Goal: Task Accomplishment & Management: Complete application form

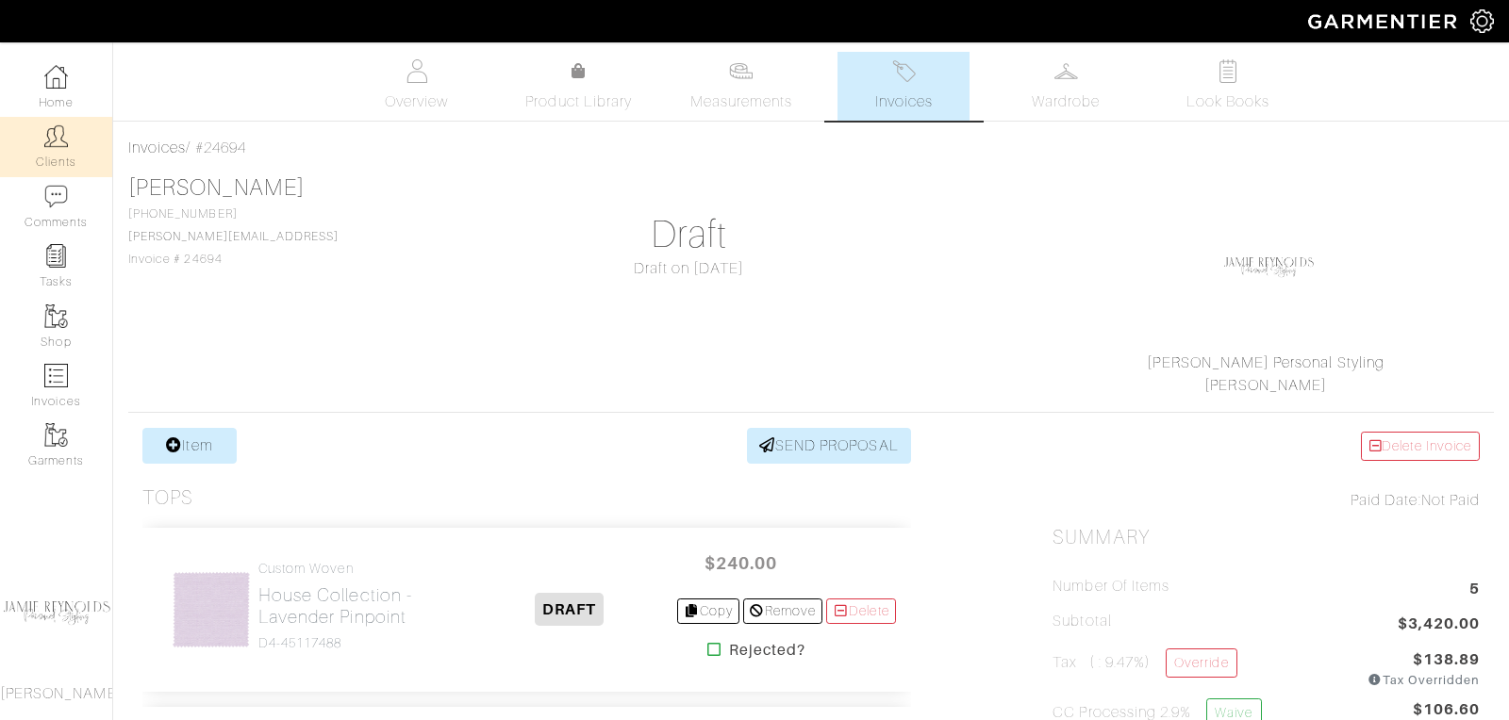
click at [56, 144] on img at bounding box center [56, 136] width 24 height 24
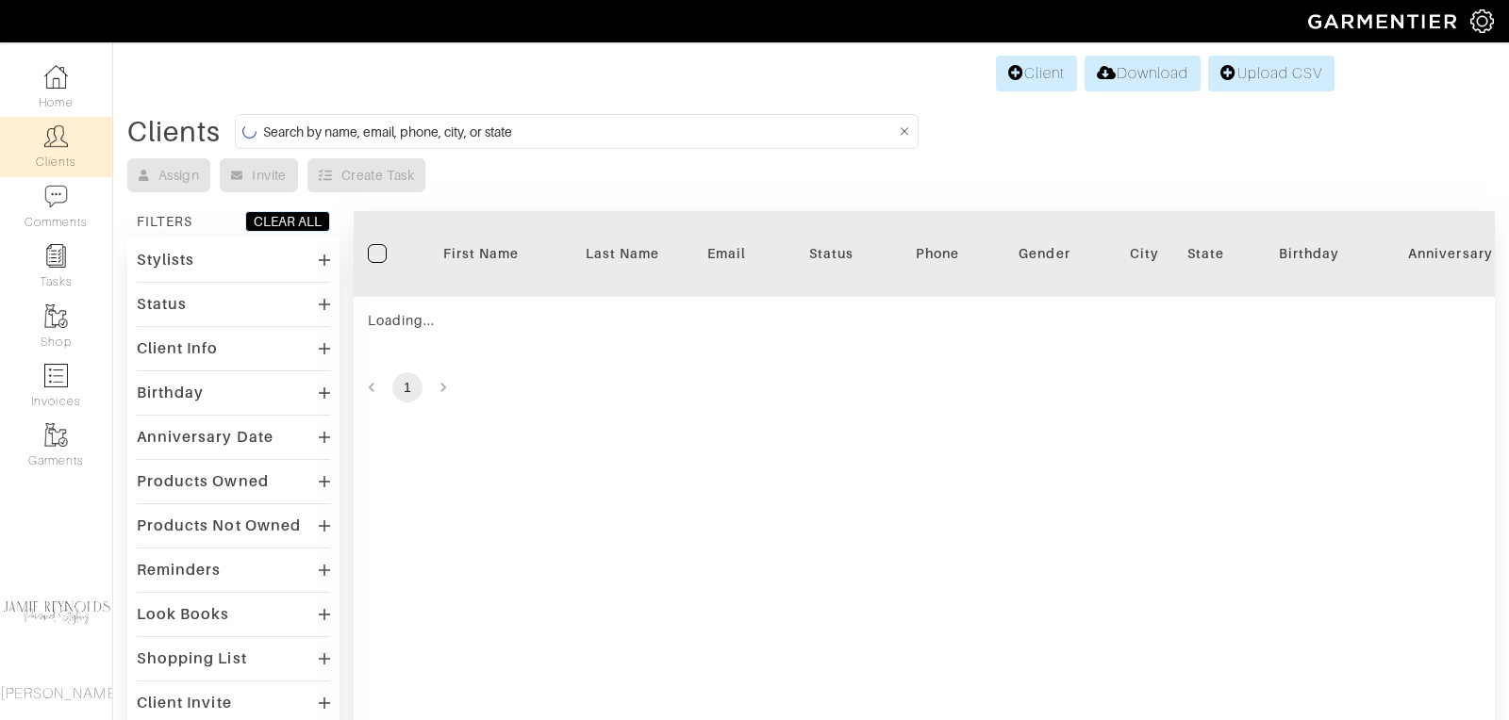
click at [441, 132] on input at bounding box center [579, 132] width 632 height 24
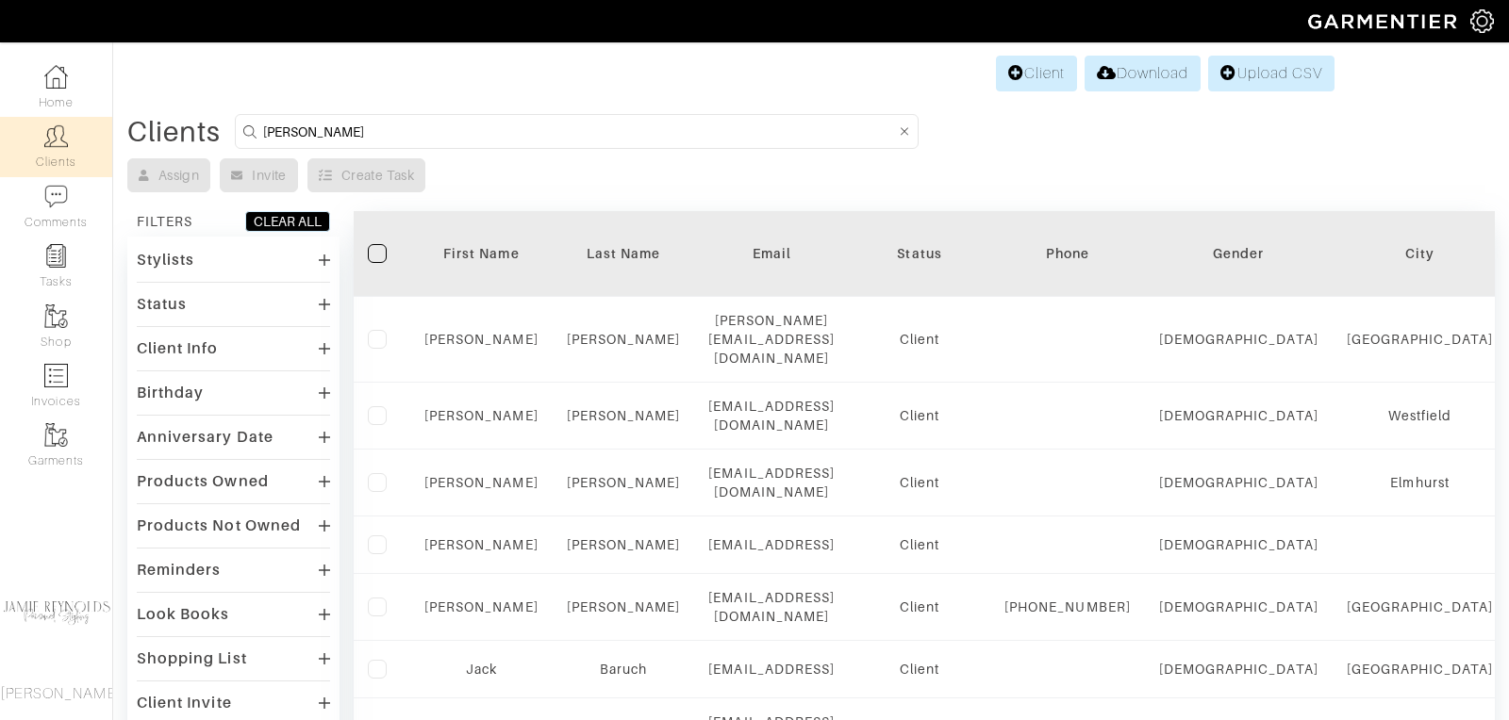
type input "kevin"
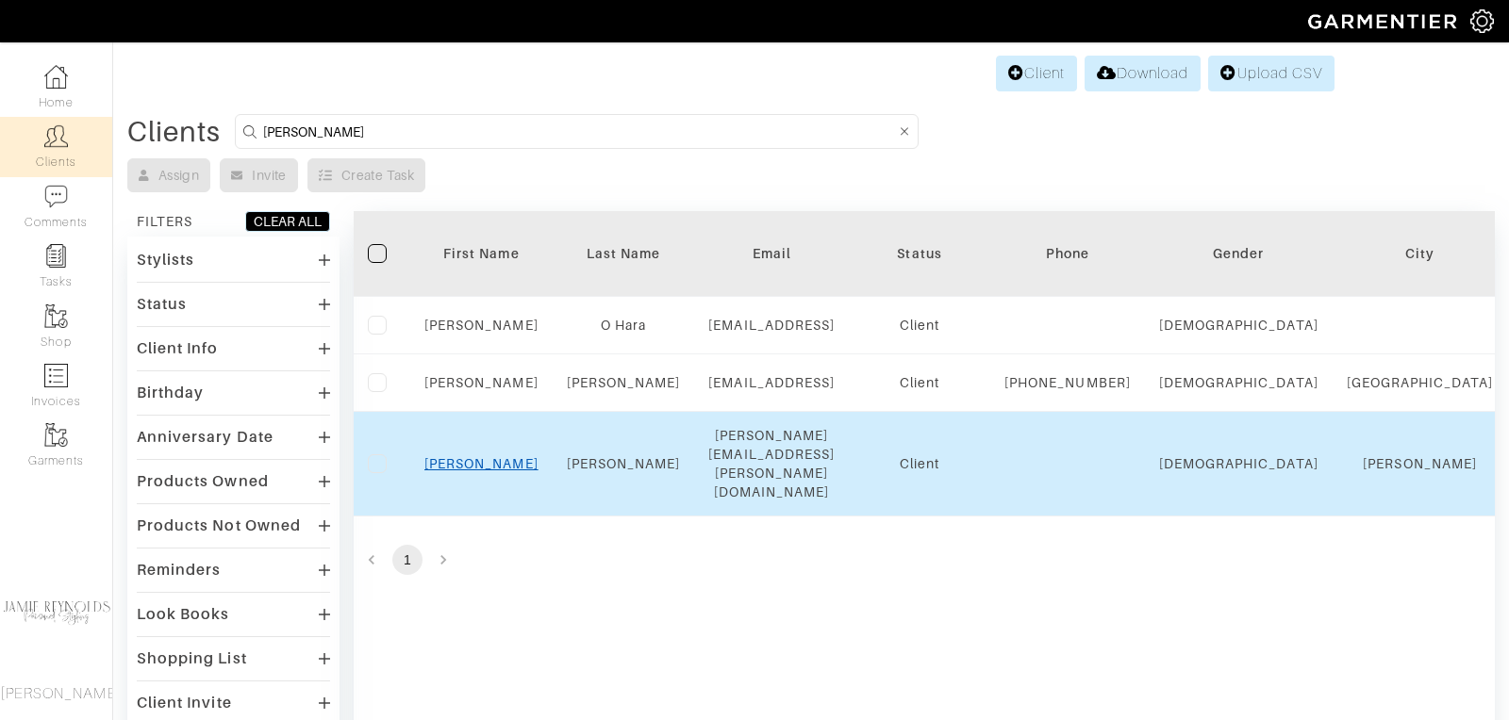
click at [492, 463] on link "Kevin" at bounding box center [481, 463] width 114 height 15
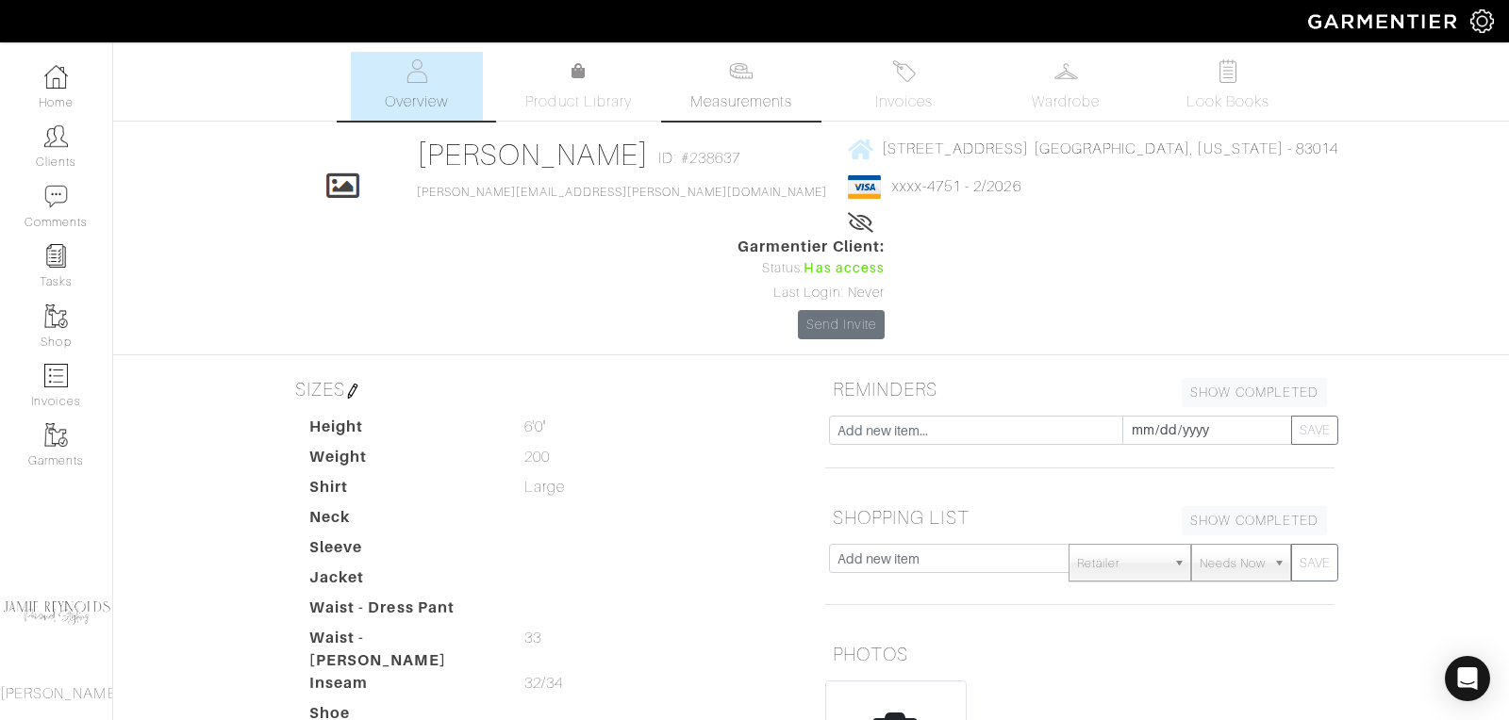
click at [764, 77] on link "Measurements" at bounding box center [741, 86] width 133 height 69
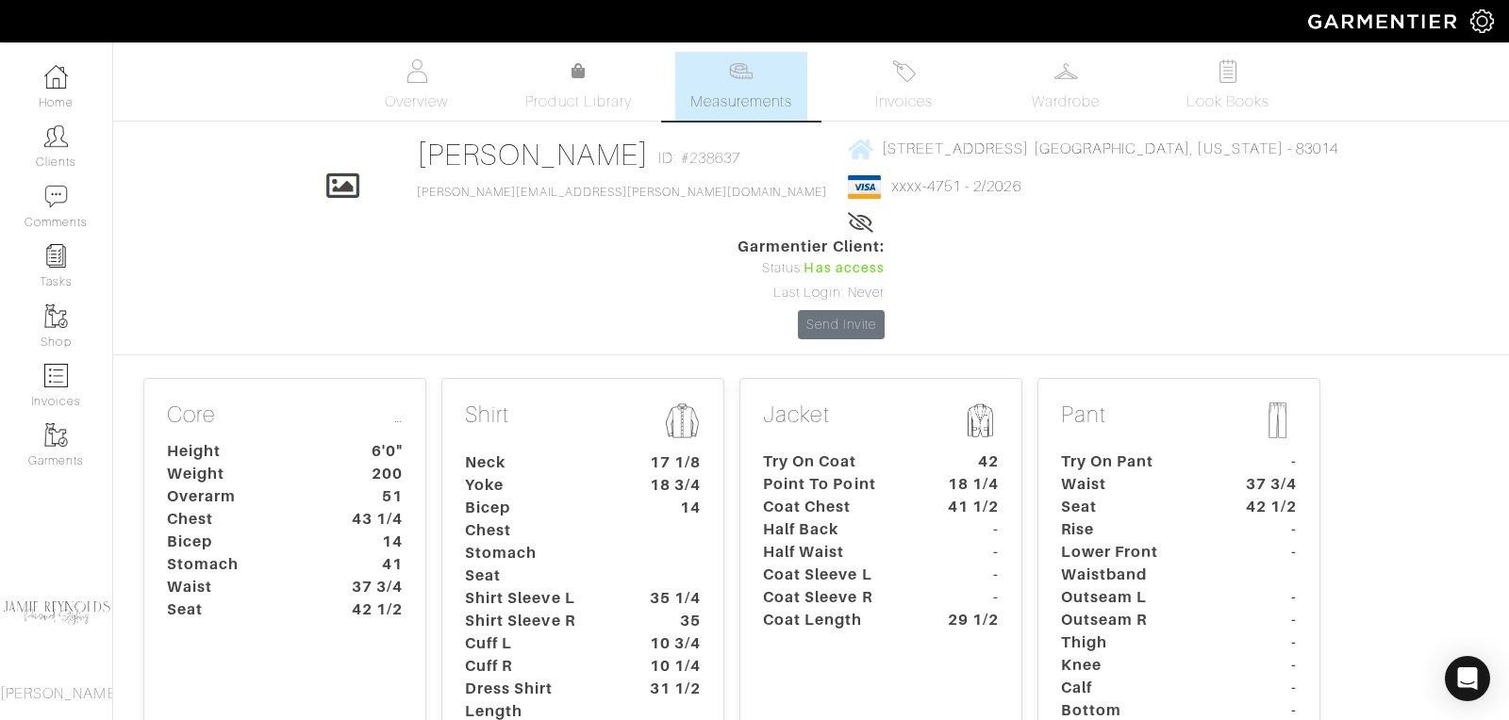
click at [925, 473] on dt "18 1/4" at bounding box center [969, 484] width 88 height 23
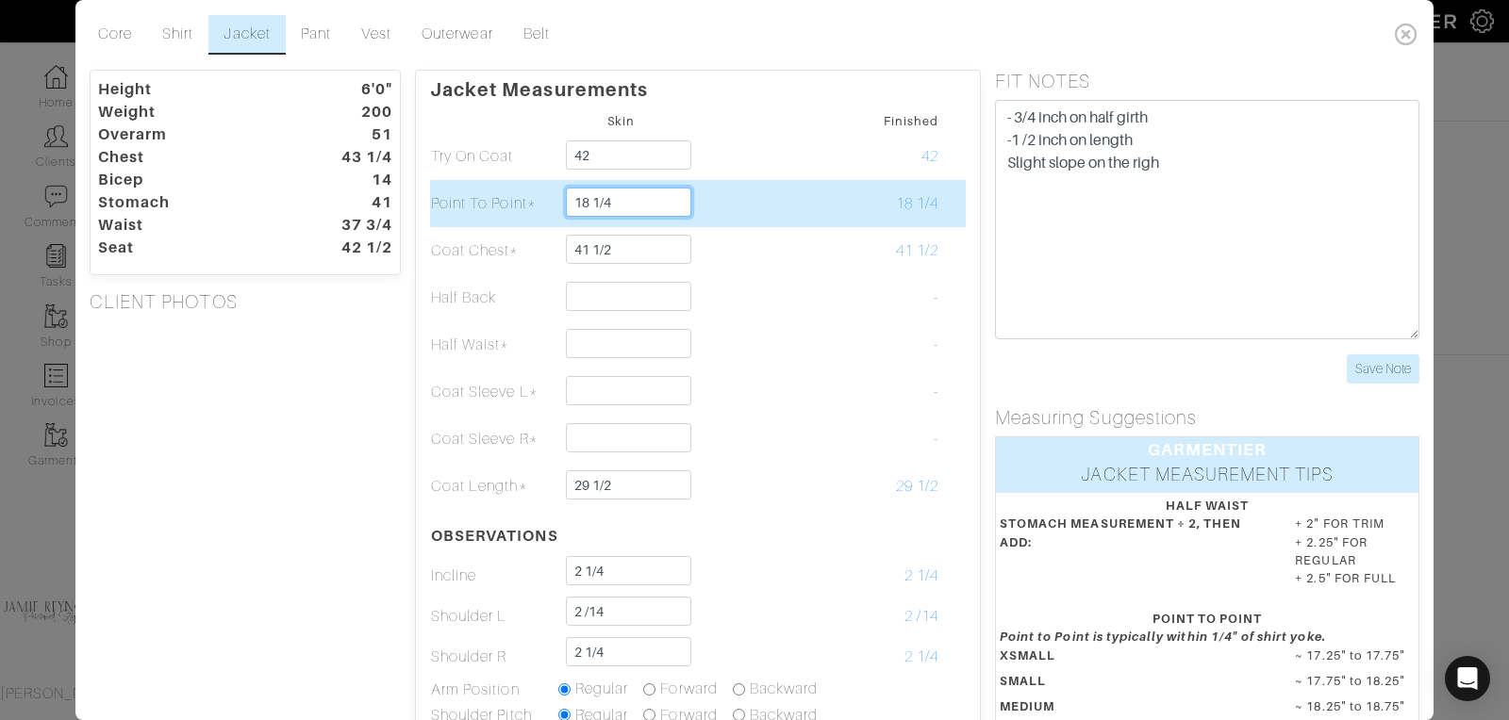
click at [653, 205] on input "18 1/4" at bounding box center [628, 202] width 125 height 29
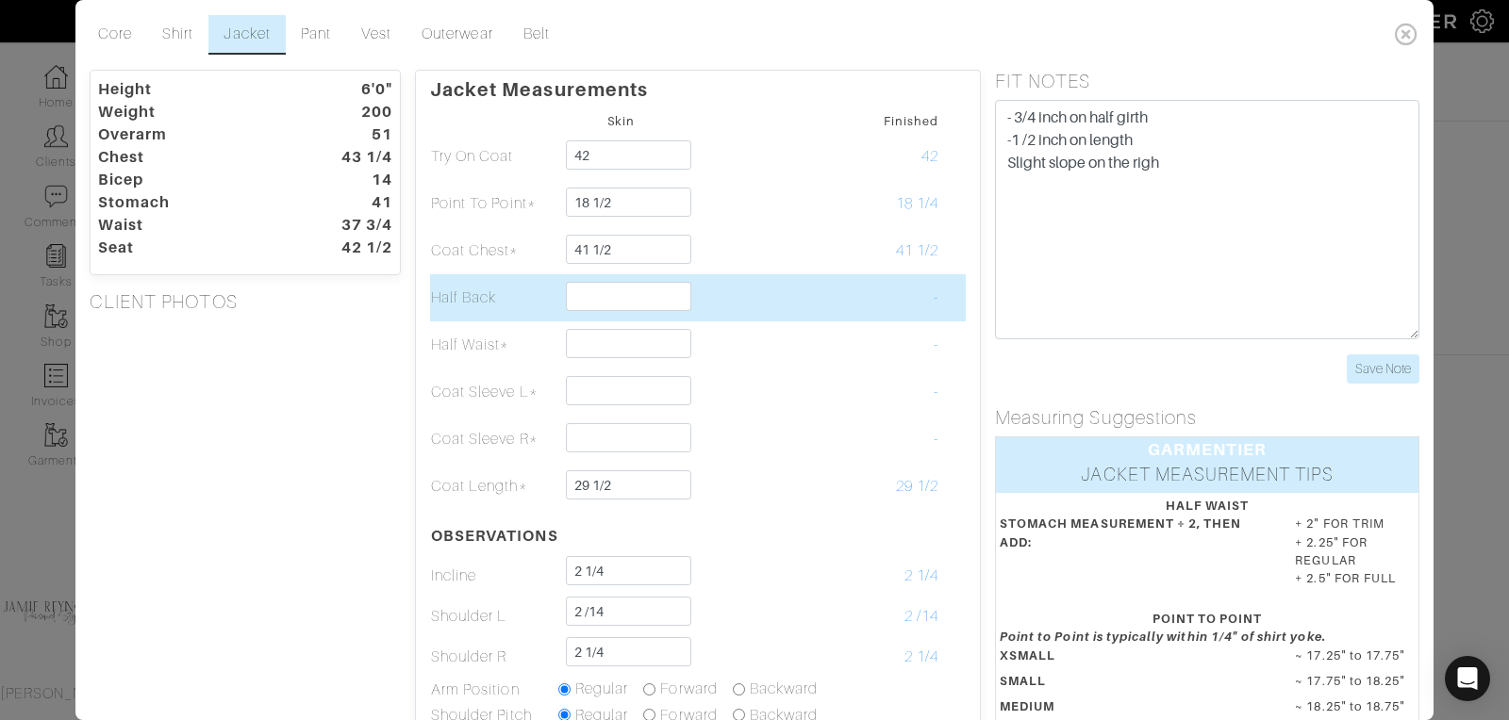
click at [923, 313] on td "-" at bounding box center [875, 297] width 127 height 47
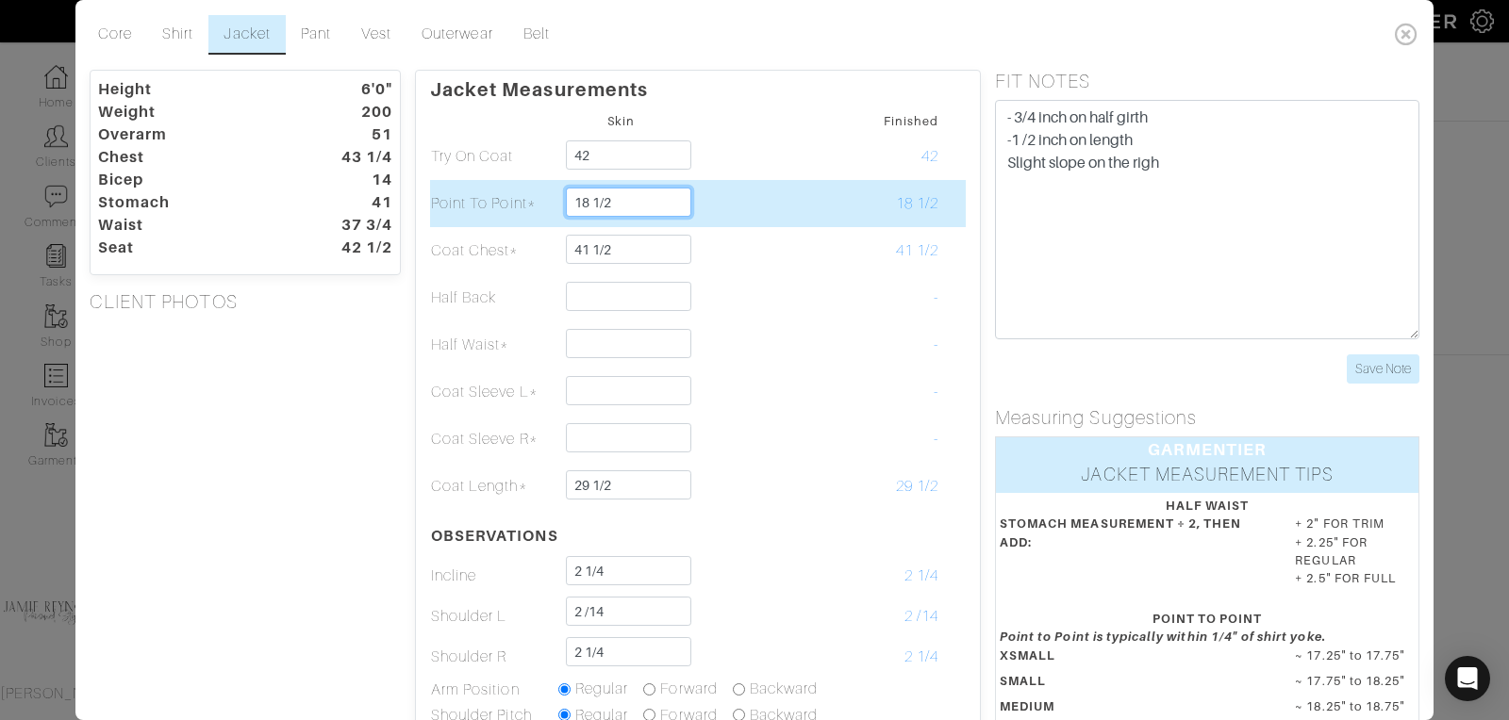
click at [617, 203] on input "18 1/2" at bounding box center [628, 202] width 125 height 29
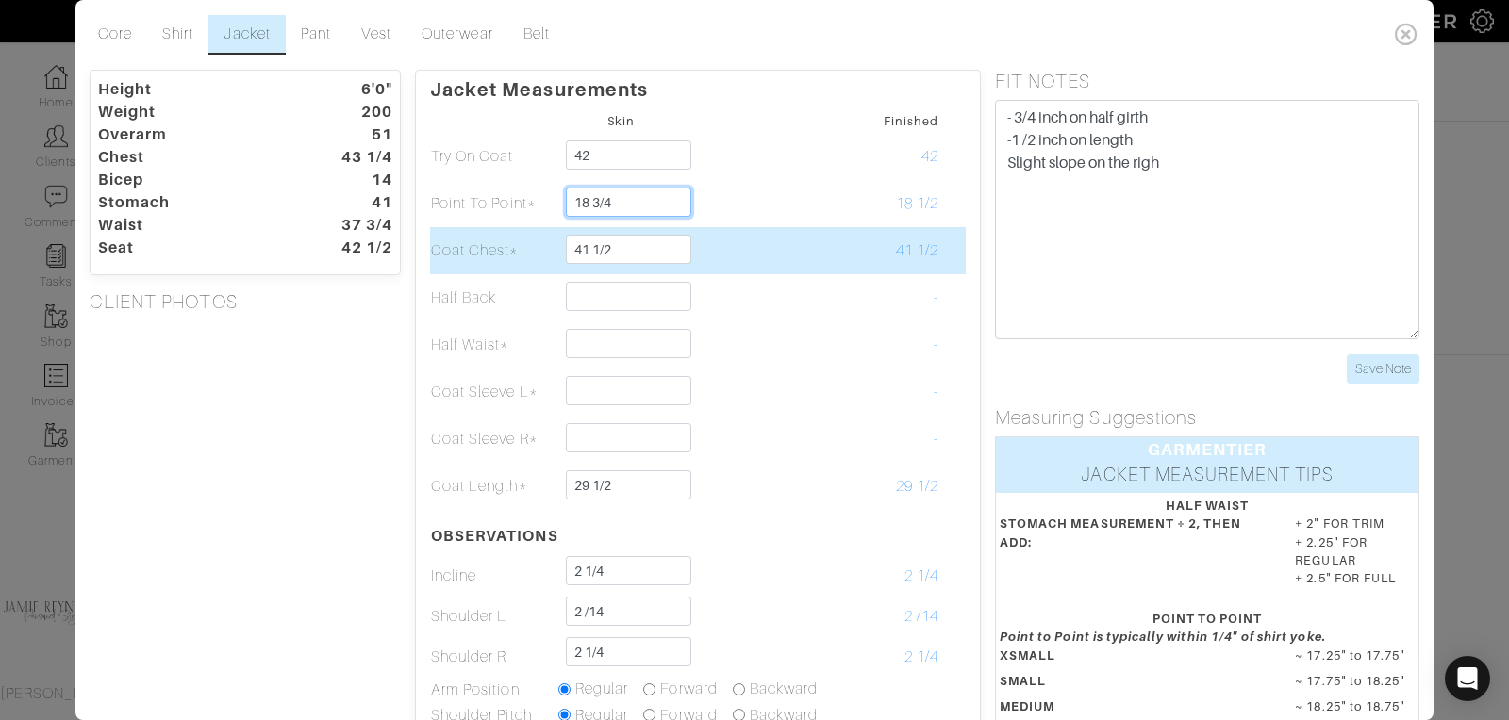
type input "18 3/4"
click at [759, 238] on td at bounding box center [748, 250] width 127 height 47
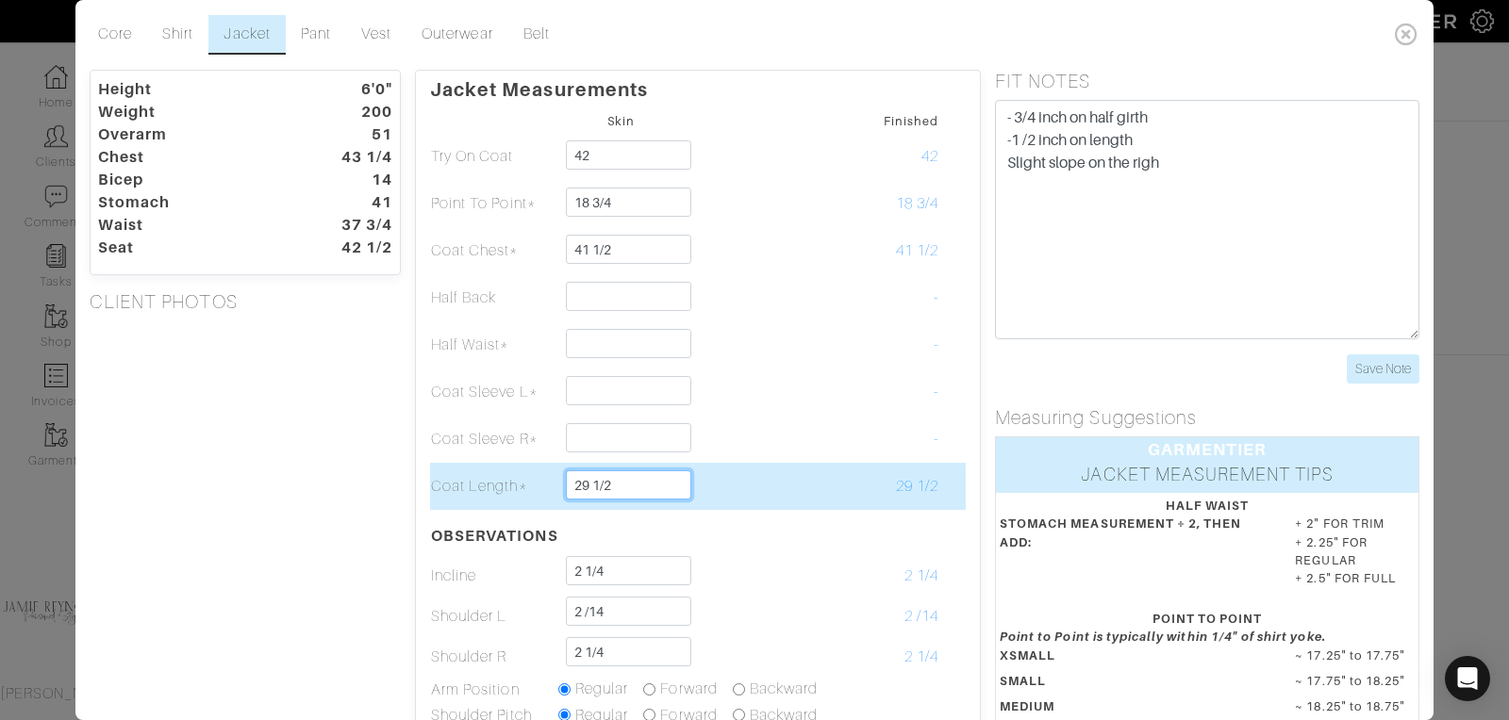
click at [616, 485] on input "29 1/2" at bounding box center [628, 485] width 125 height 29
type input "3"
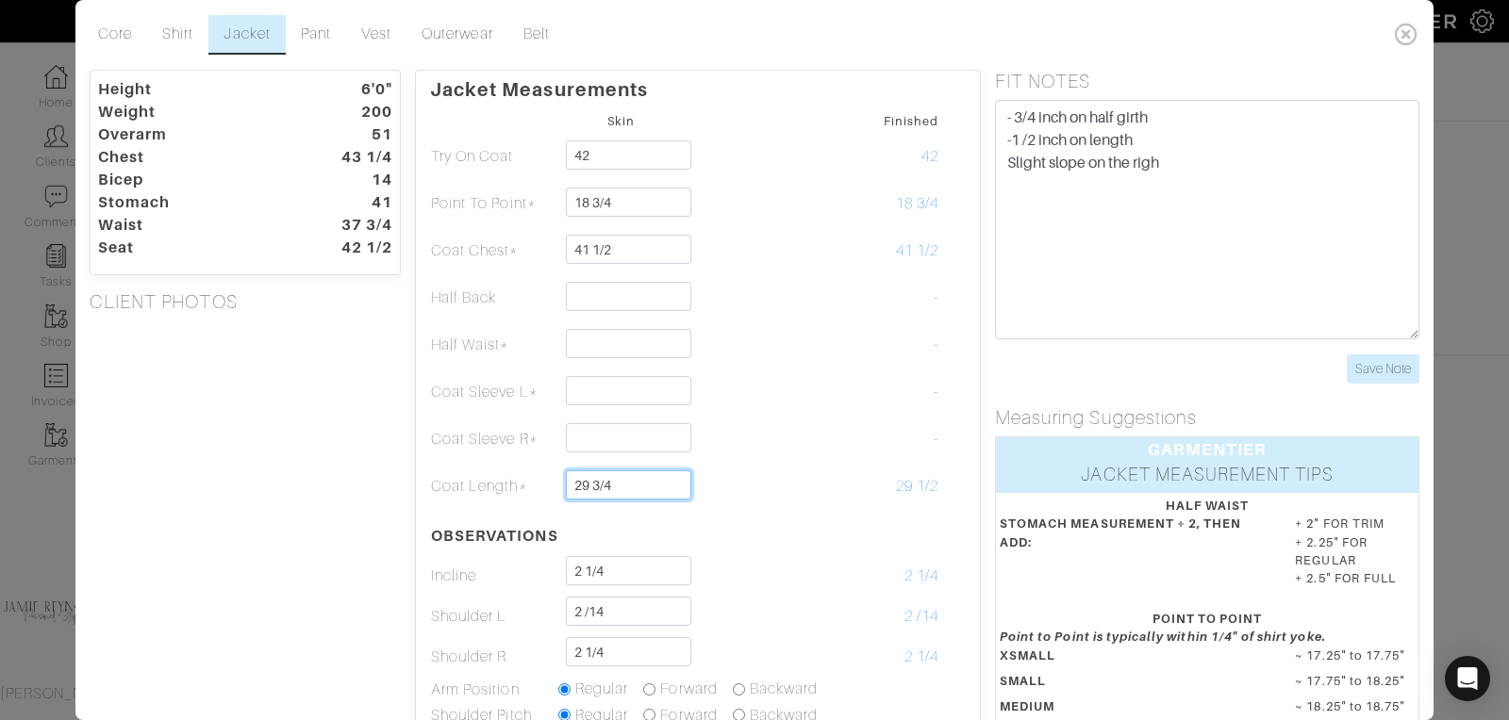
type input "29 3/4"
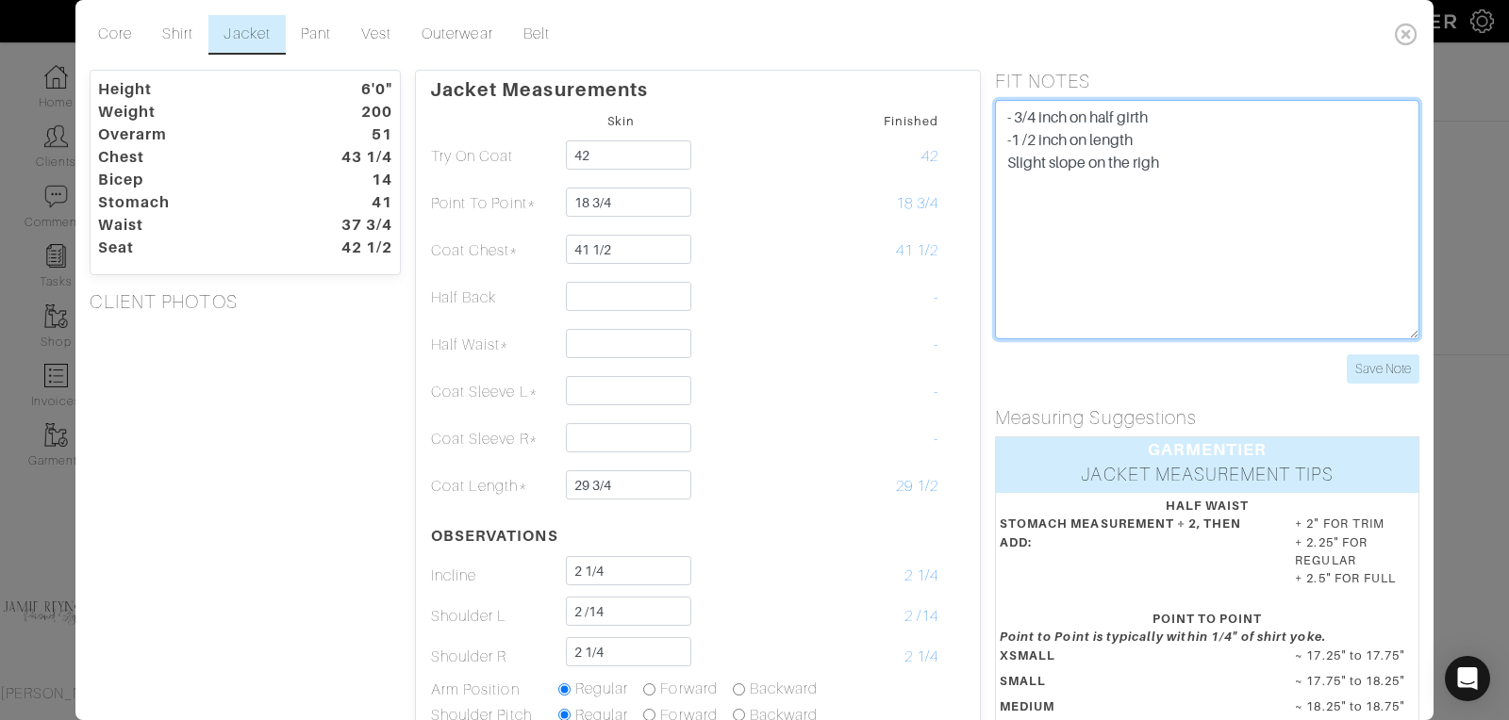
click at [1108, 279] on textarea "- 3/4 inch on half girth -1 /2 inch on length Slight slope on the righ" at bounding box center [1207, 220] width 424 height 240
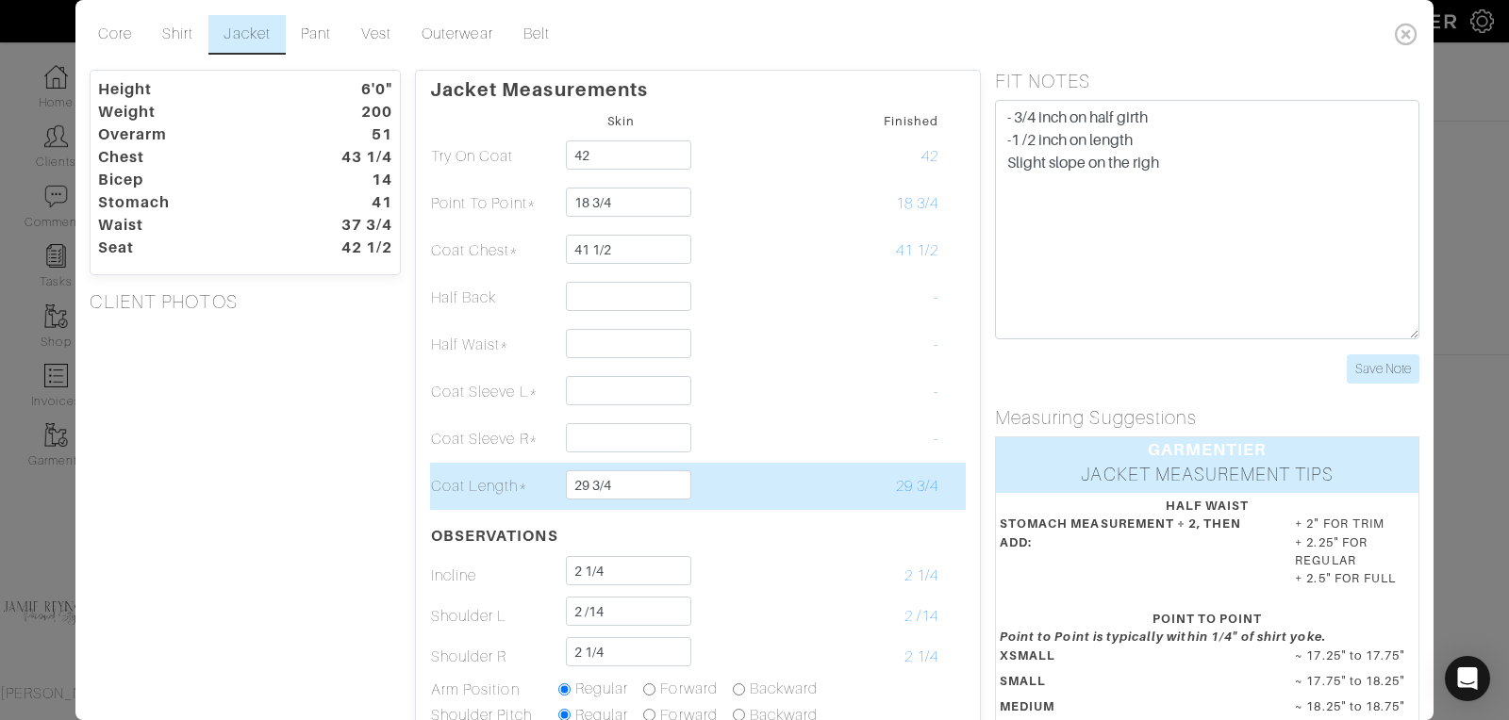
click at [620, 463] on td "29 3/4" at bounding box center [620, 486] width 127 height 47
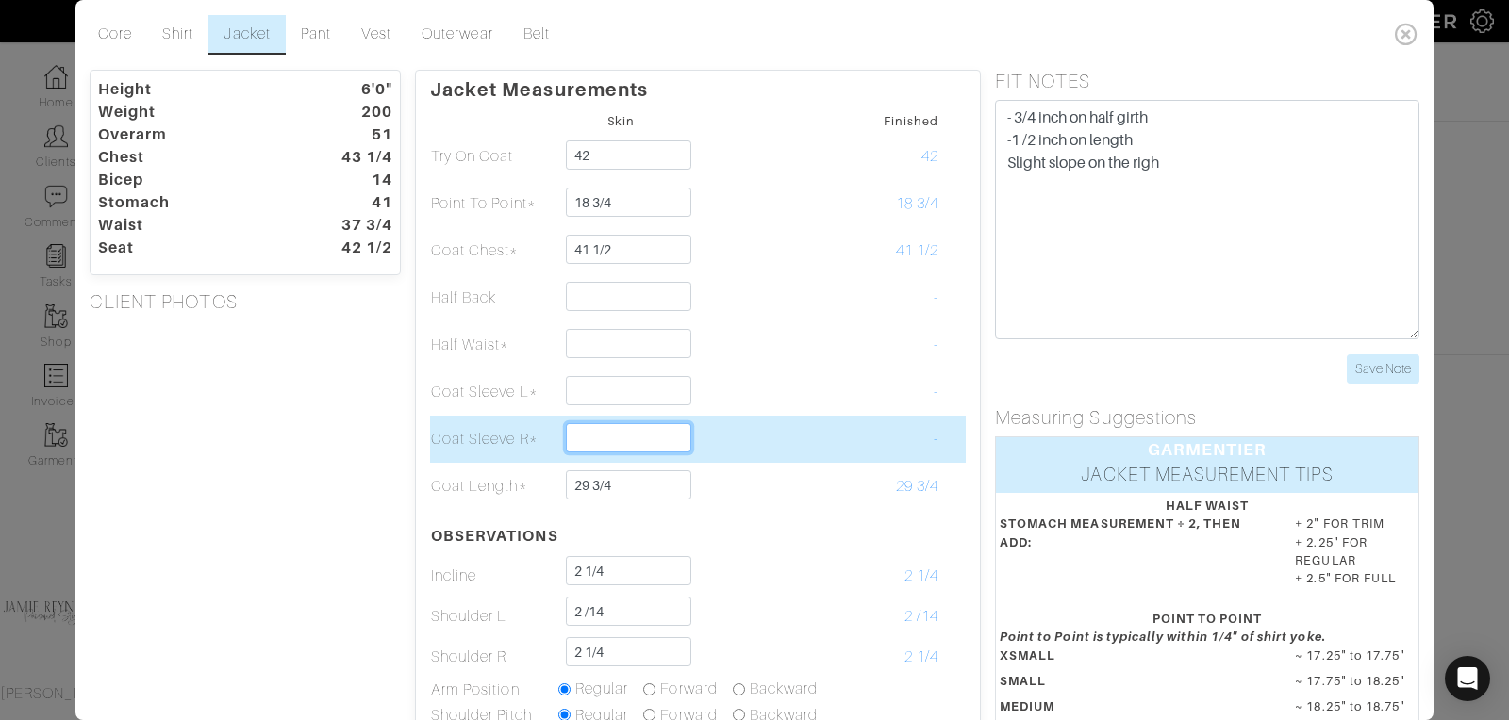
click at [615, 426] on input "text" at bounding box center [628, 437] width 125 height 29
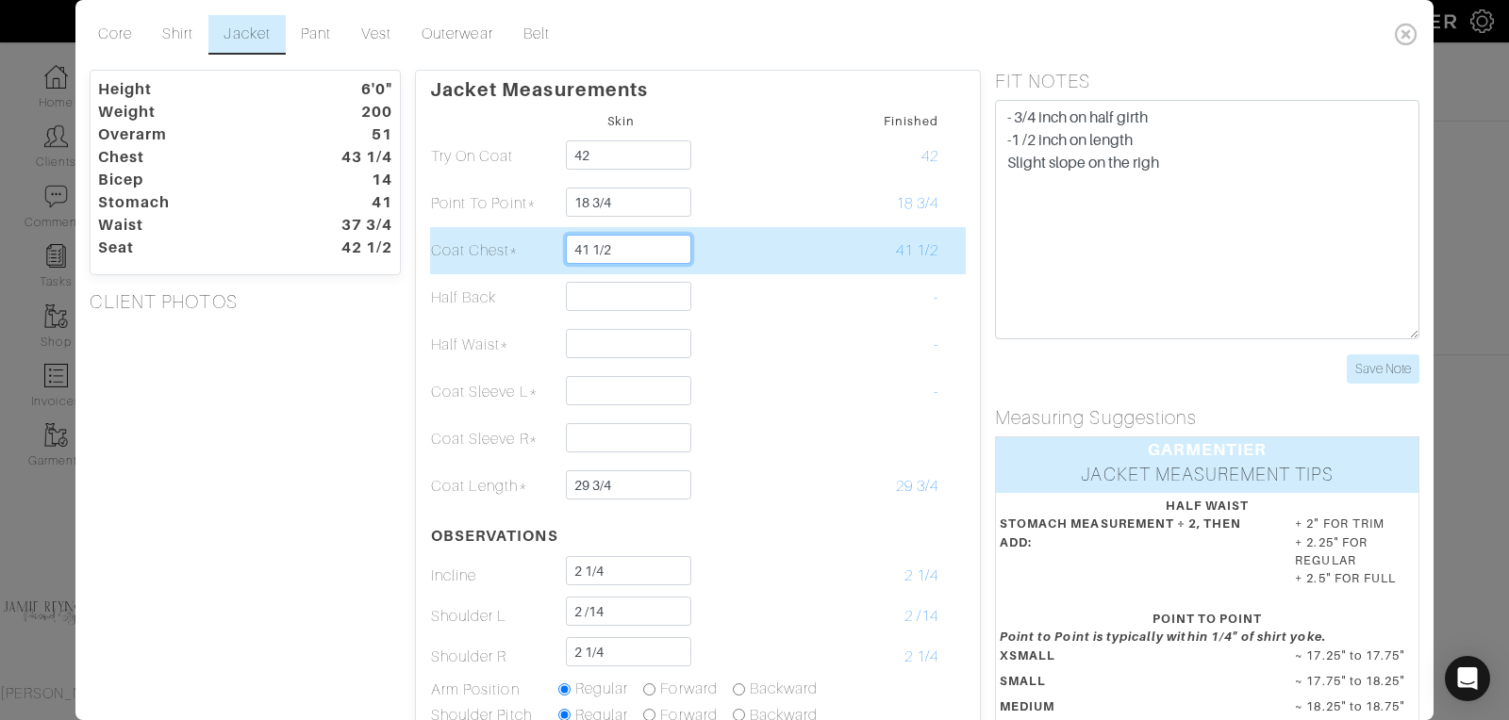
click at [620, 248] on input "41 1/2" at bounding box center [628, 249] width 125 height 29
click at [619, 248] on input "41 1/2" at bounding box center [628, 249] width 125 height 29
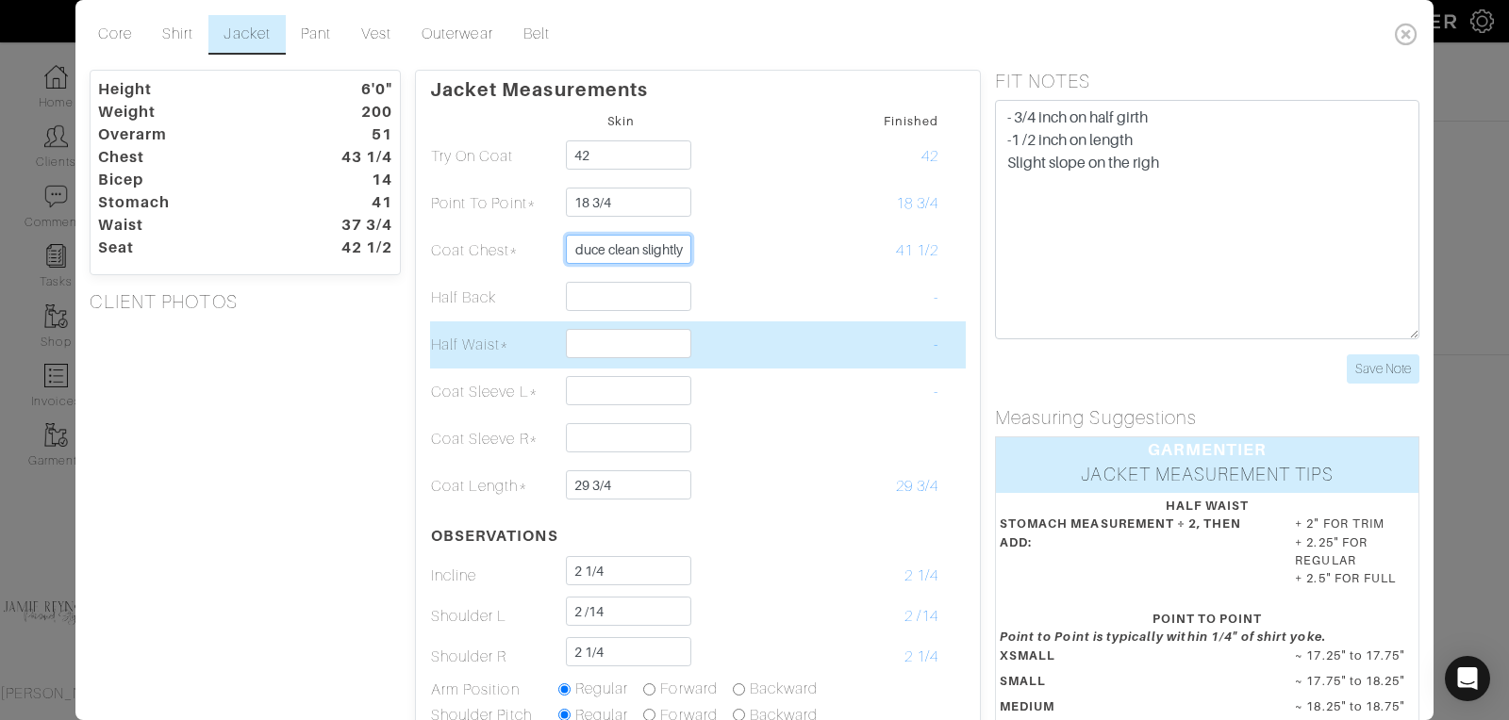
type input "42 reduce clean slightly"
click at [586, 347] on input "text" at bounding box center [628, 343] width 125 height 29
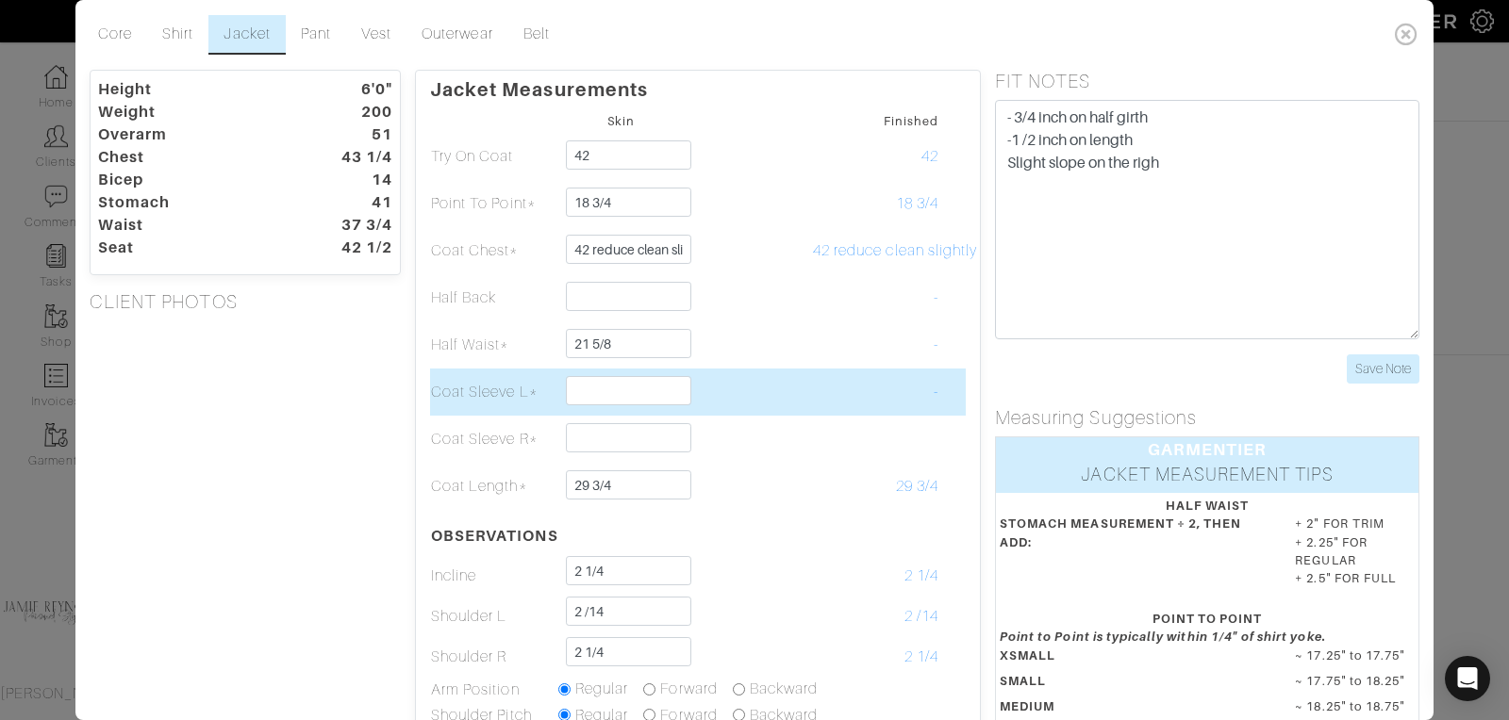
click at [898, 377] on td "-" at bounding box center [875, 392] width 127 height 47
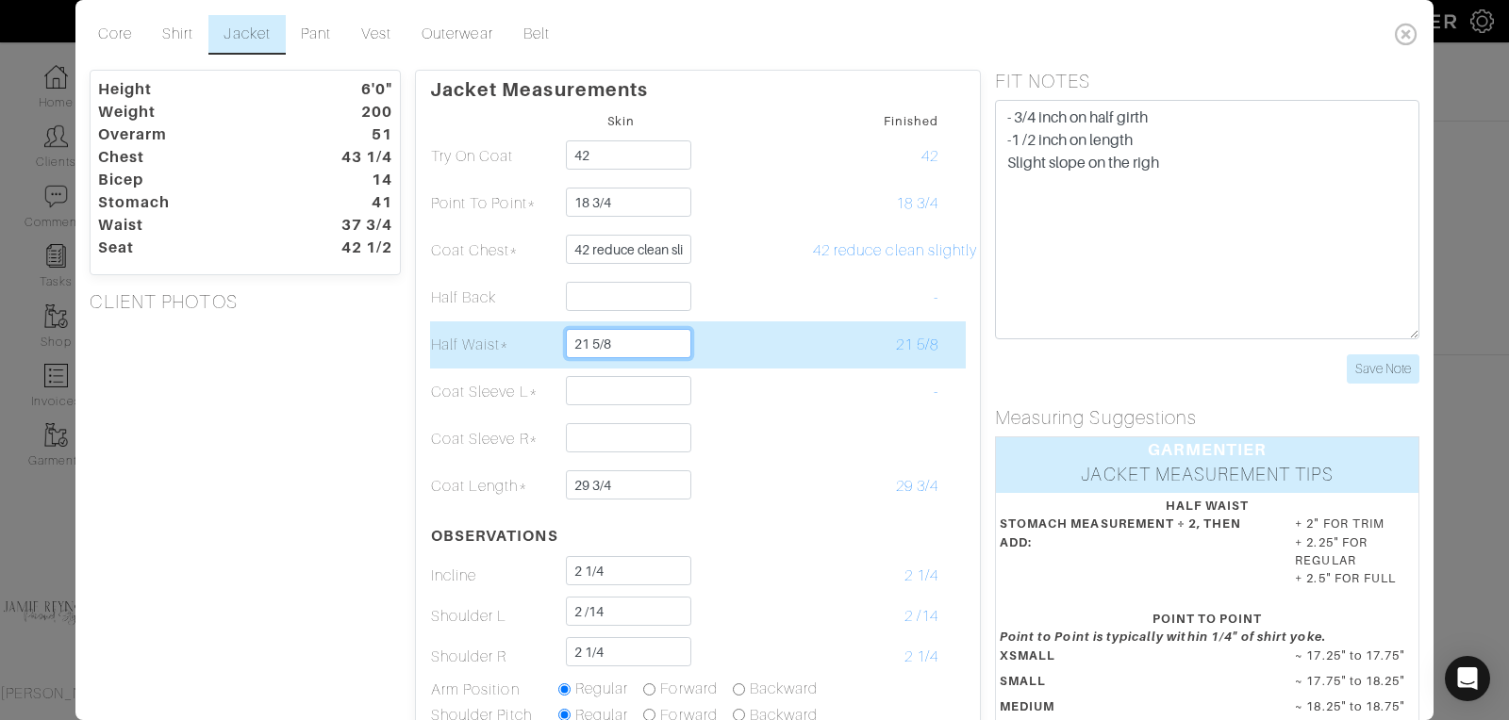
click at [620, 341] on input "21 5/8" at bounding box center [628, 343] width 125 height 29
type input "21 1/2"
click at [762, 329] on td at bounding box center [748, 345] width 127 height 47
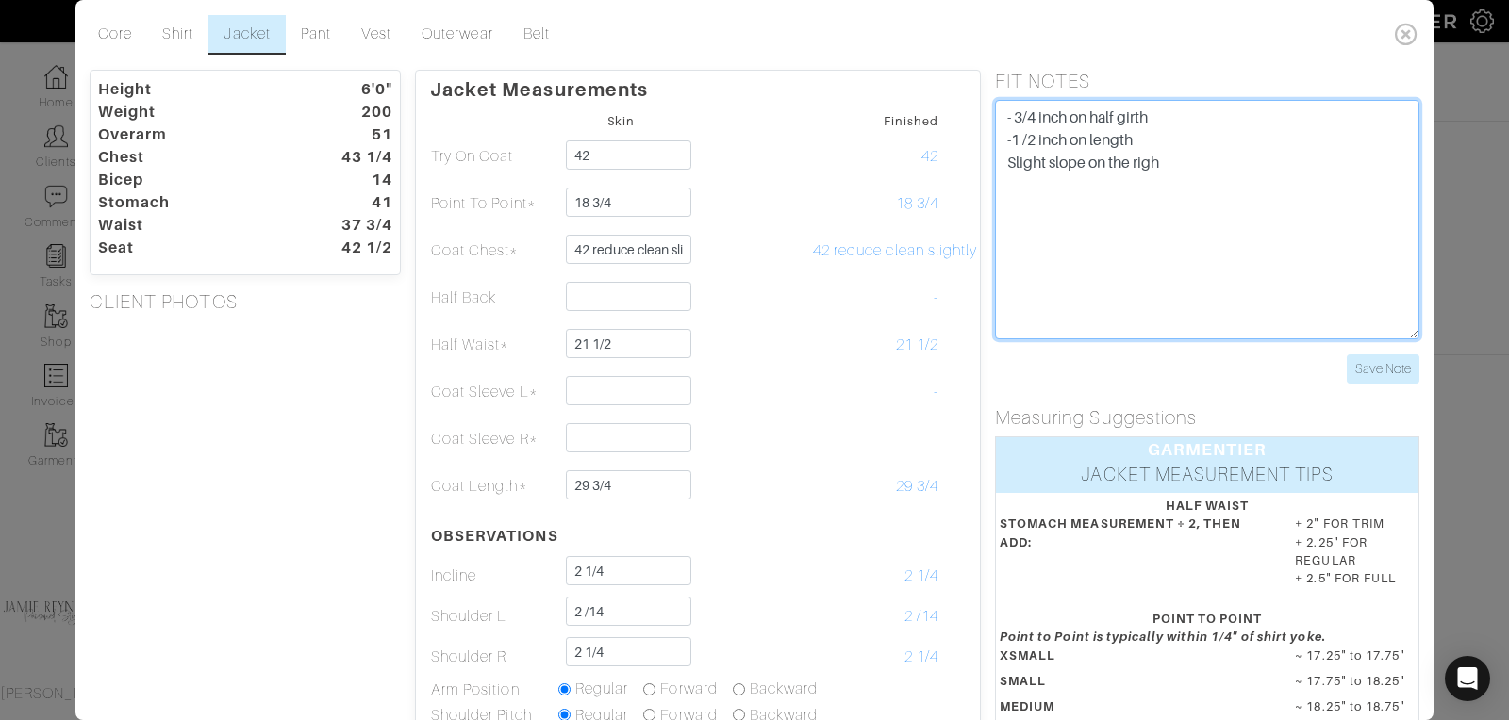
drag, startPoint x: 1182, startPoint y: 162, endPoint x: 1181, endPoint y: 140, distance: 22.7
click at [1182, 161] on textarea "- 3/4 inch on half girth -1 /2 inch on length Slight slope on the righ" at bounding box center [1207, 220] width 424 height 240
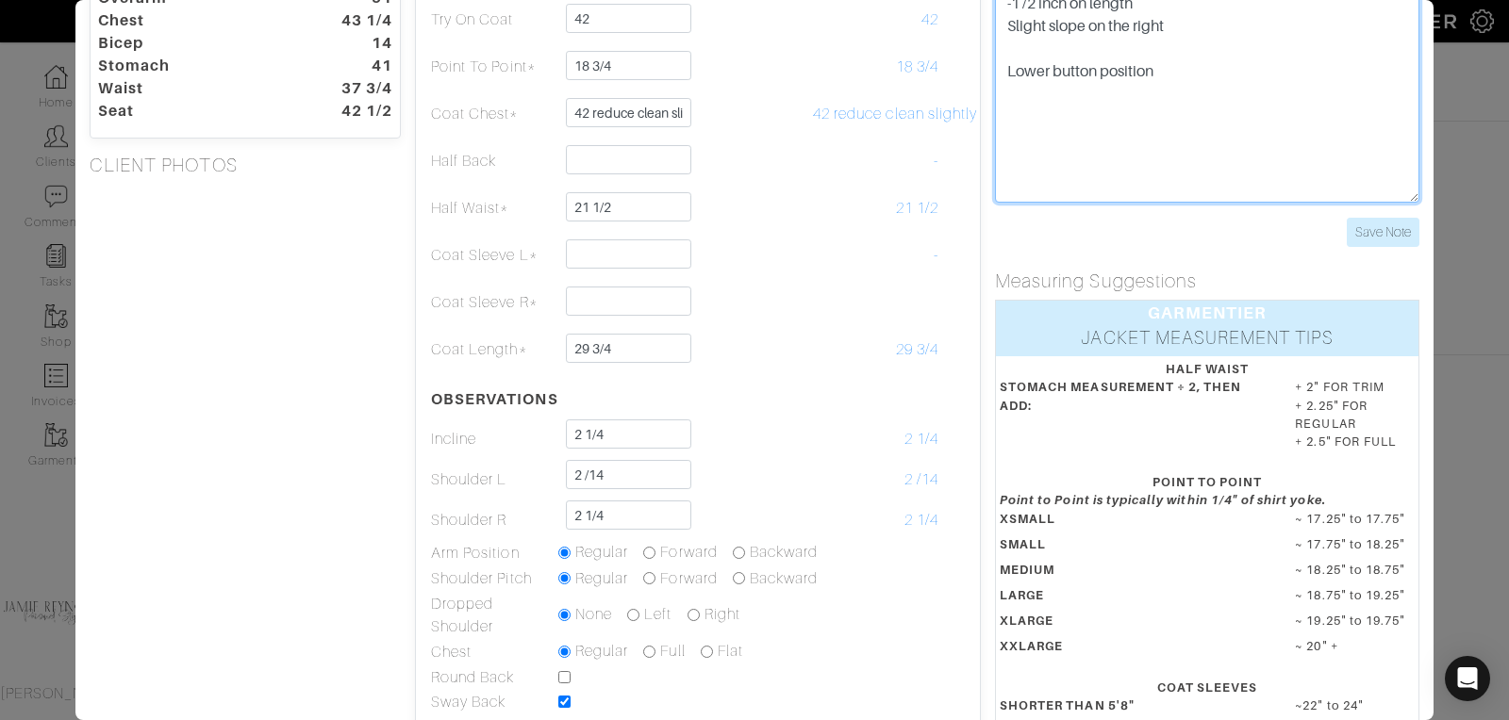
scroll to position [339, 0]
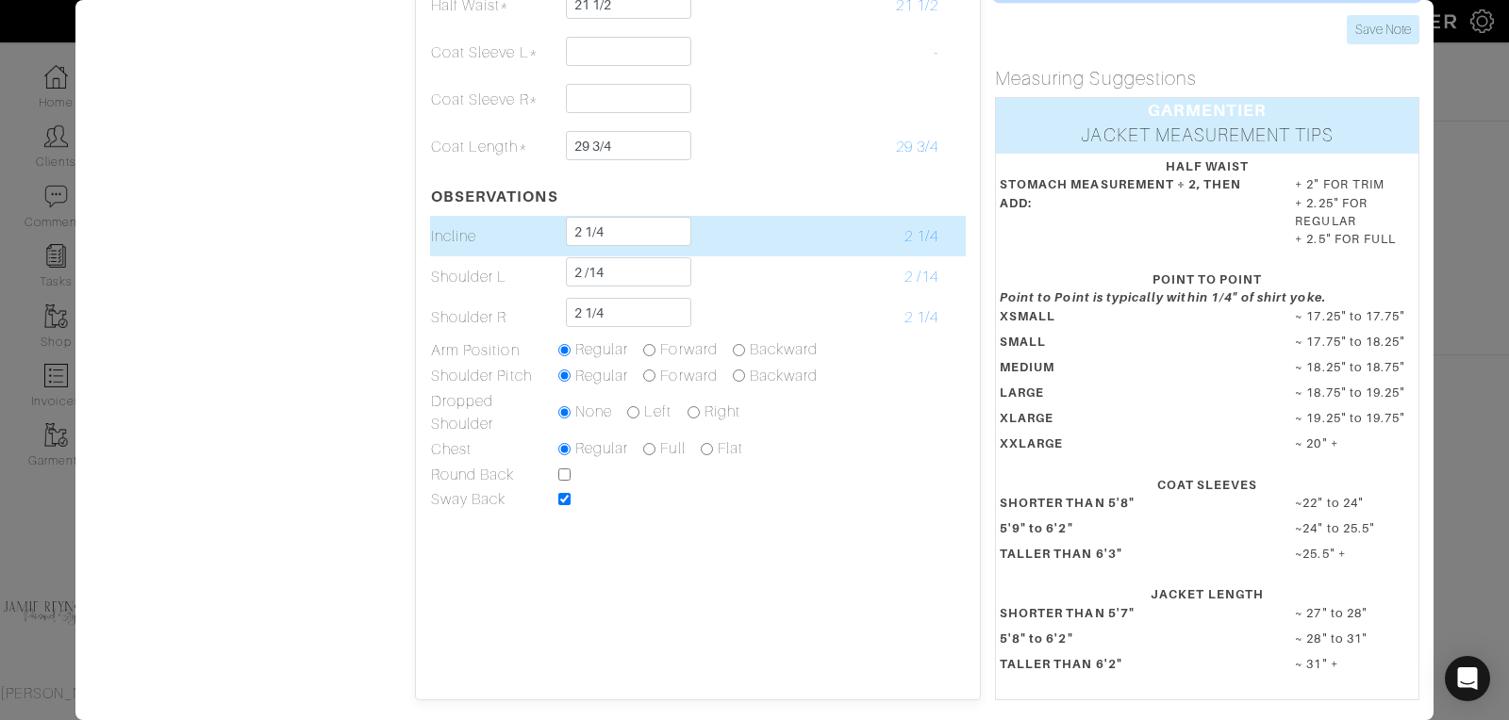
type textarea "- 3/4 inch on half girth -1 /2 inch on length Slight slope on the right Lower b…"
click at [847, 254] on td "2 1/4" at bounding box center [875, 236] width 127 height 41
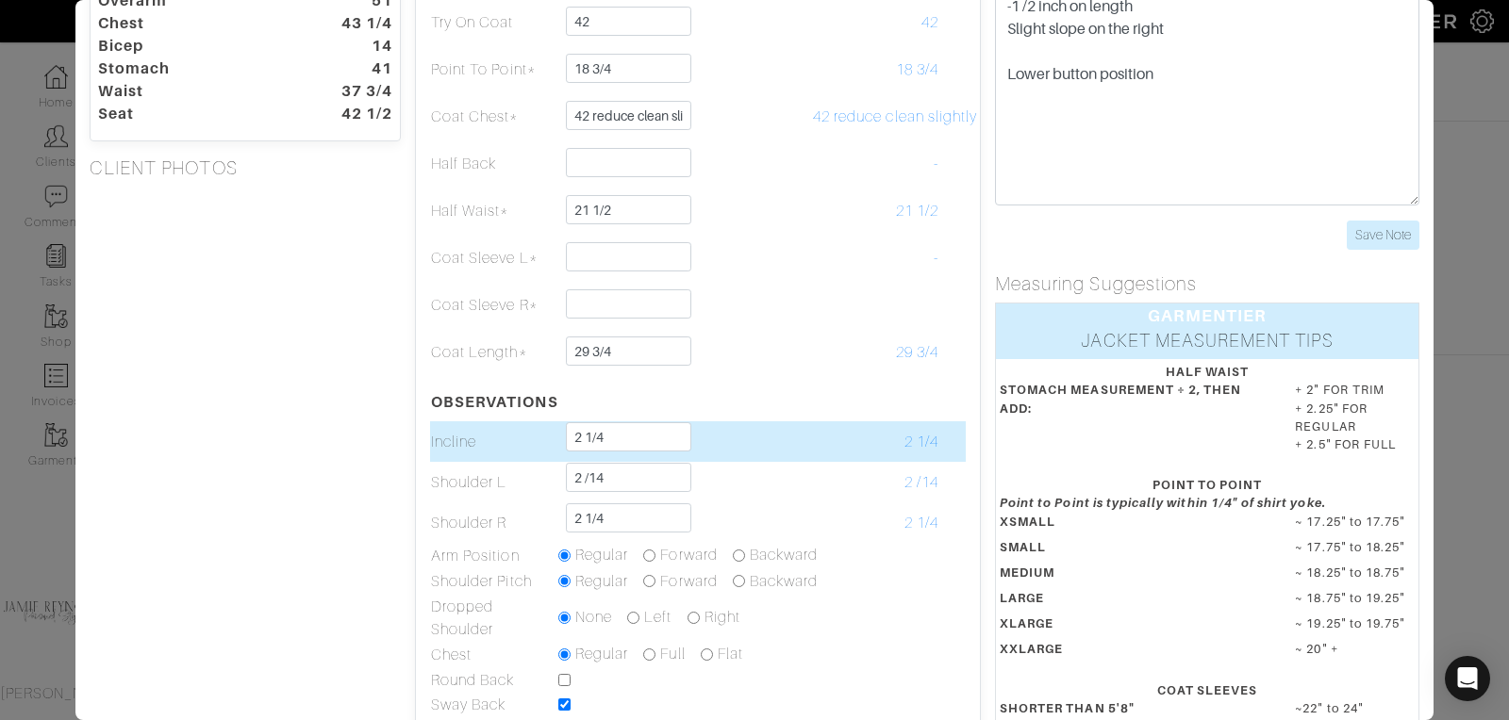
scroll to position [127, 0]
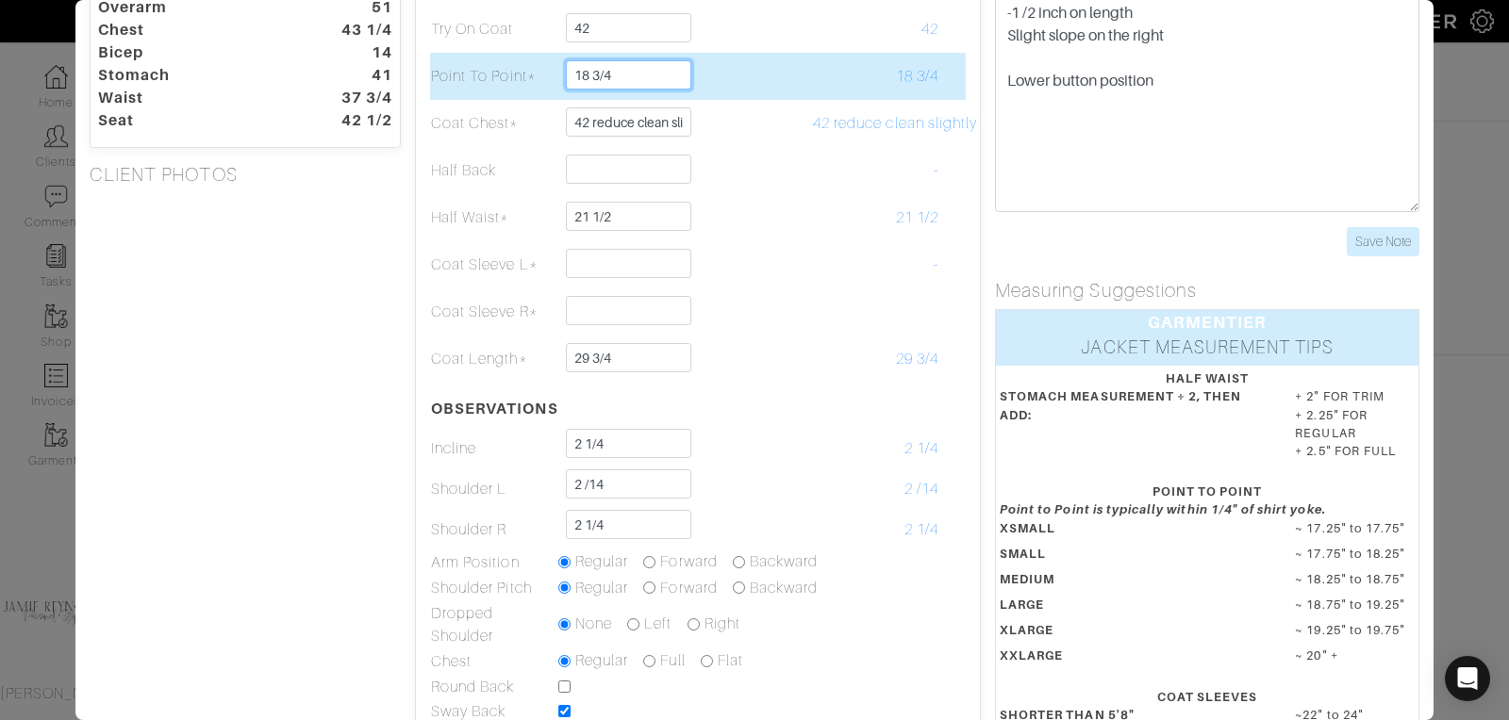
click at [639, 69] on input "18 3/4" at bounding box center [628, 74] width 125 height 29
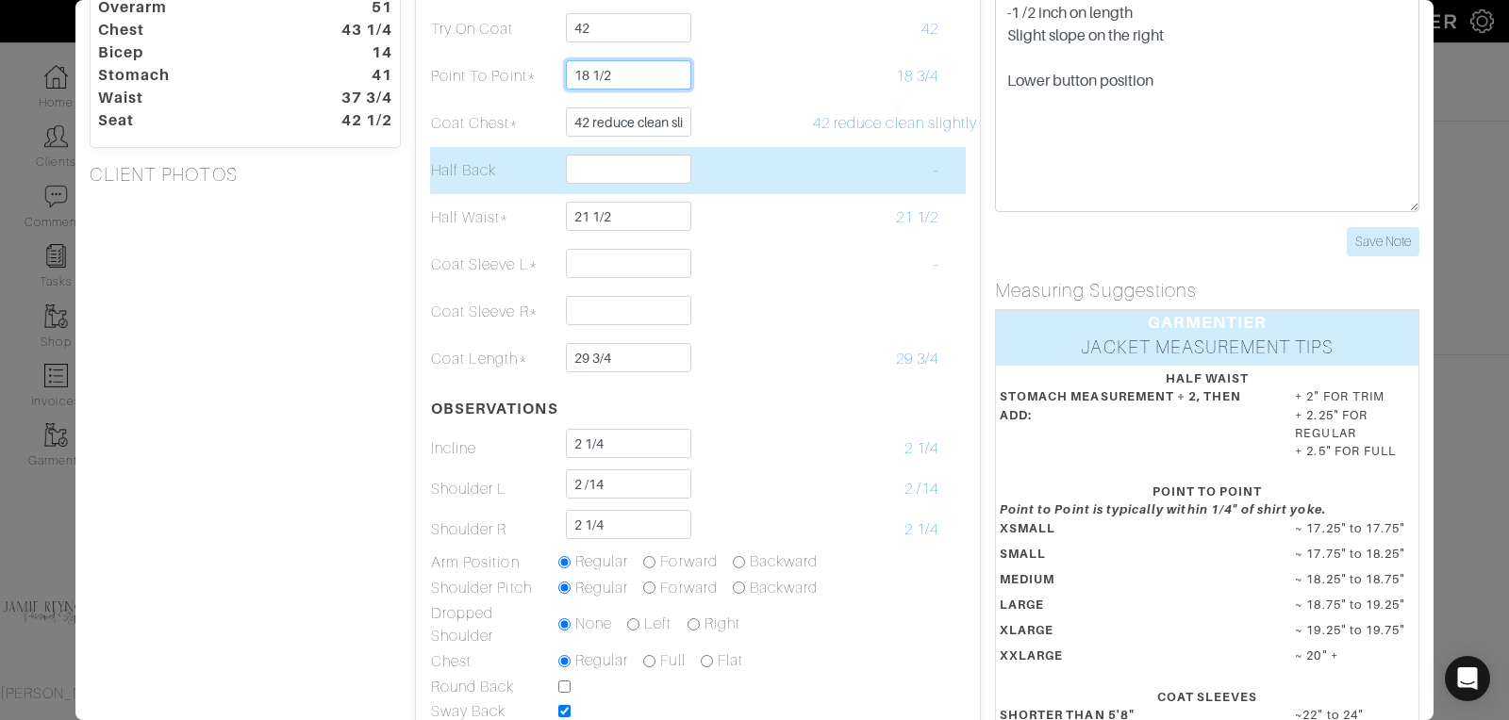
type input "18 1/2"
click at [779, 148] on td at bounding box center [748, 170] width 127 height 47
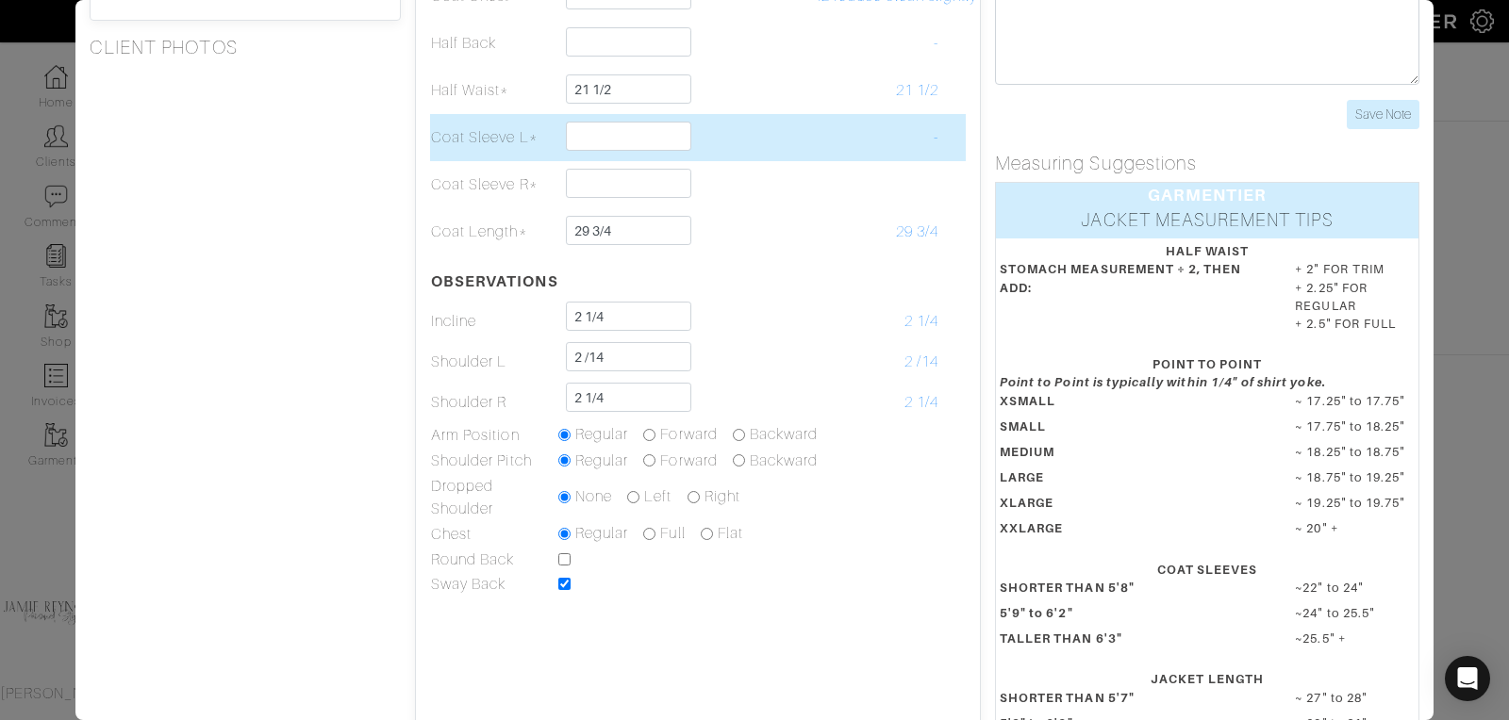
scroll to position [339, 0]
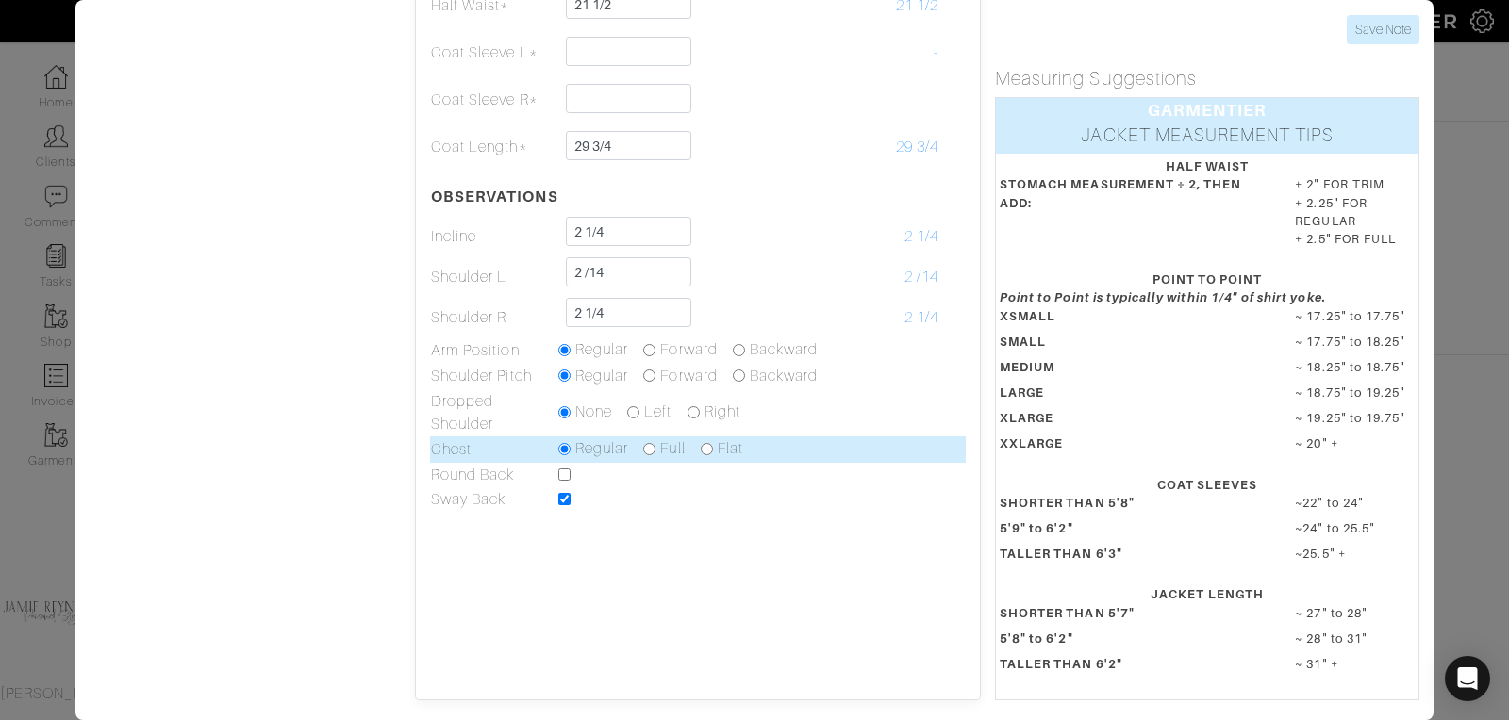
click at [707, 449] on input "radio" at bounding box center [707, 449] width 12 height 12
radio input "true"
click at [570, 448] on input "radio" at bounding box center [564, 449] width 12 height 12
radio input "true"
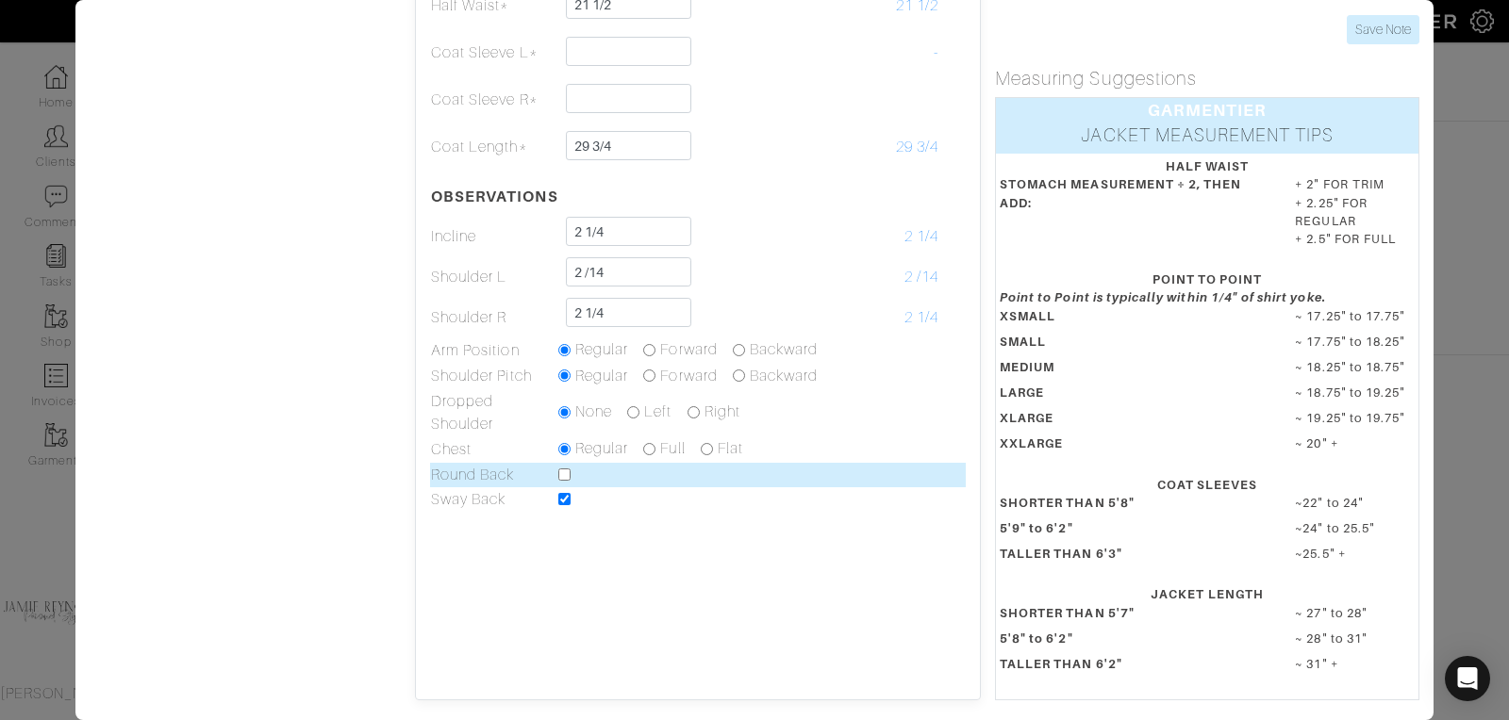
click at [560, 474] on input "checkbox" at bounding box center [564, 475] width 12 height 12
checkbox input "true"
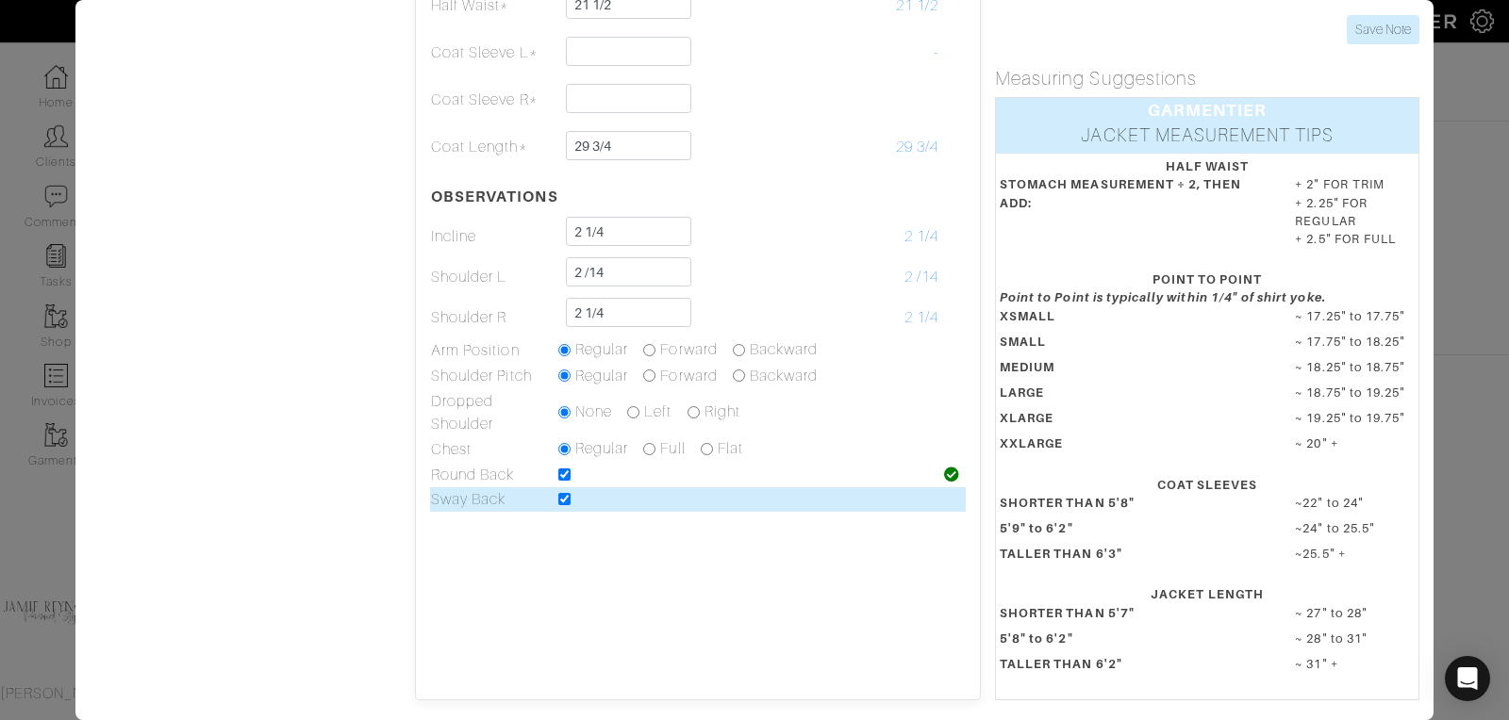
click at [565, 496] on input "checkbox" at bounding box center [564, 499] width 12 height 12
checkbox input "false"
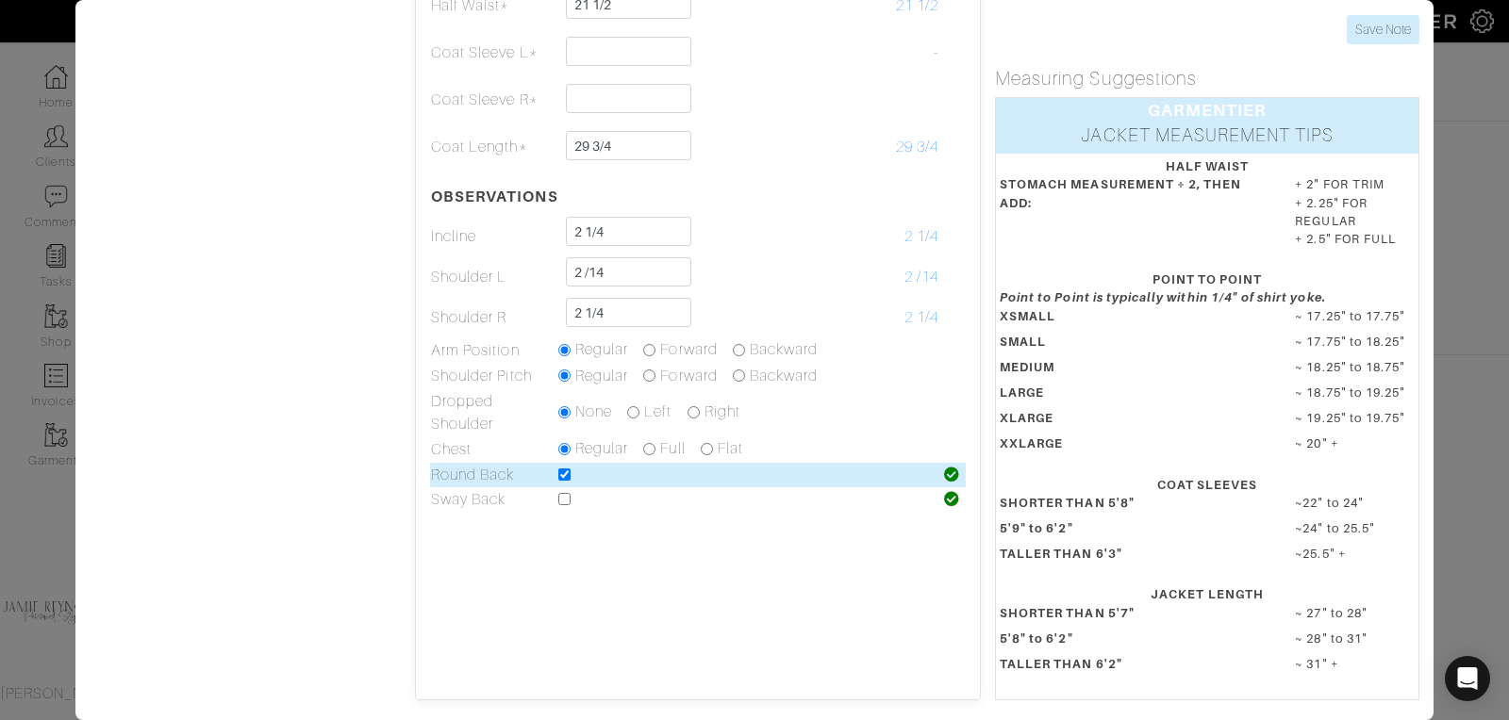
click at [564, 473] on input "checkbox" at bounding box center [564, 475] width 12 height 12
checkbox input "false"
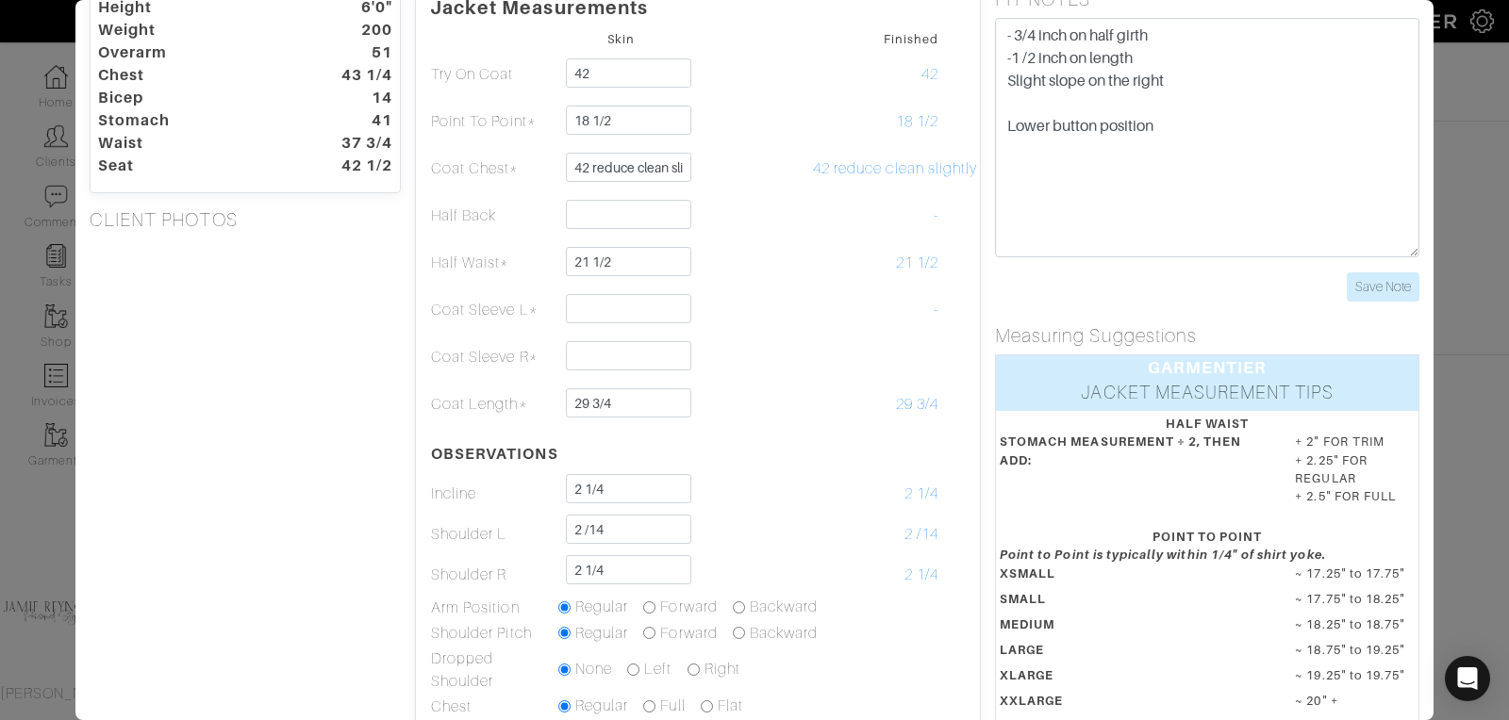
scroll to position [0, 0]
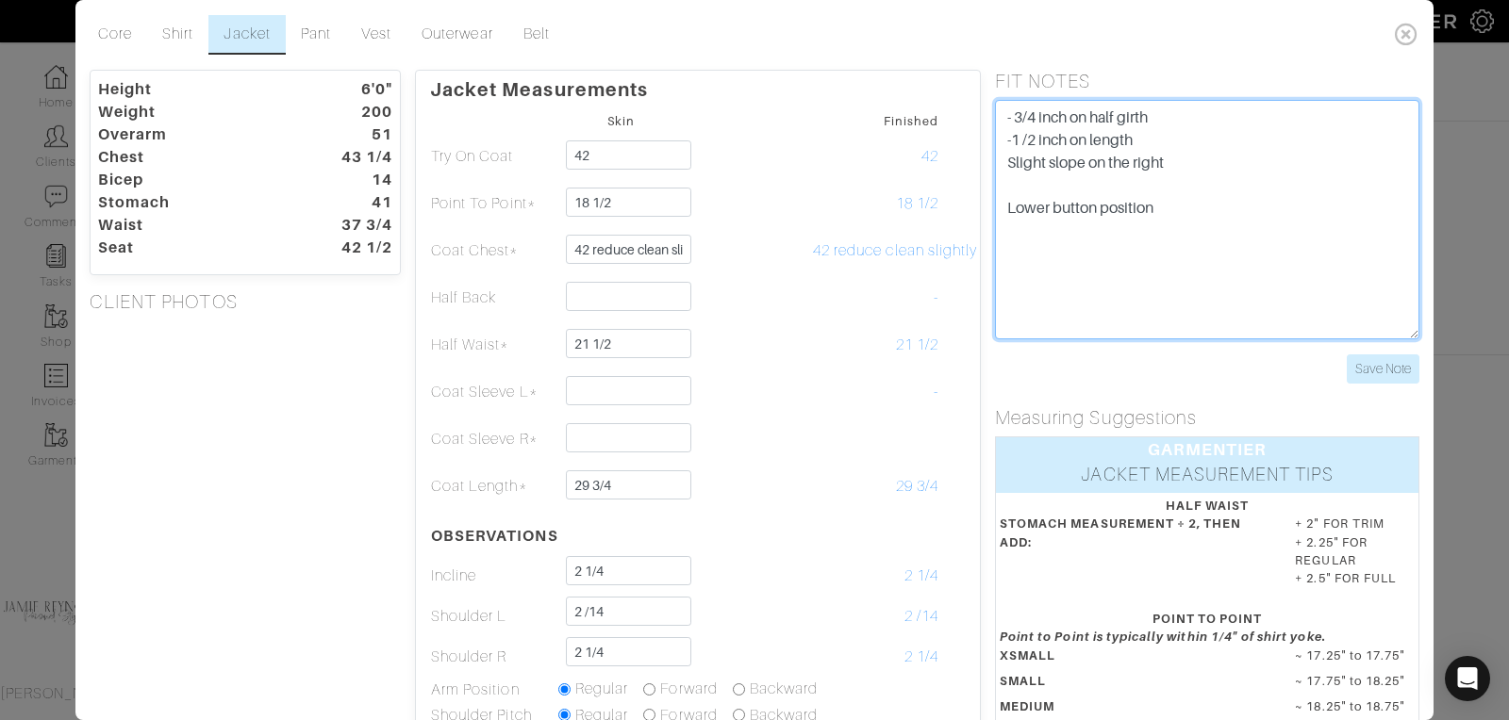
click at [1182, 210] on textarea "- 3/4 inch on half girth -1 /2 inch on length Slight slope on the righ" at bounding box center [1207, 220] width 424 height 240
type textarea "- 3/4 inch on half girth -1 /2 inch on length Slight slope on the right Lower b…"
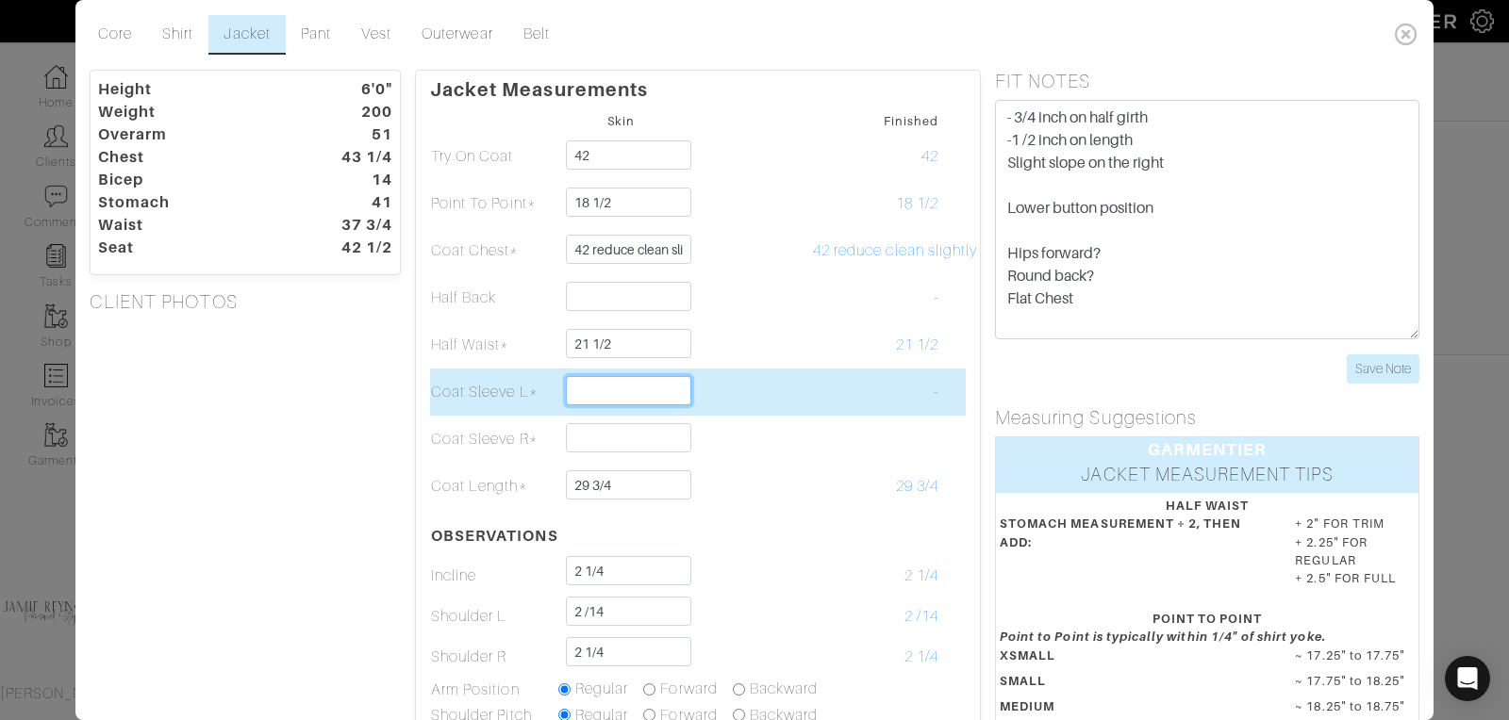
click at [603, 381] on input "text" at bounding box center [628, 390] width 125 height 29
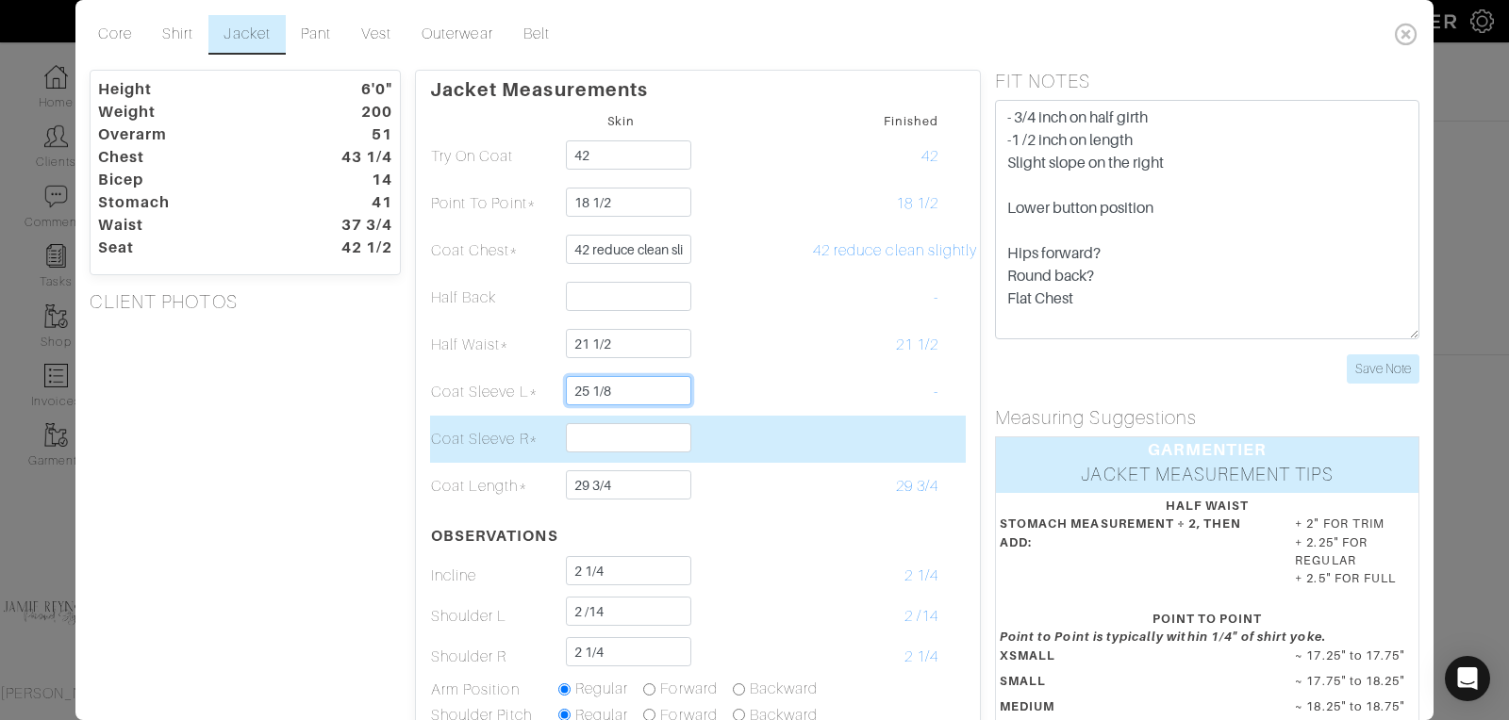
type input "25 1/8"
click at [591, 449] on input "text" at bounding box center [628, 437] width 125 height 29
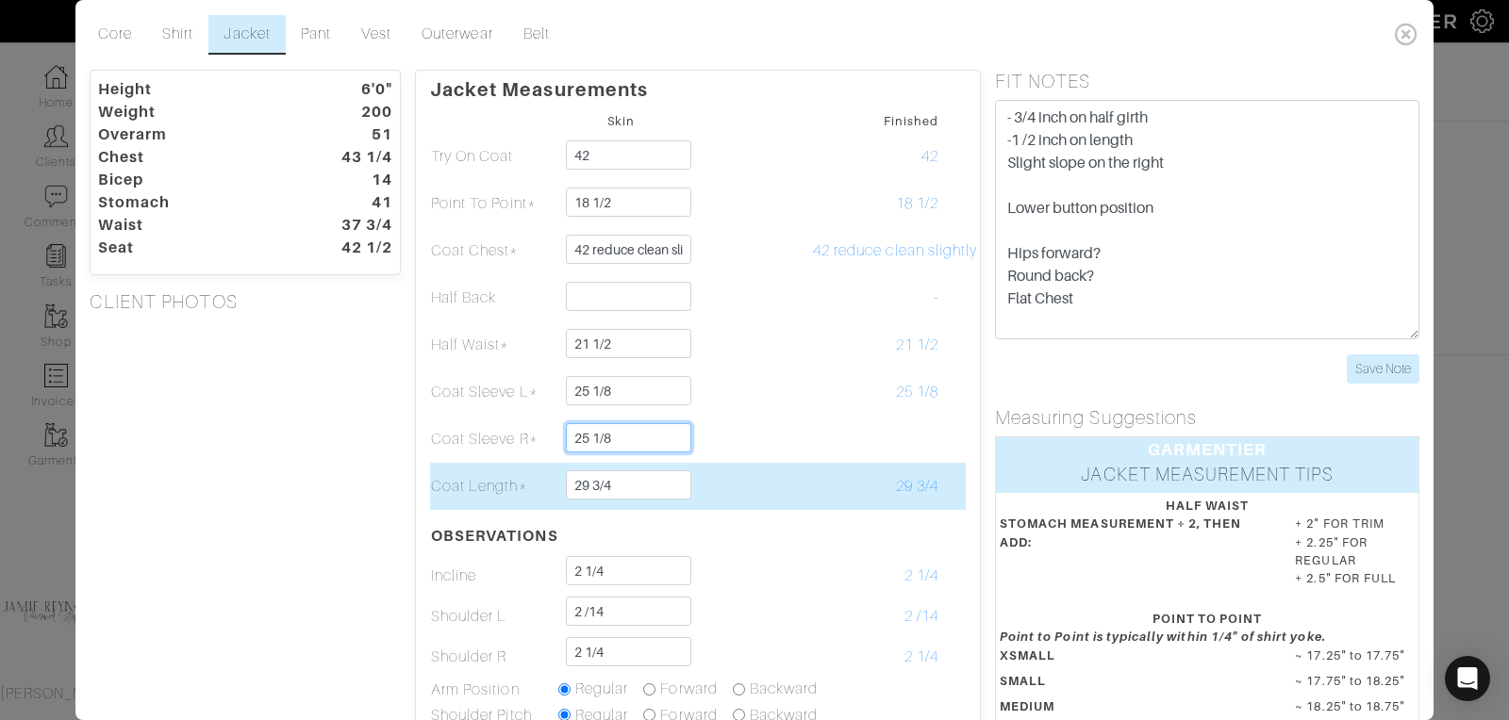
type input "25 1/8"
click at [762, 488] on td at bounding box center [748, 486] width 127 height 47
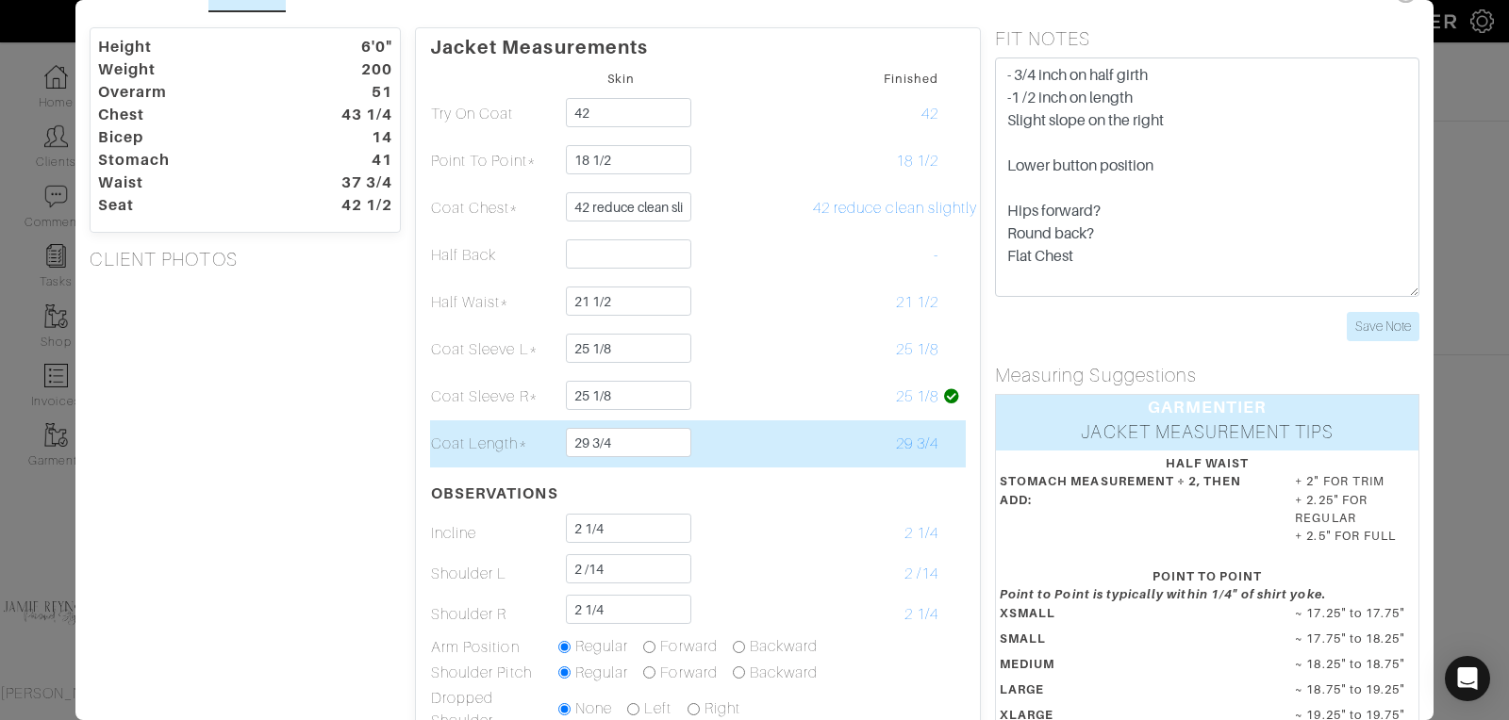
scroll to position [51, 0]
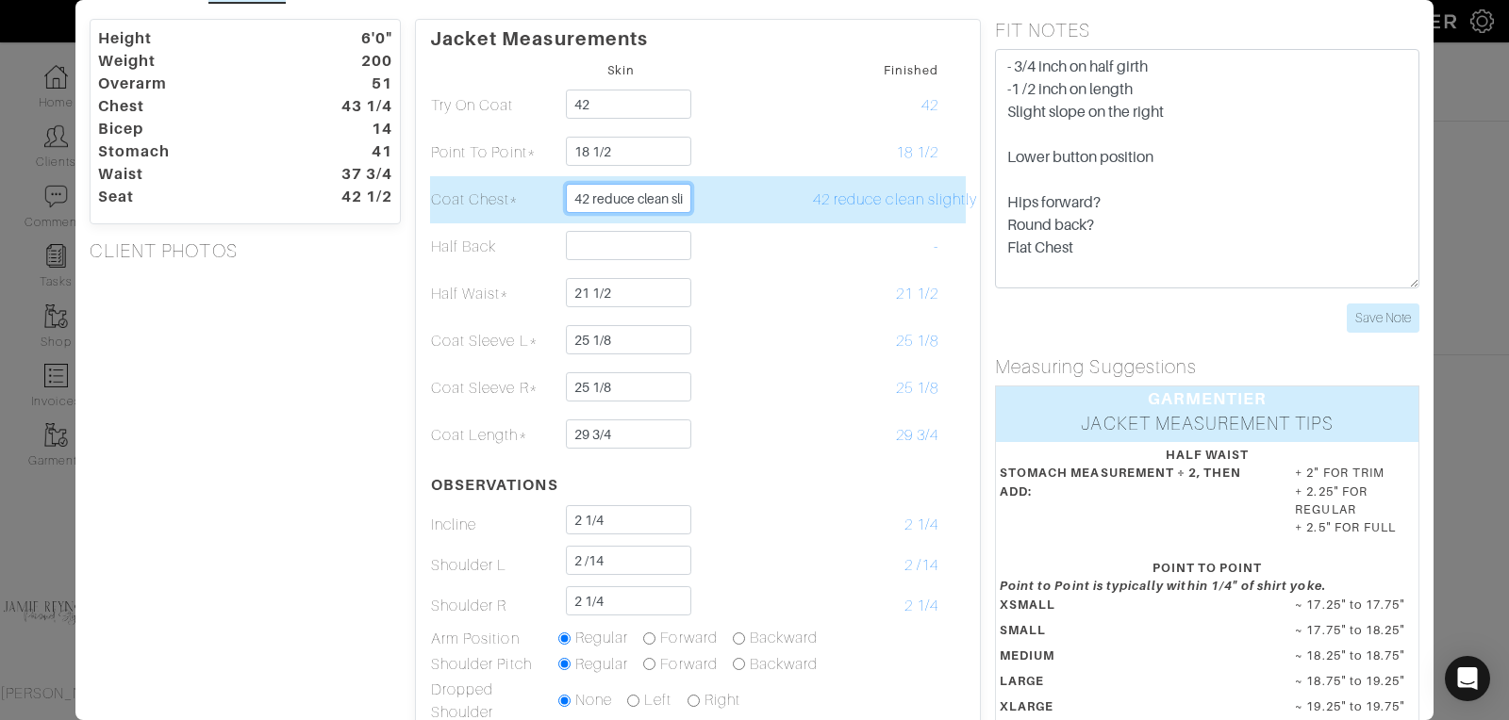
click at [619, 208] on input "42 reduce clean slightly" at bounding box center [628, 198] width 125 height 29
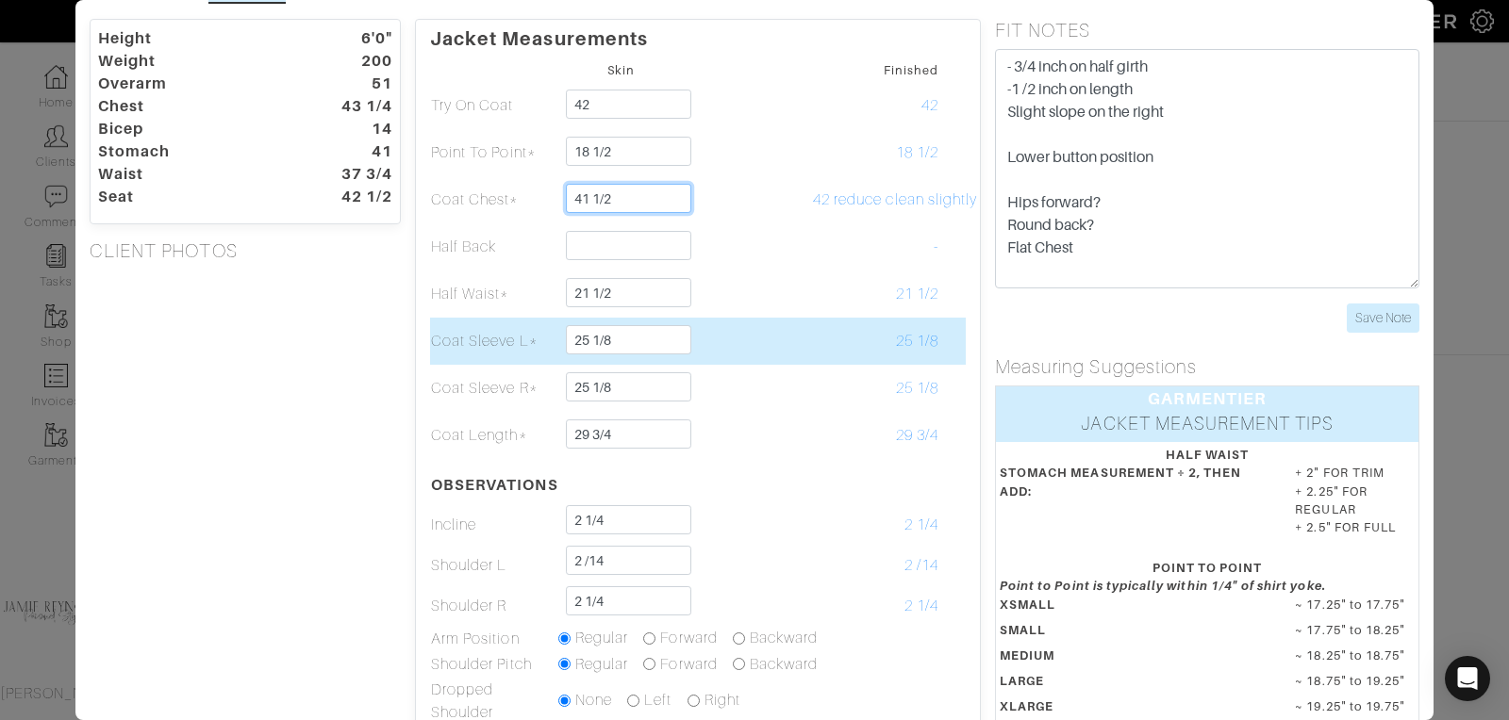
type input "41 1/2"
click at [691, 325] on td at bounding box center [748, 341] width 127 height 47
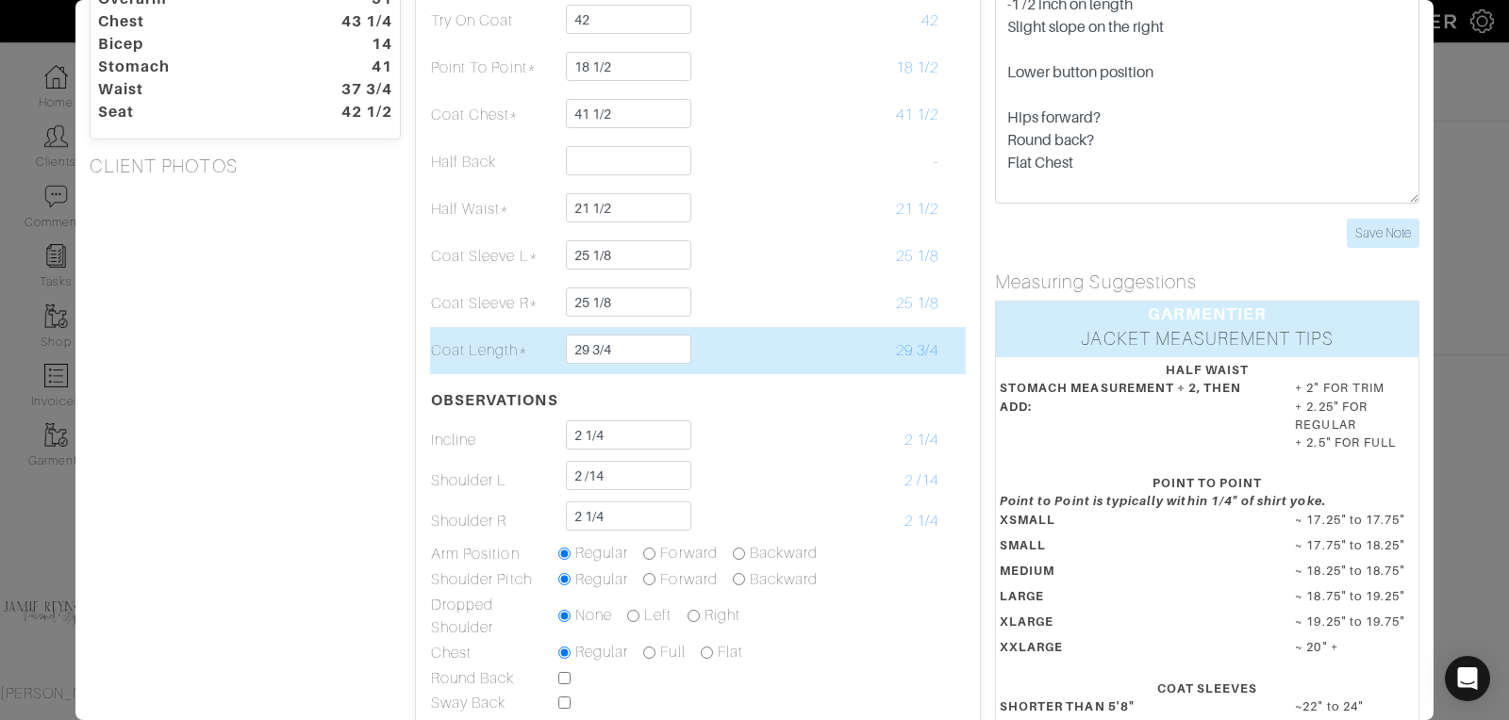
scroll to position [0, 0]
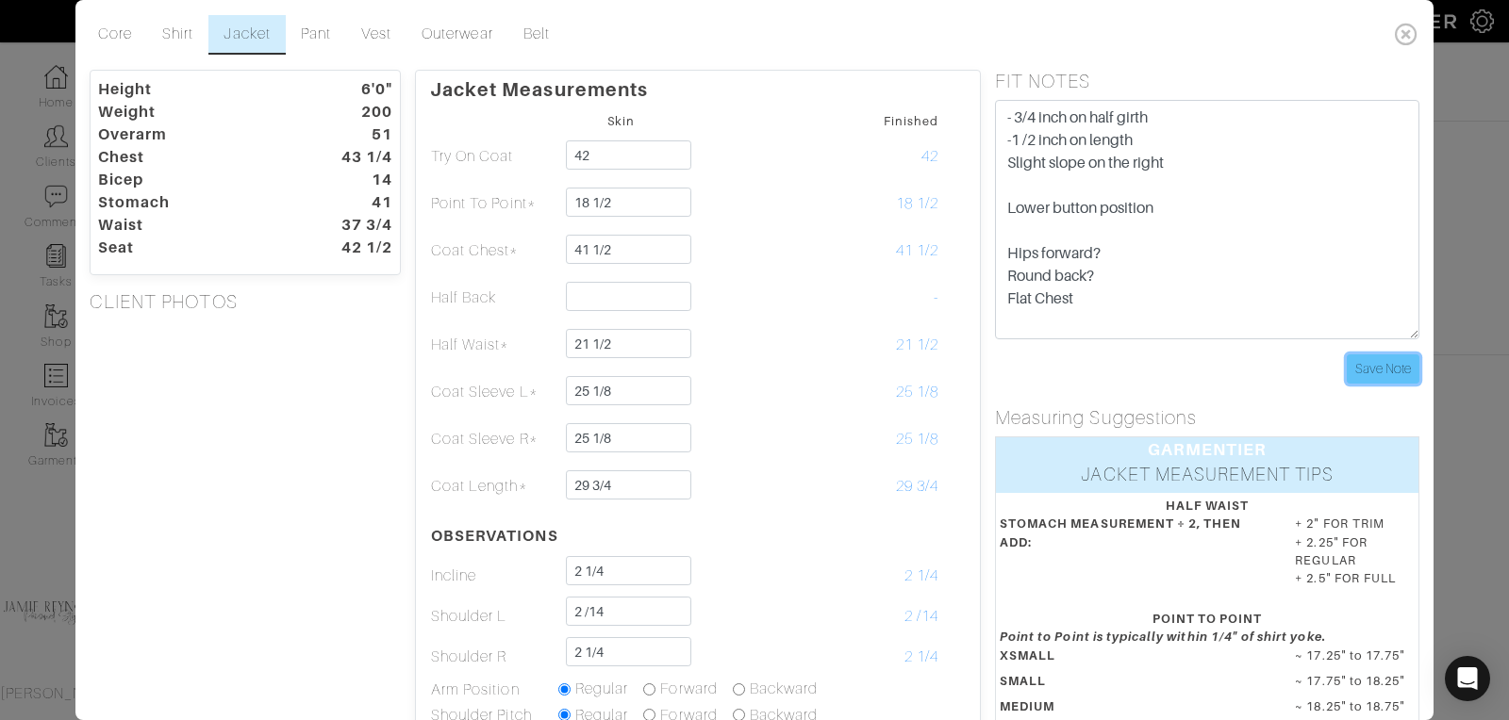
click at [1380, 363] on input "Save Note" at bounding box center [1383, 369] width 73 height 29
click at [1376, 371] on input "Save Note" at bounding box center [1383, 369] width 73 height 29
click at [182, 30] on link "Shirt" at bounding box center [177, 35] width 61 height 40
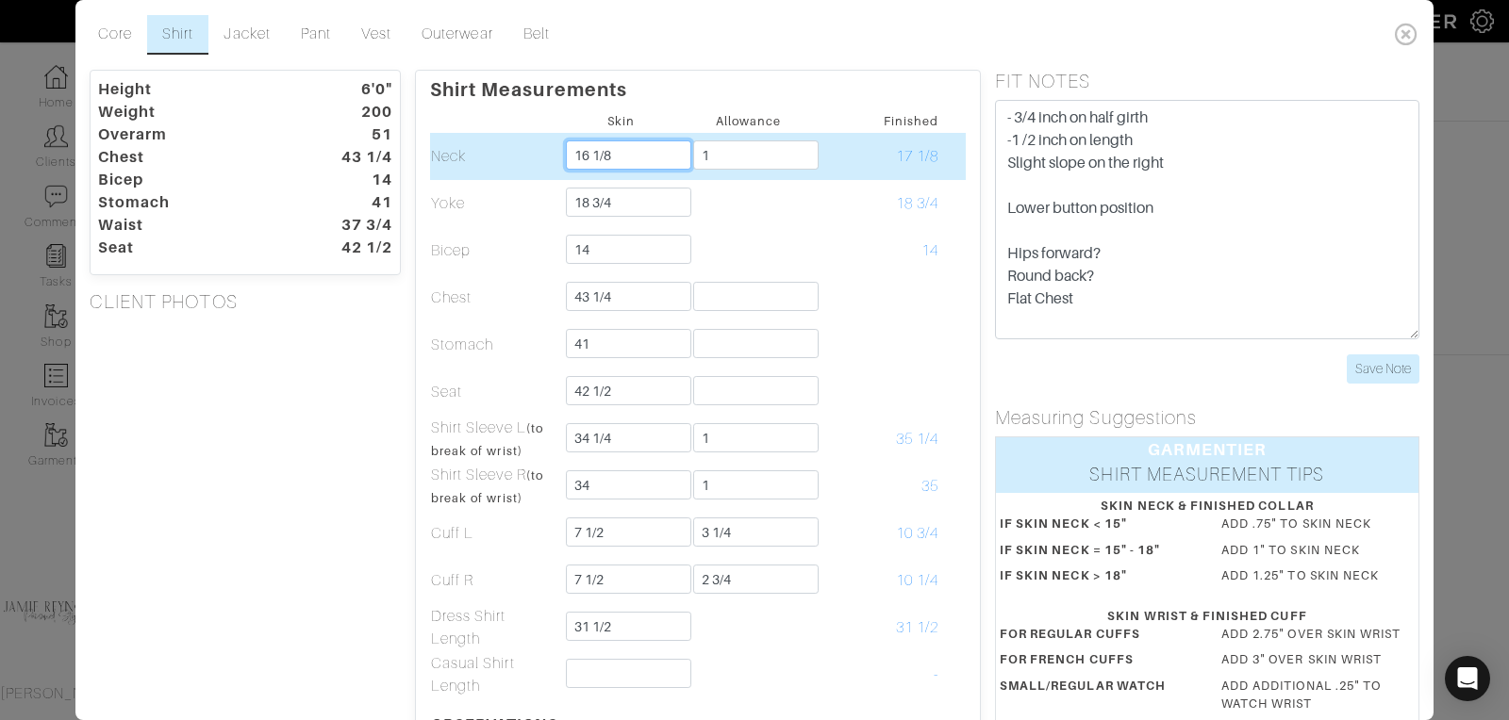
click at [632, 158] on input "16 1/8" at bounding box center [628, 154] width 125 height 29
click at [617, 153] on input "16 1/8" at bounding box center [628, 154] width 125 height 29
drag, startPoint x: 590, startPoint y: 152, endPoint x: 679, endPoint y: 151, distance: 88.6
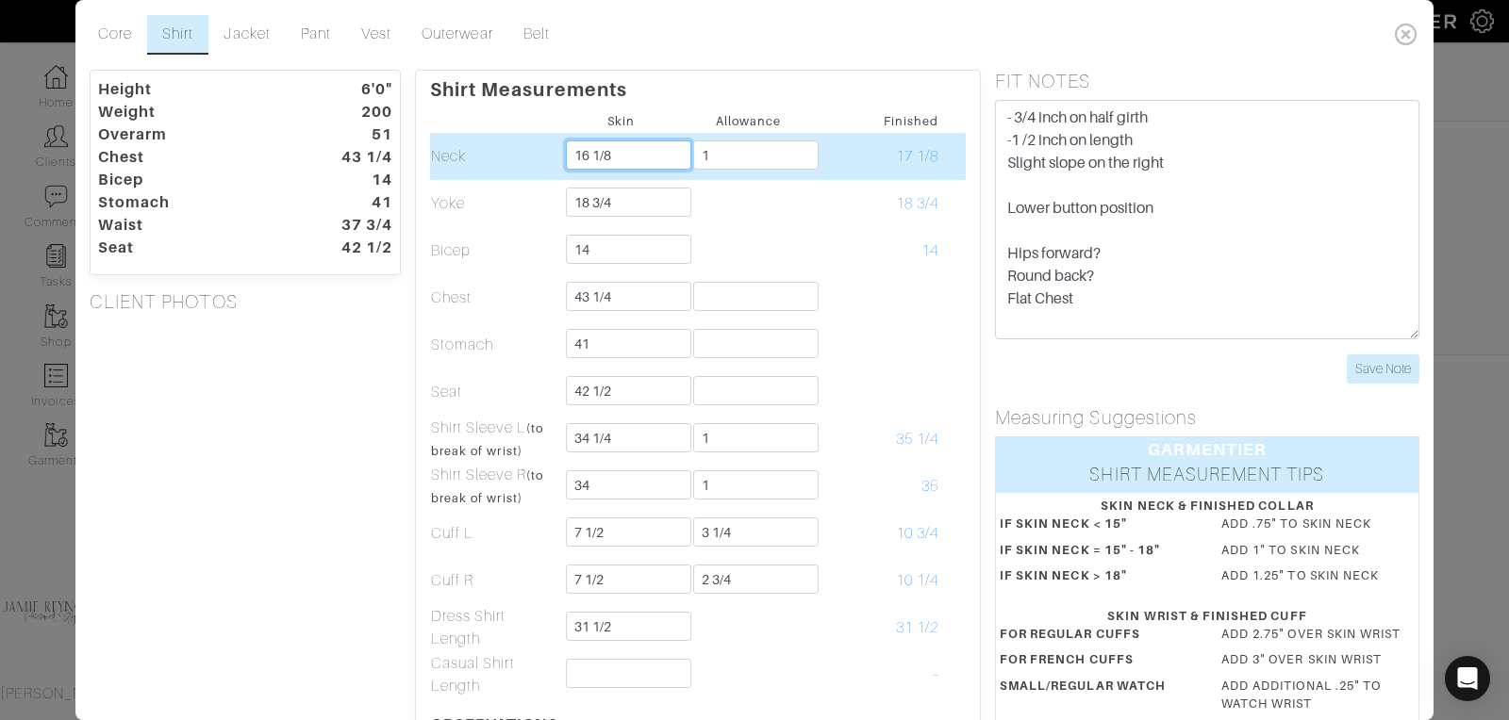
click at [679, 152] on input "16 1/8" at bounding box center [628, 154] width 125 height 29
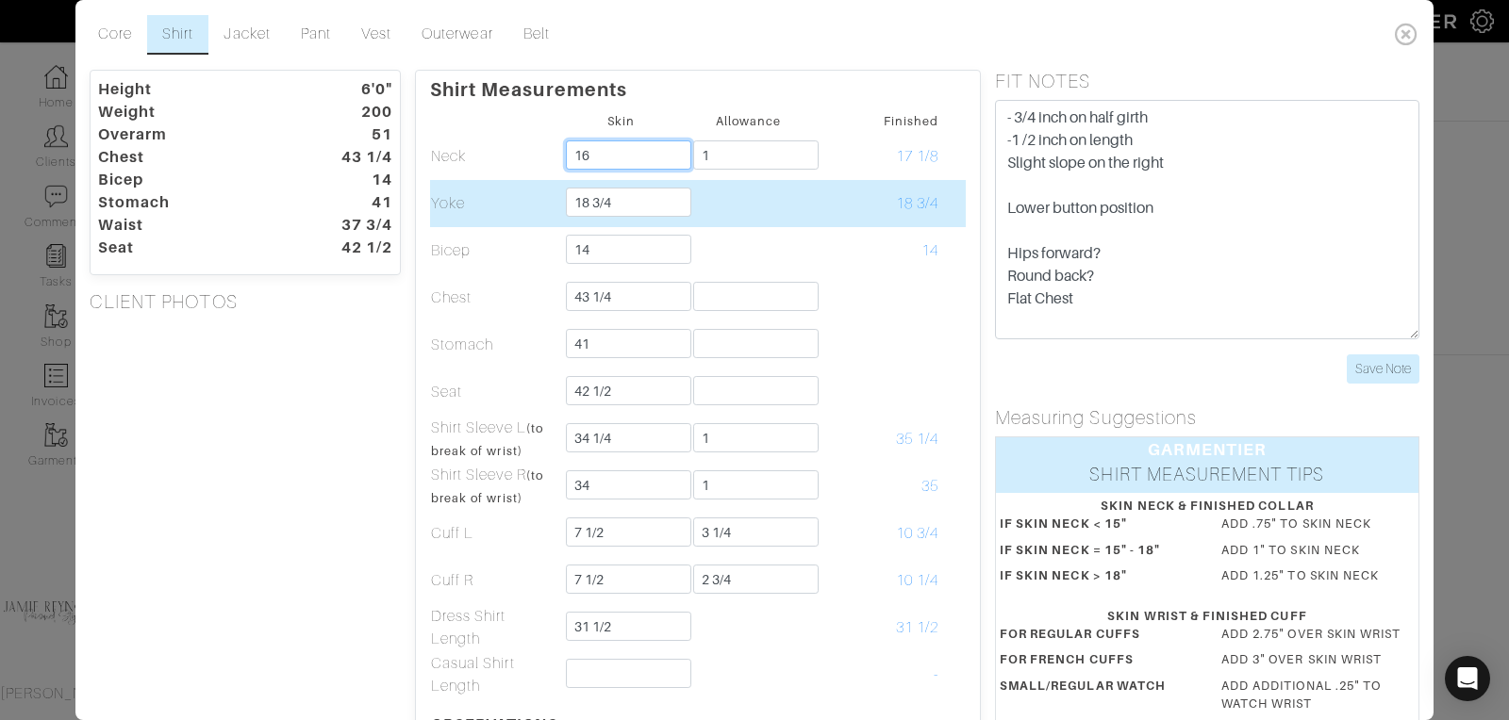
type input "16"
click at [851, 221] on td "18 3/4" at bounding box center [875, 203] width 127 height 47
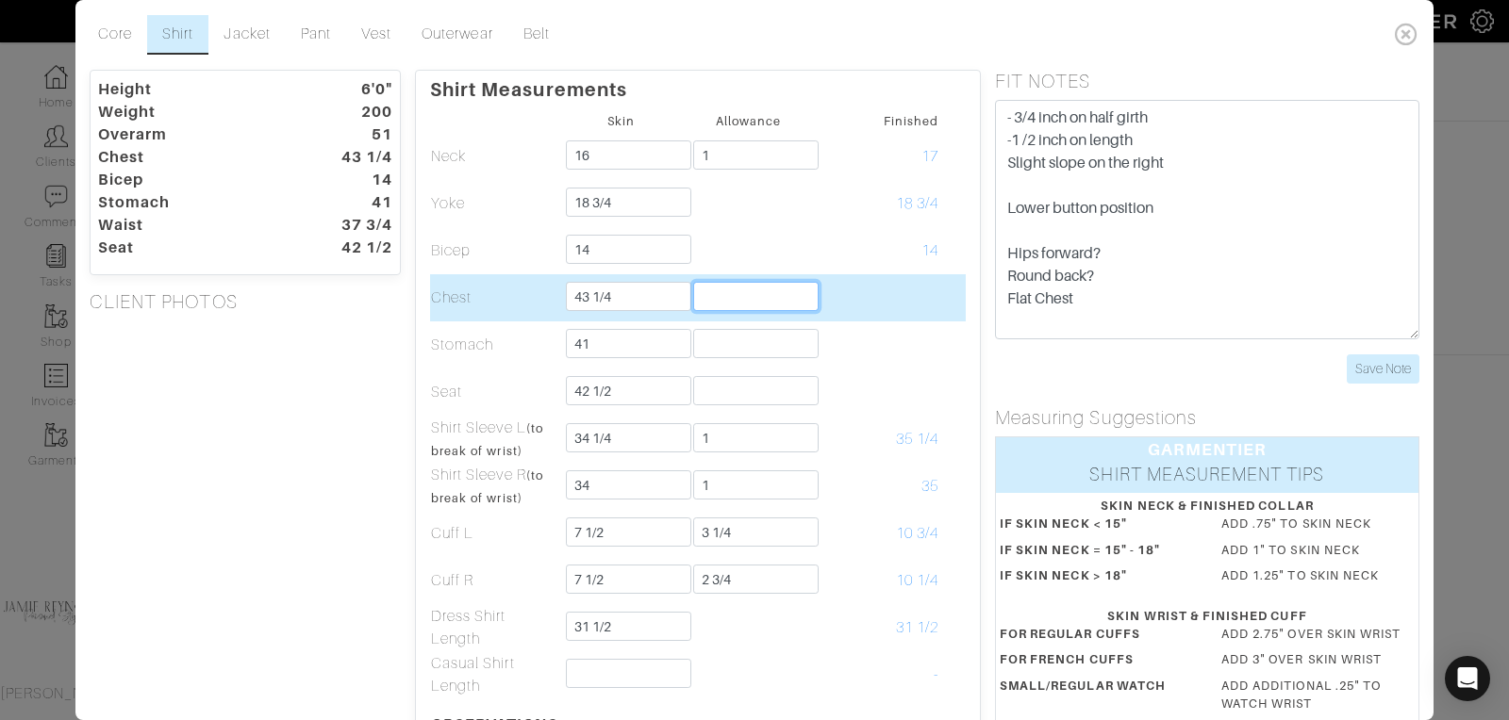
click at [716, 303] on input "text" at bounding box center [755, 296] width 125 height 29
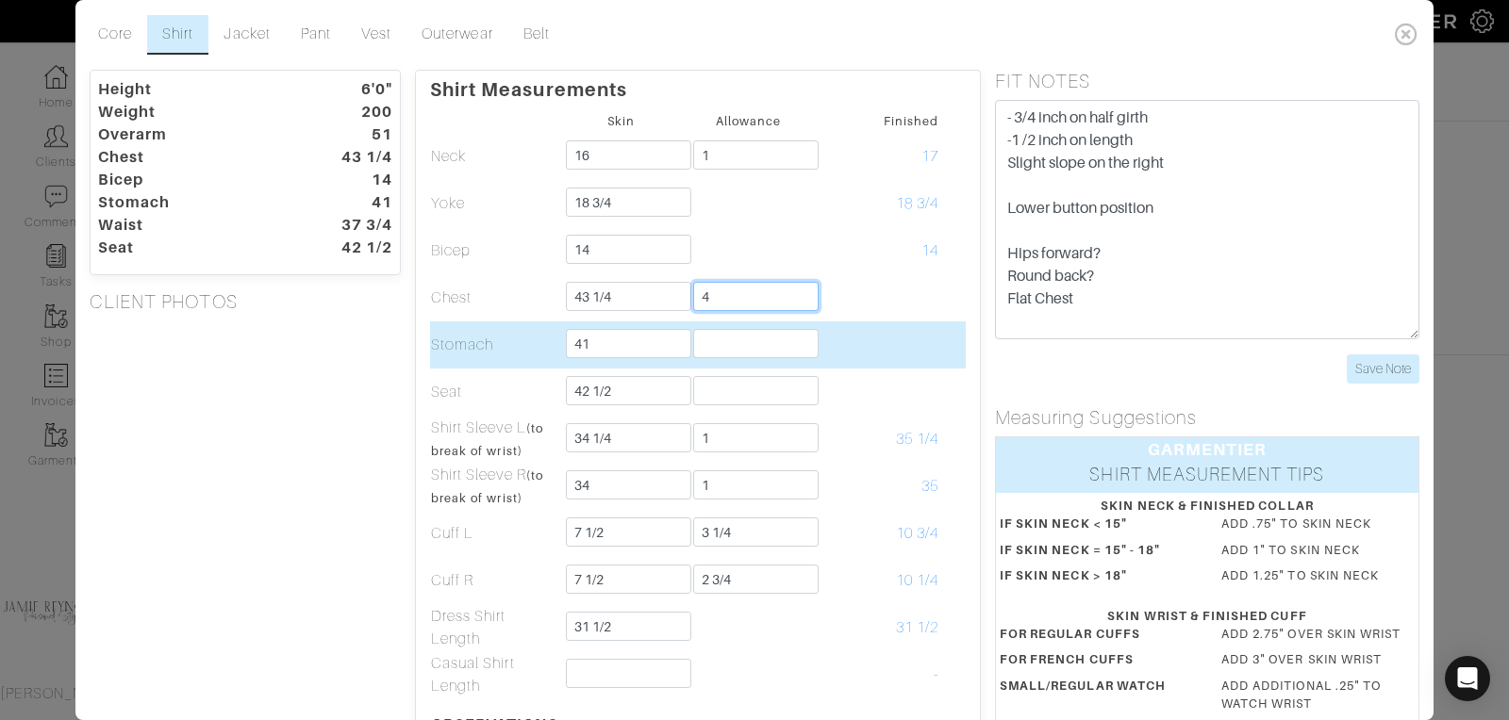
type input "4"
click at [716, 339] on input "text" at bounding box center [755, 343] width 125 height 29
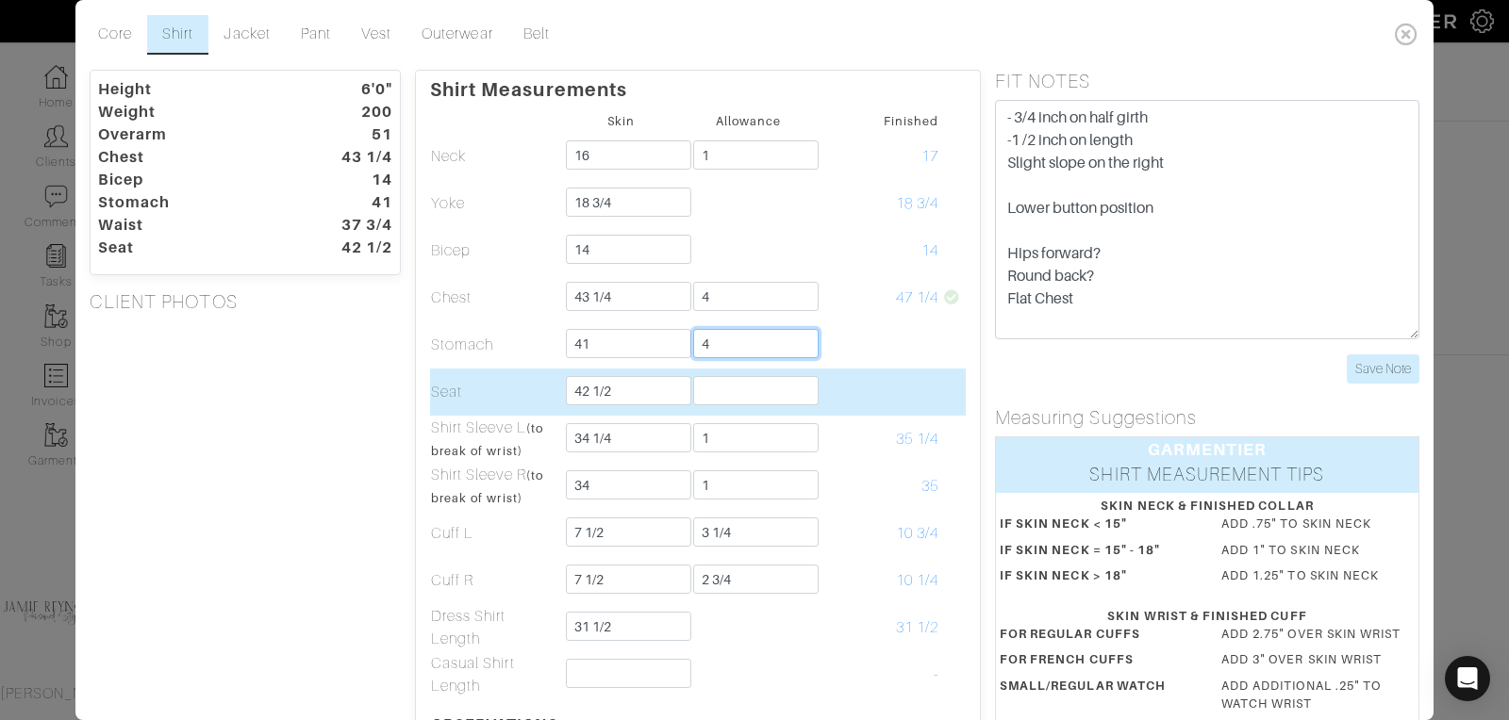
type input "4"
click at [706, 390] on input "text" at bounding box center [755, 390] width 125 height 29
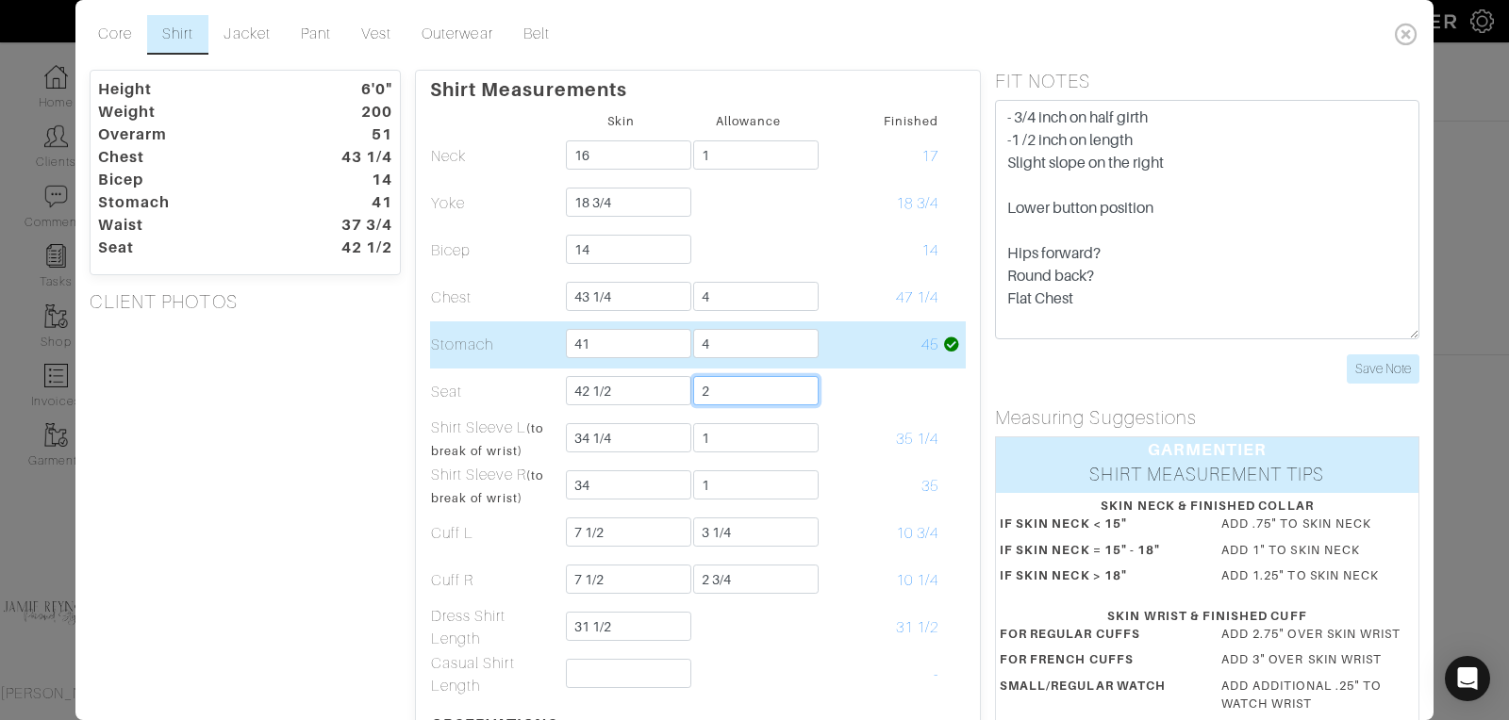
type input "2"
click at [881, 338] on td "45" at bounding box center [875, 345] width 127 height 47
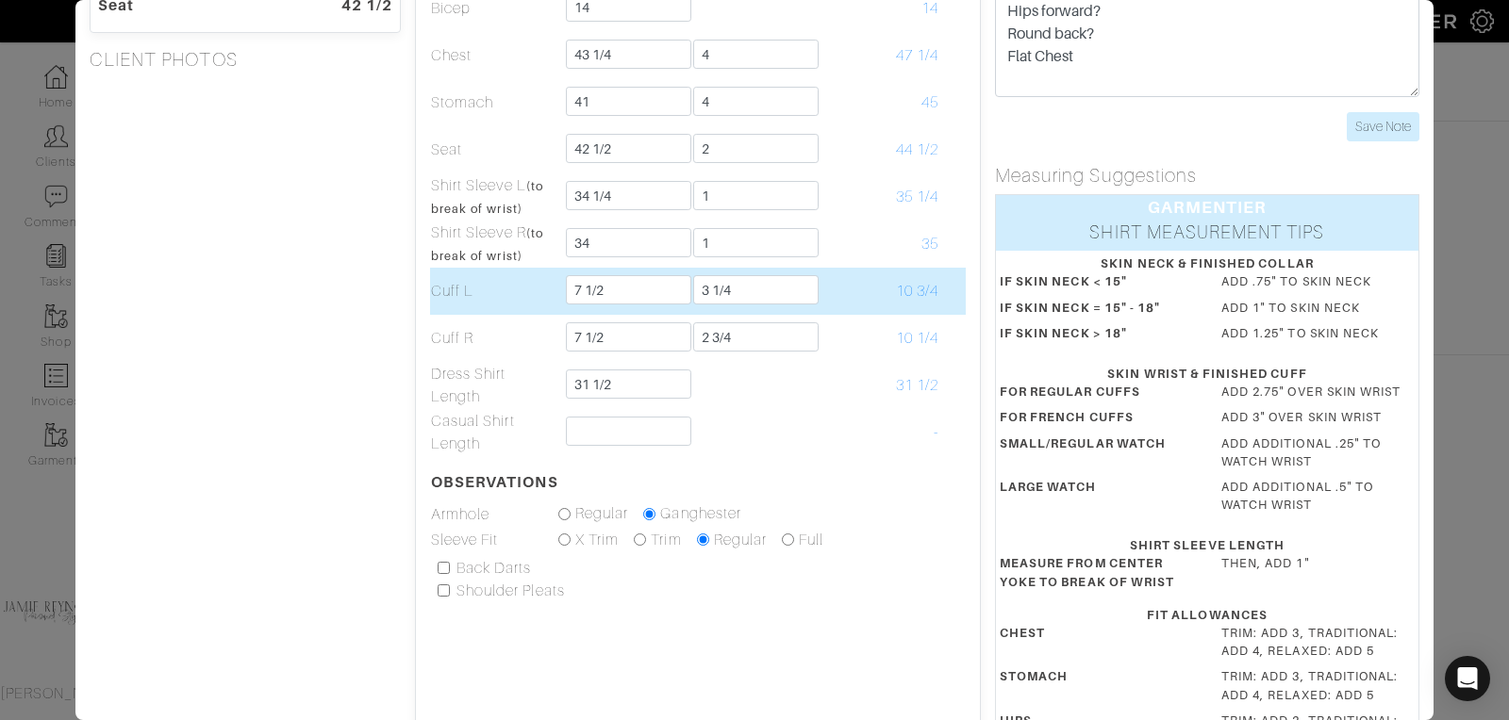
scroll to position [370, 0]
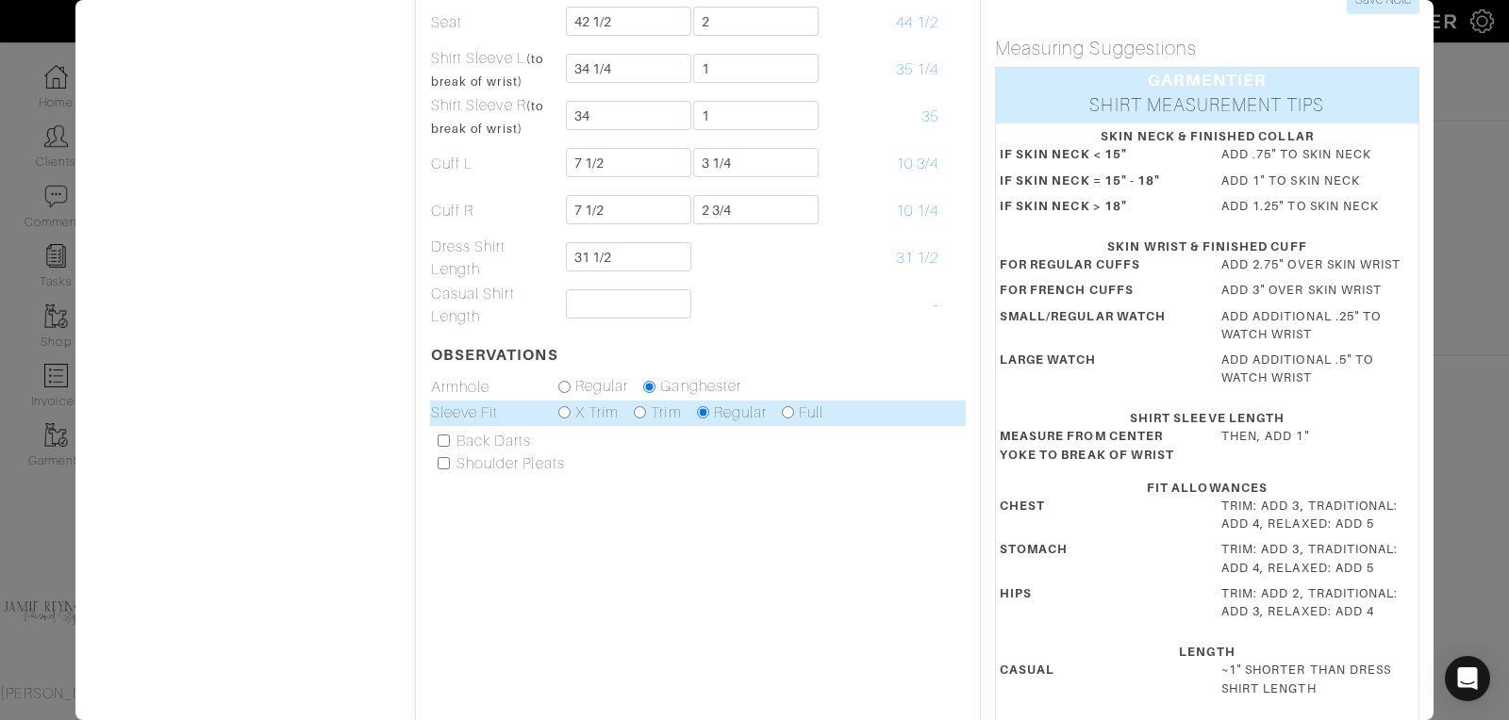
click at [638, 412] on input "radio" at bounding box center [640, 412] width 12 height 12
radio input "true"
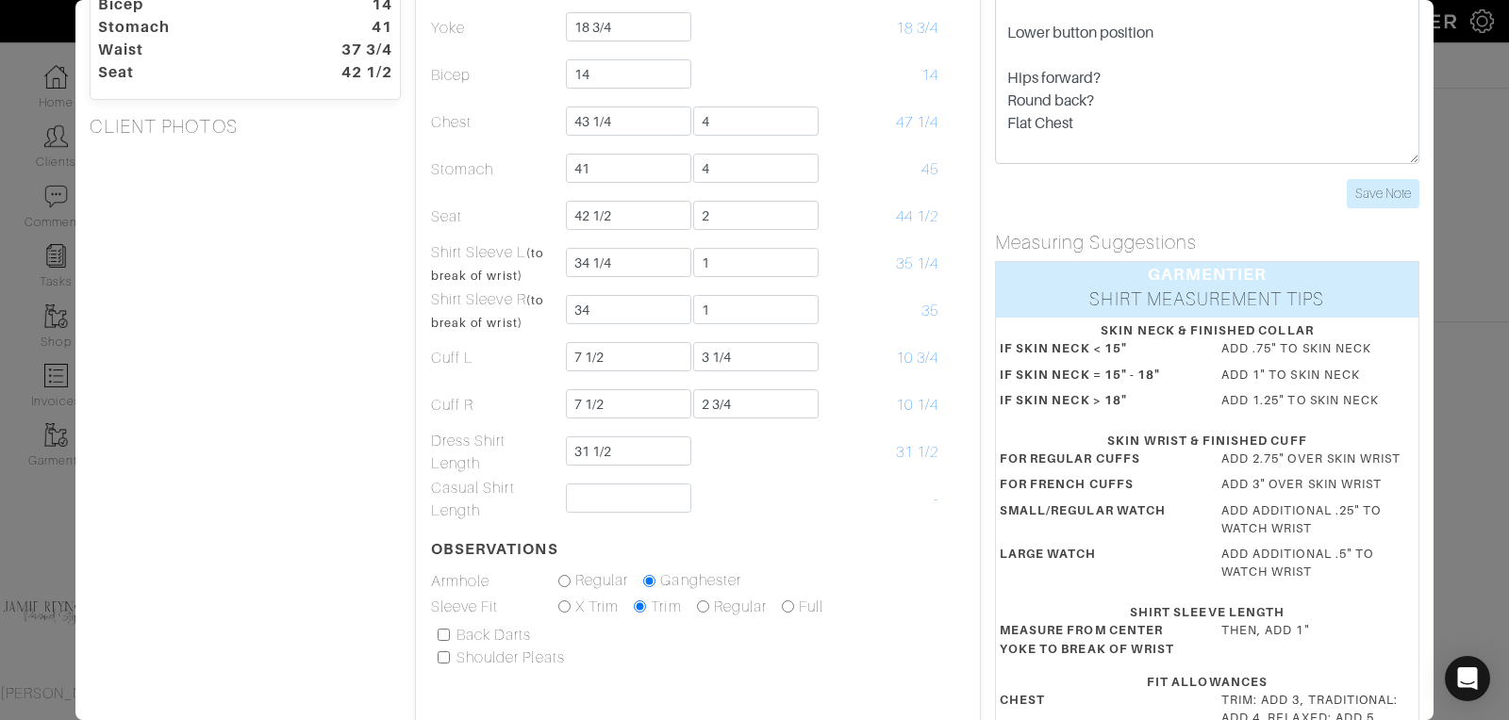
scroll to position [41, 0]
click at [1084, 125] on textarea "- 3/4 inch on half girth -1 /2 inch on length Slight slope on the righ" at bounding box center [1207, 45] width 424 height 240
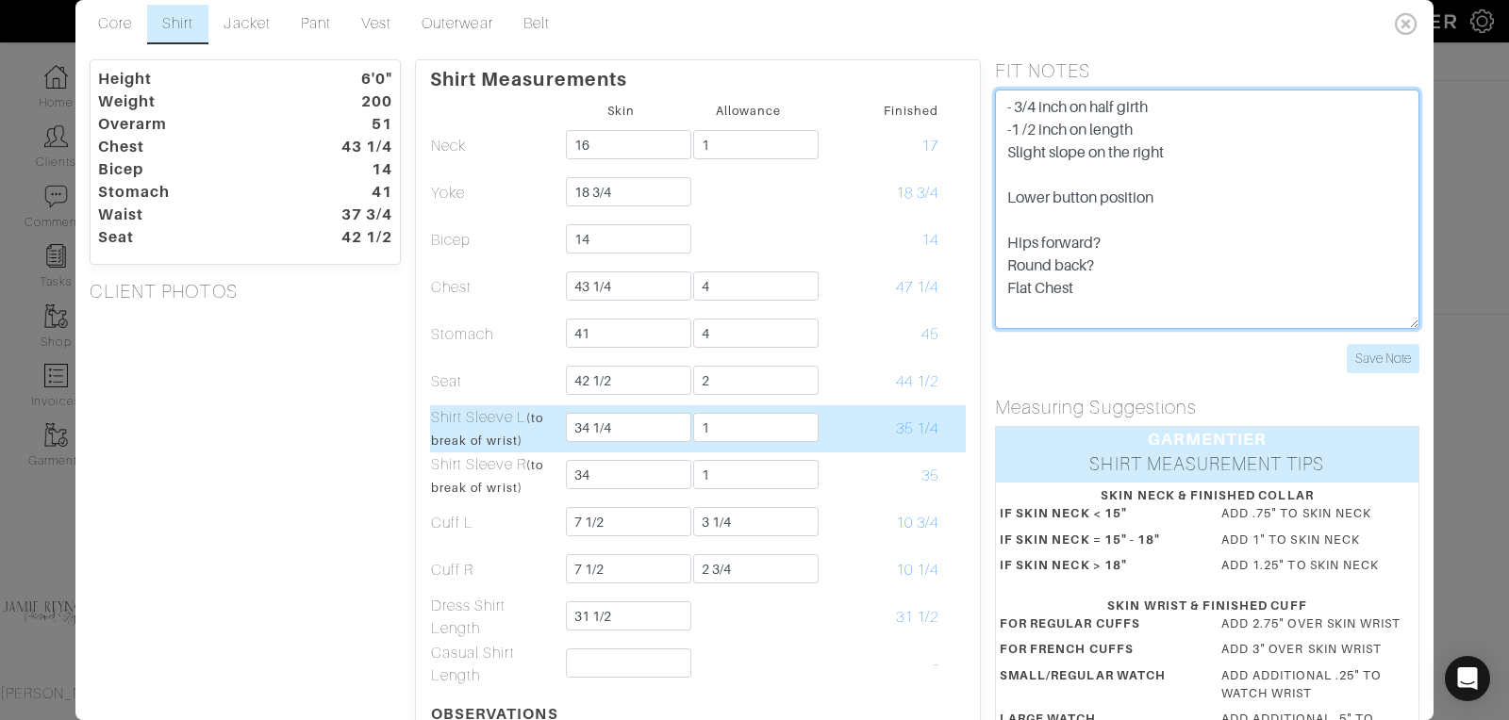
scroll to position [6, 0]
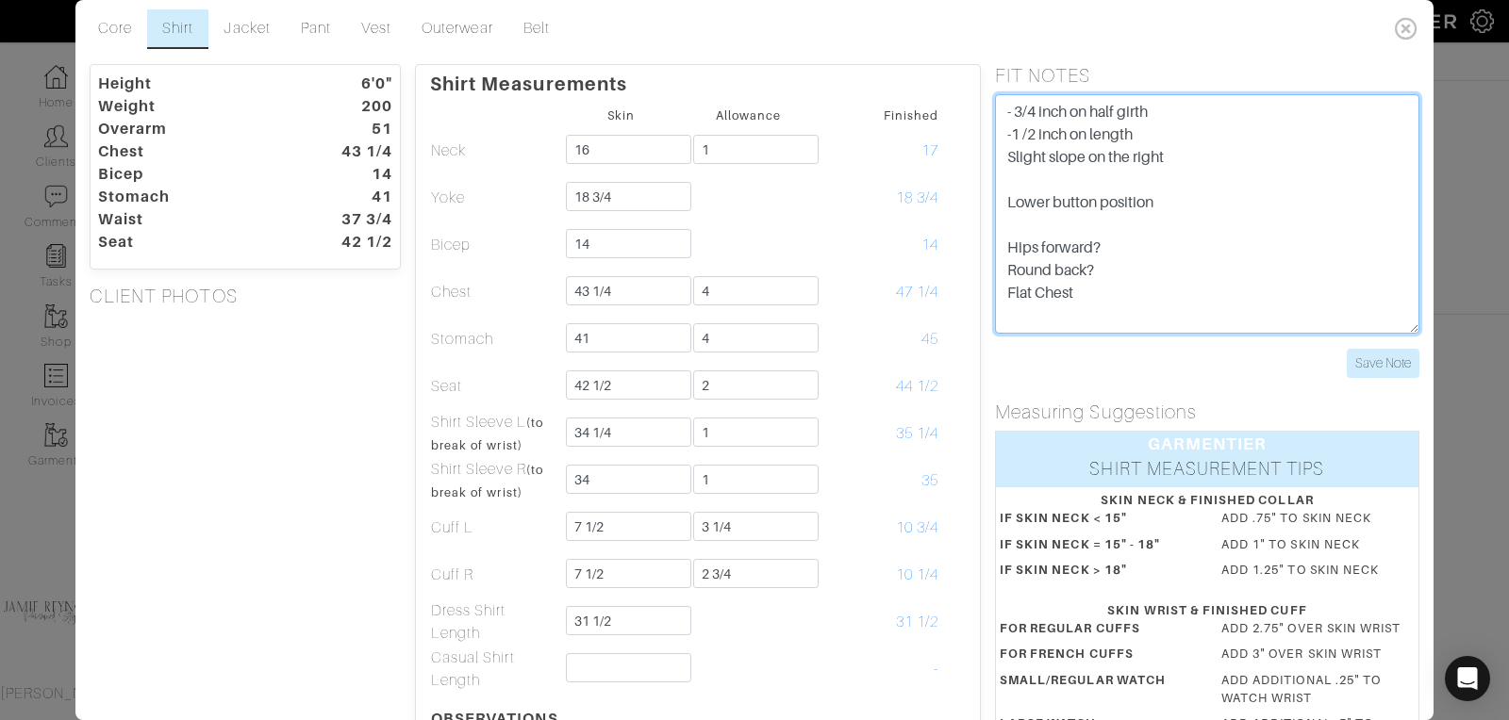
click at [1107, 273] on textarea "- 3/4 inch on half girth -1 /2 inch on length Slight slope on the righ" at bounding box center [1207, 214] width 424 height 240
type textarea "- 3/4 inch on half girth -1 /2 inch on length Slight slope on the right Lower b…"
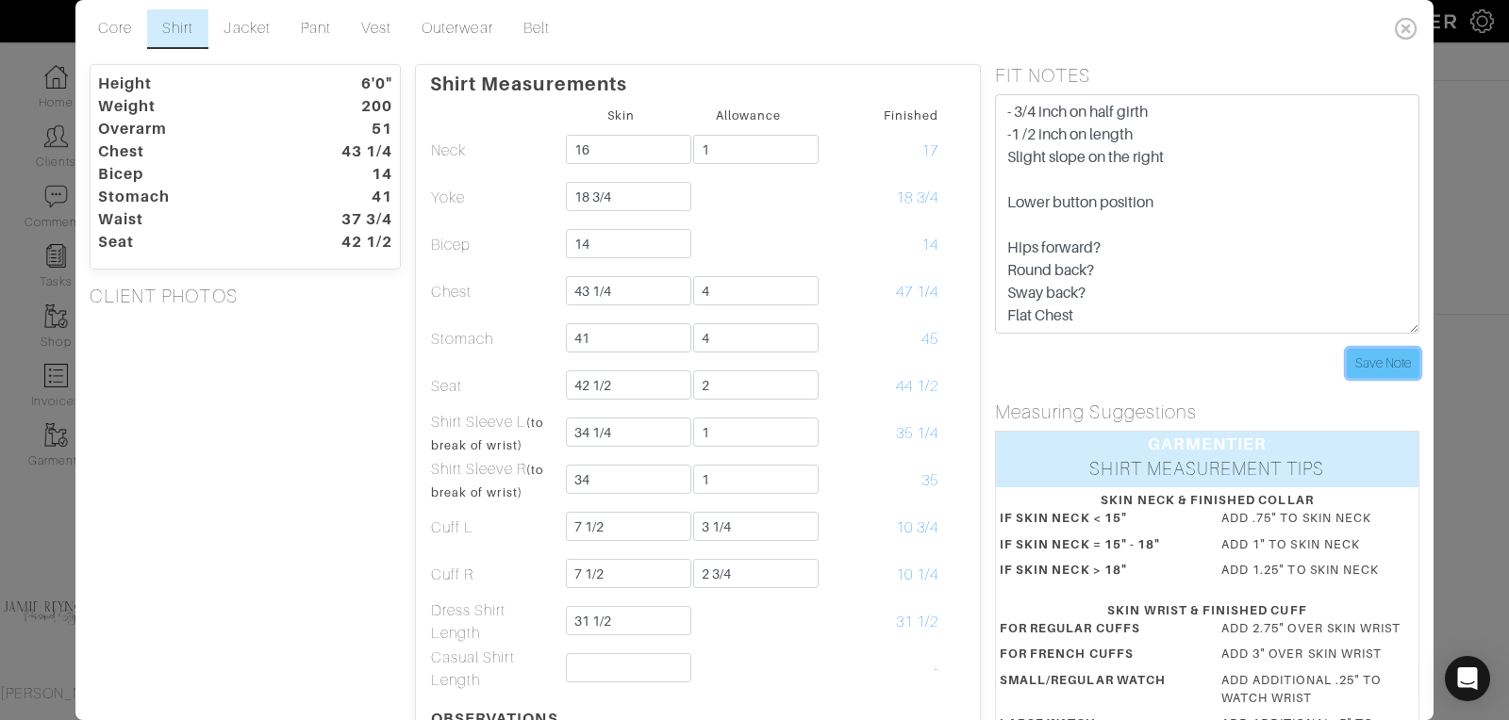
click at [1398, 361] on input "Save Note" at bounding box center [1383, 363] width 73 height 29
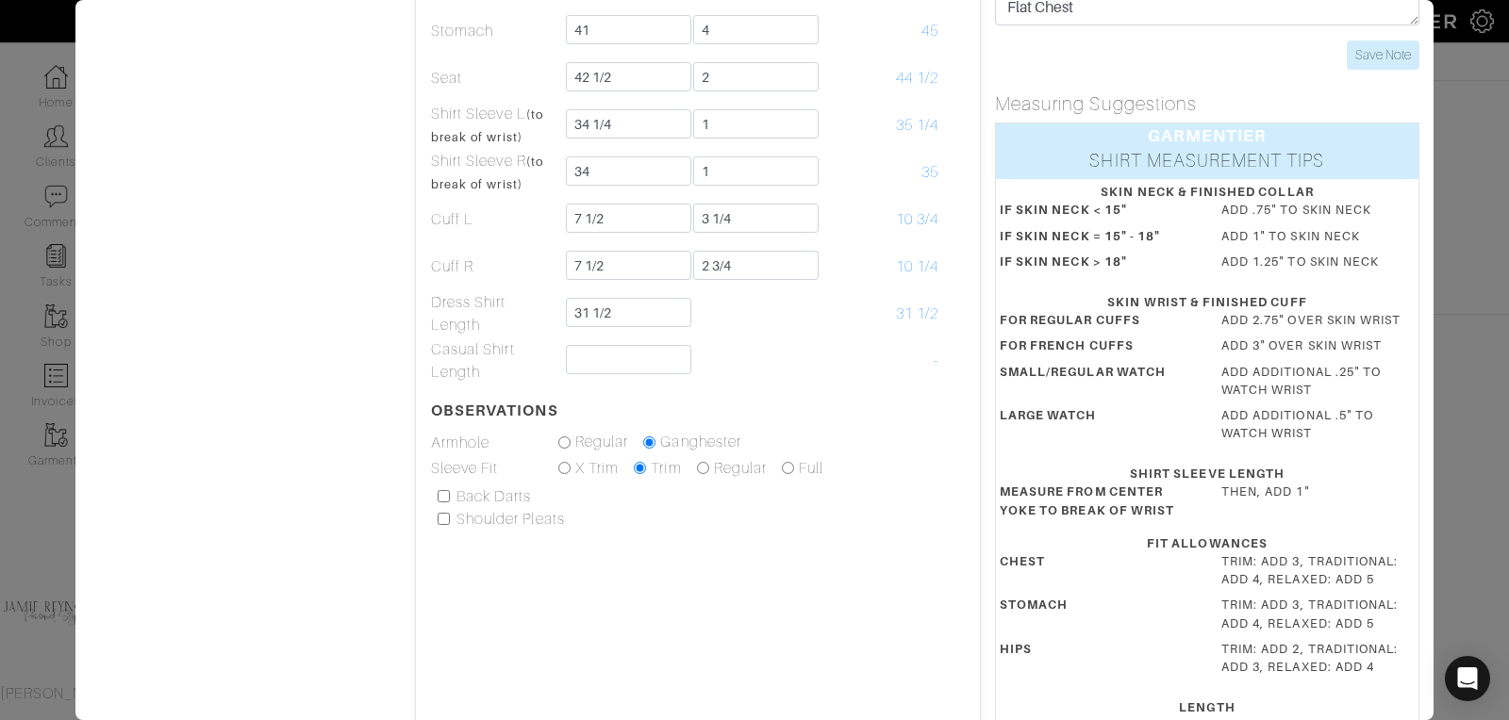
scroll to position [0, 0]
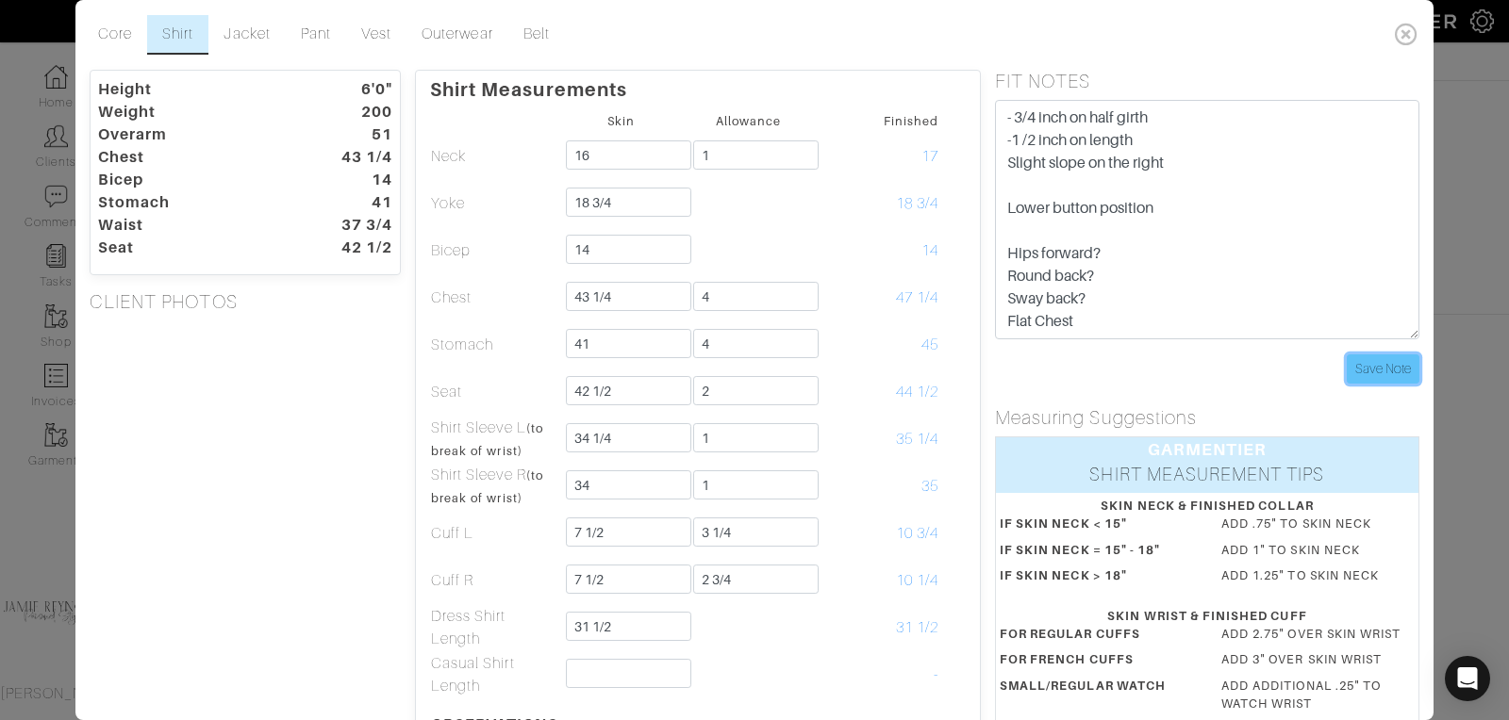
click at [1375, 358] on input "Save Note" at bounding box center [1383, 369] width 73 height 29
click at [256, 33] on link "Jacket" at bounding box center [246, 35] width 76 height 40
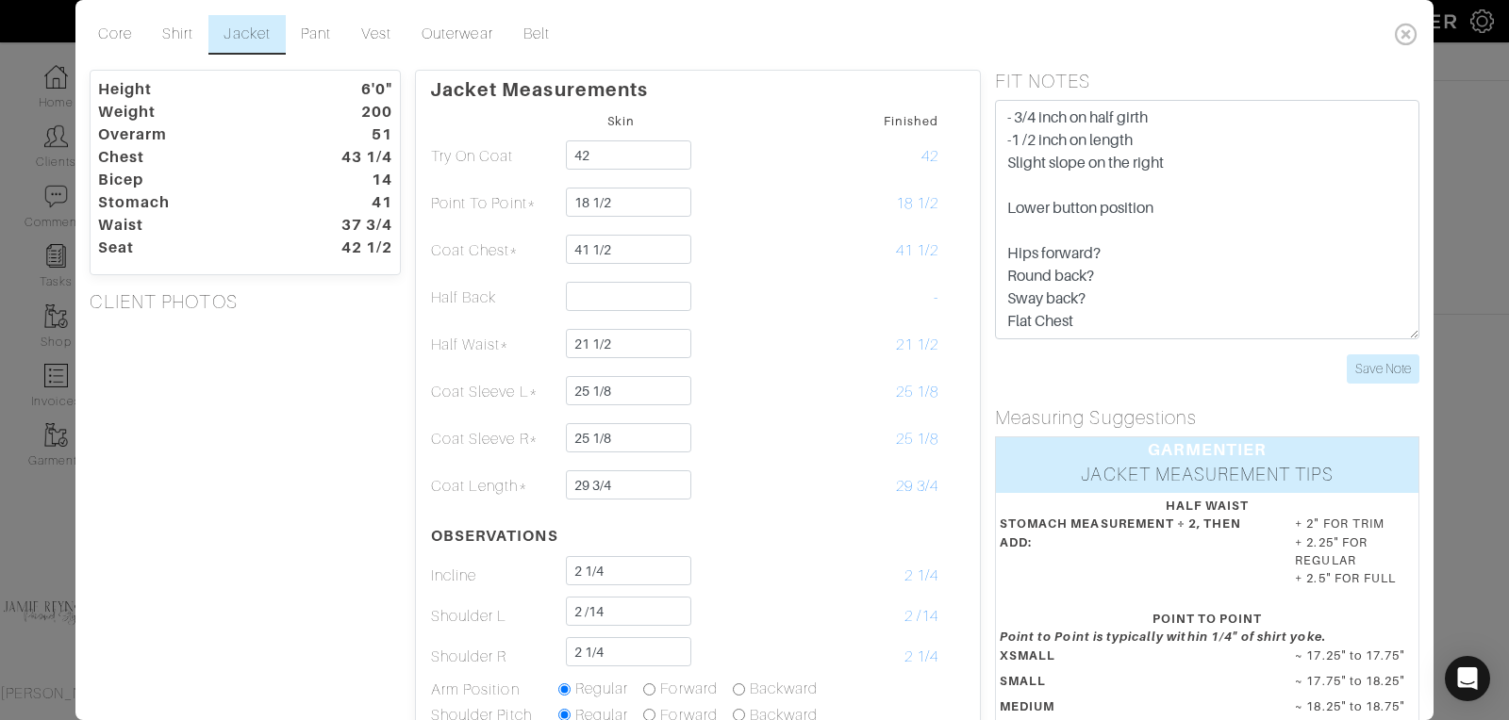
scroll to position [339, 0]
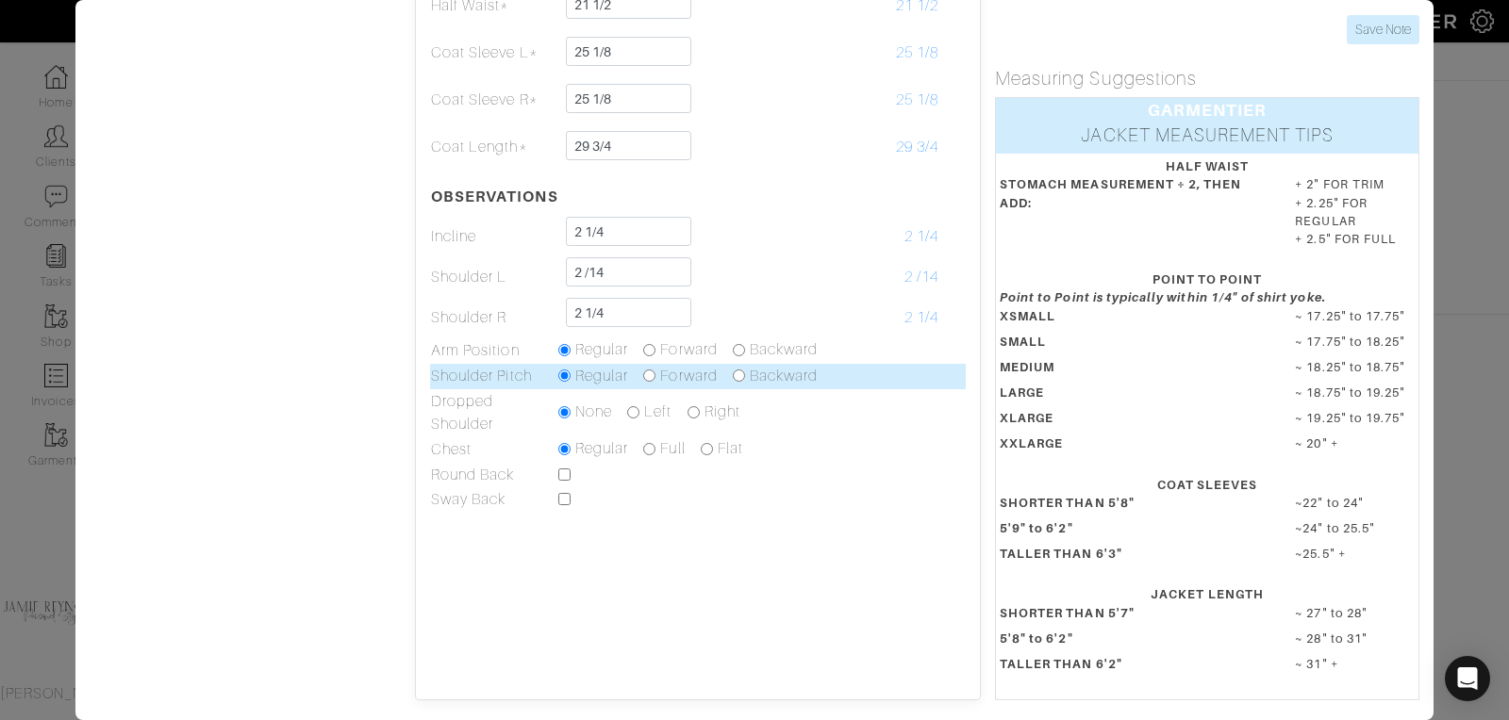
click at [735, 375] on input "radio" at bounding box center [739, 376] width 12 height 12
radio input "true"
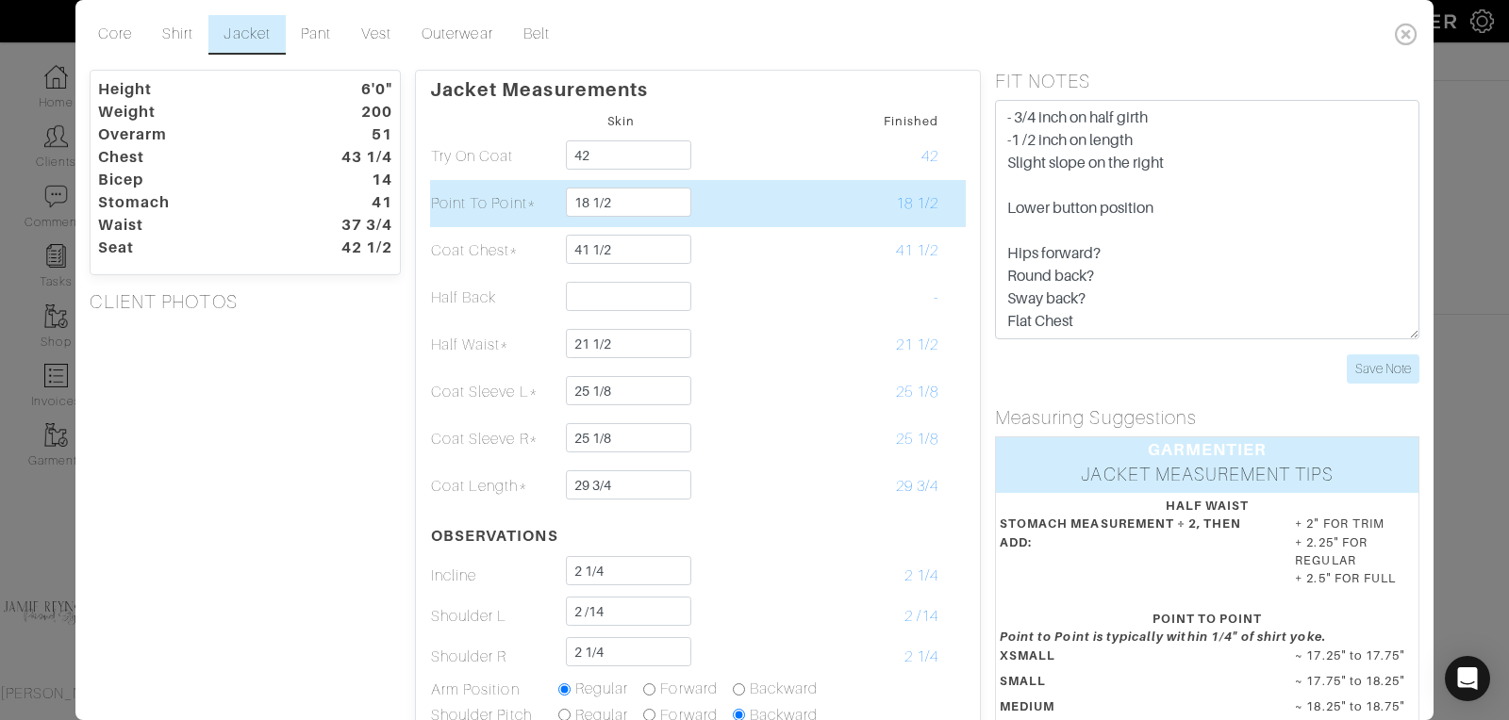
scroll to position [0, 0]
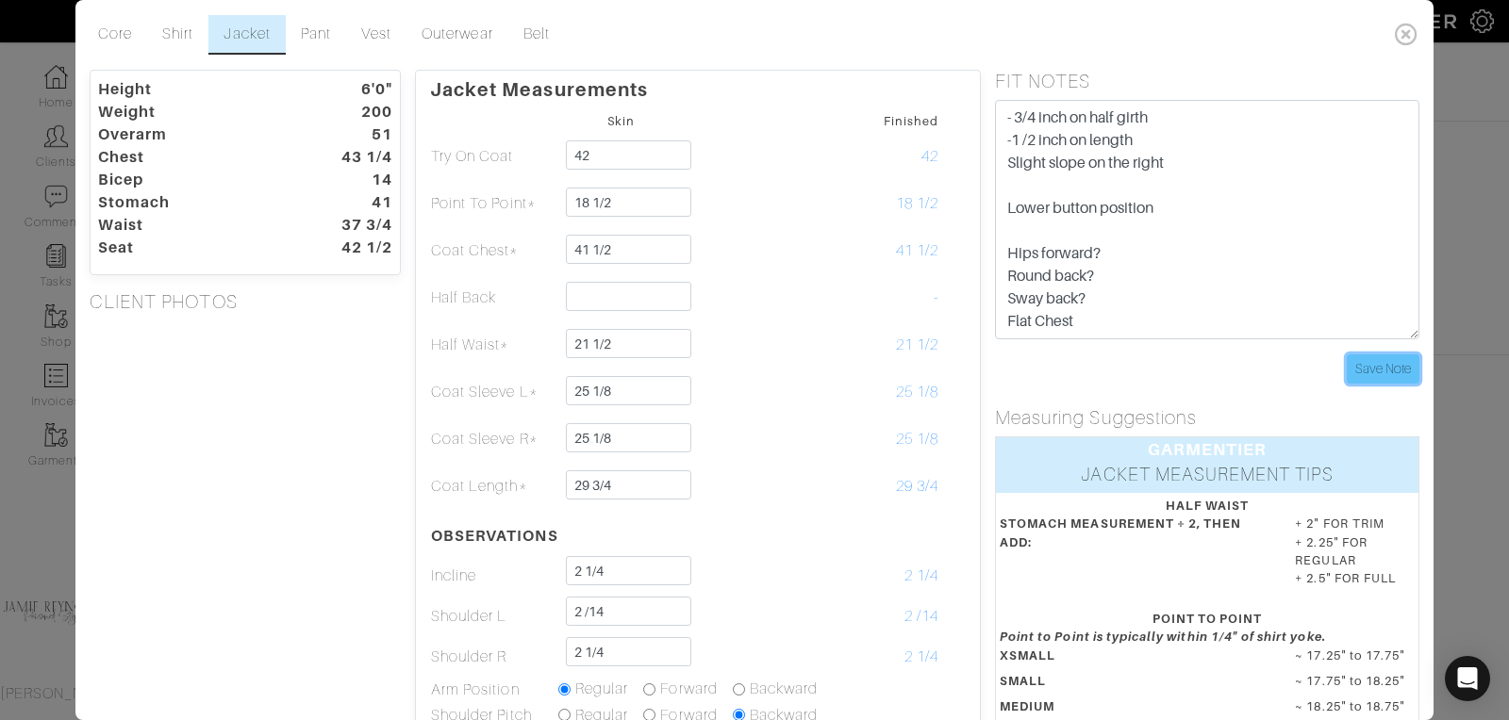
click at [1388, 367] on input "Save Note" at bounding box center [1383, 369] width 73 height 29
click at [1403, 31] on icon at bounding box center [1406, 34] width 39 height 38
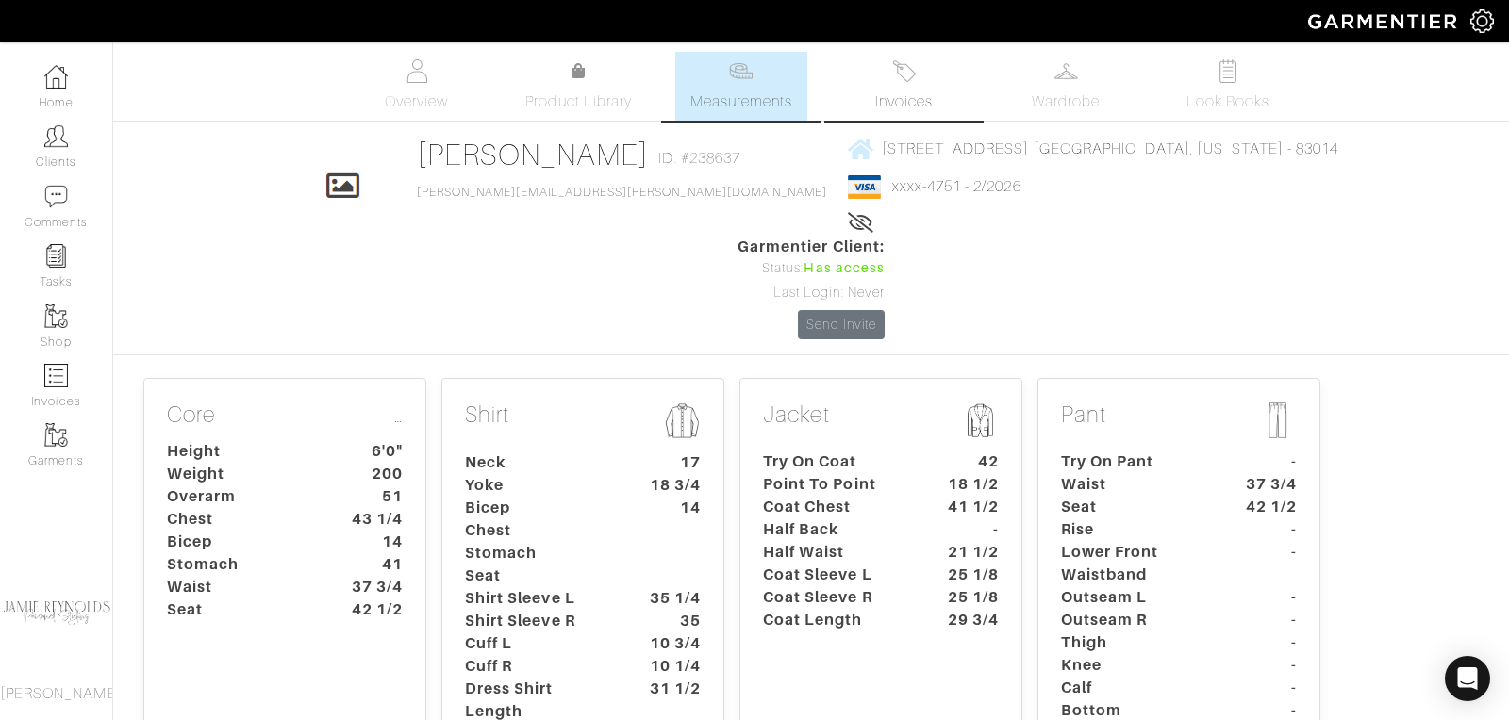
click at [904, 94] on span "Invoices" at bounding box center [904, 102] width 58 height 23
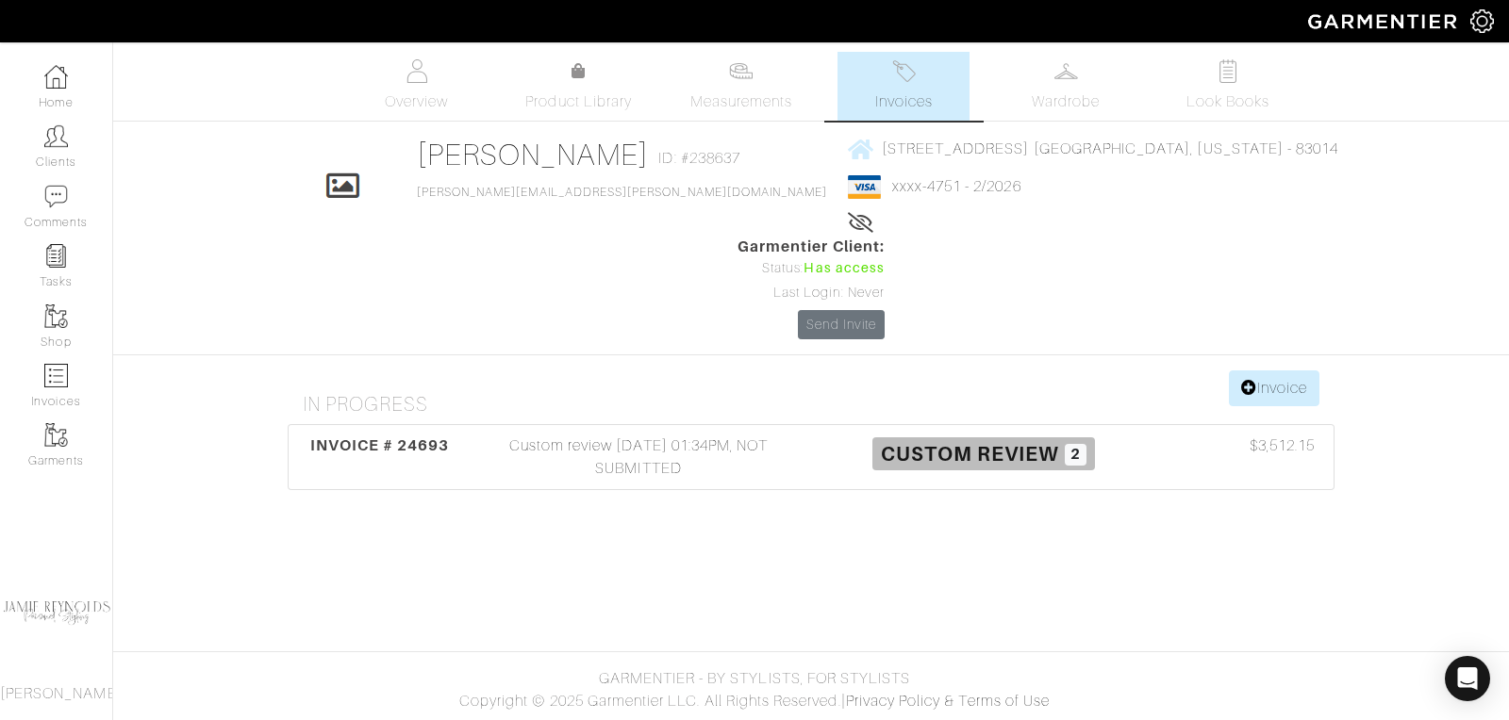
click at [904, 94] on span "Invoices" at bounding box center [904, 102] width 58 height 23
click at [748, 90] on link "Measurements" at bounding box center [741, 86] width 133 height 69
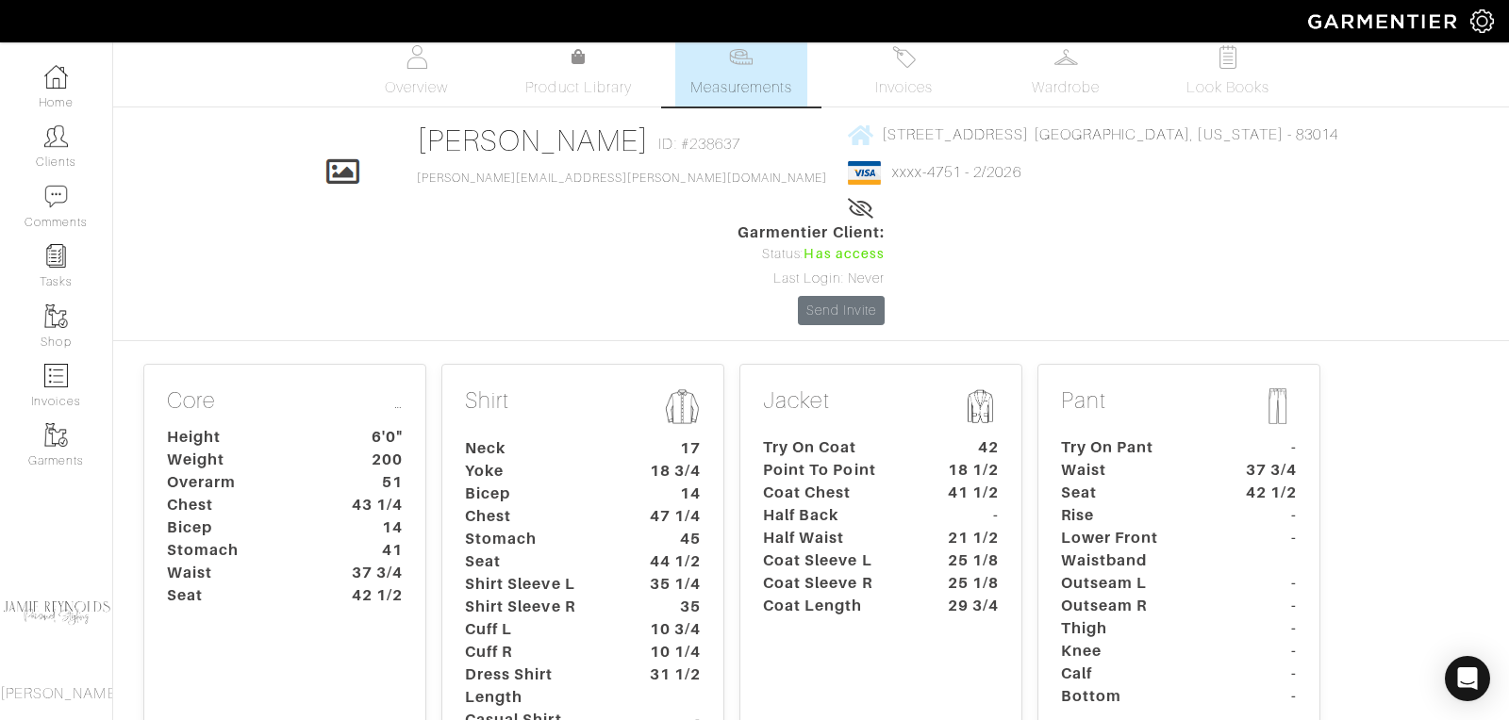
scroll to position [20, 0]
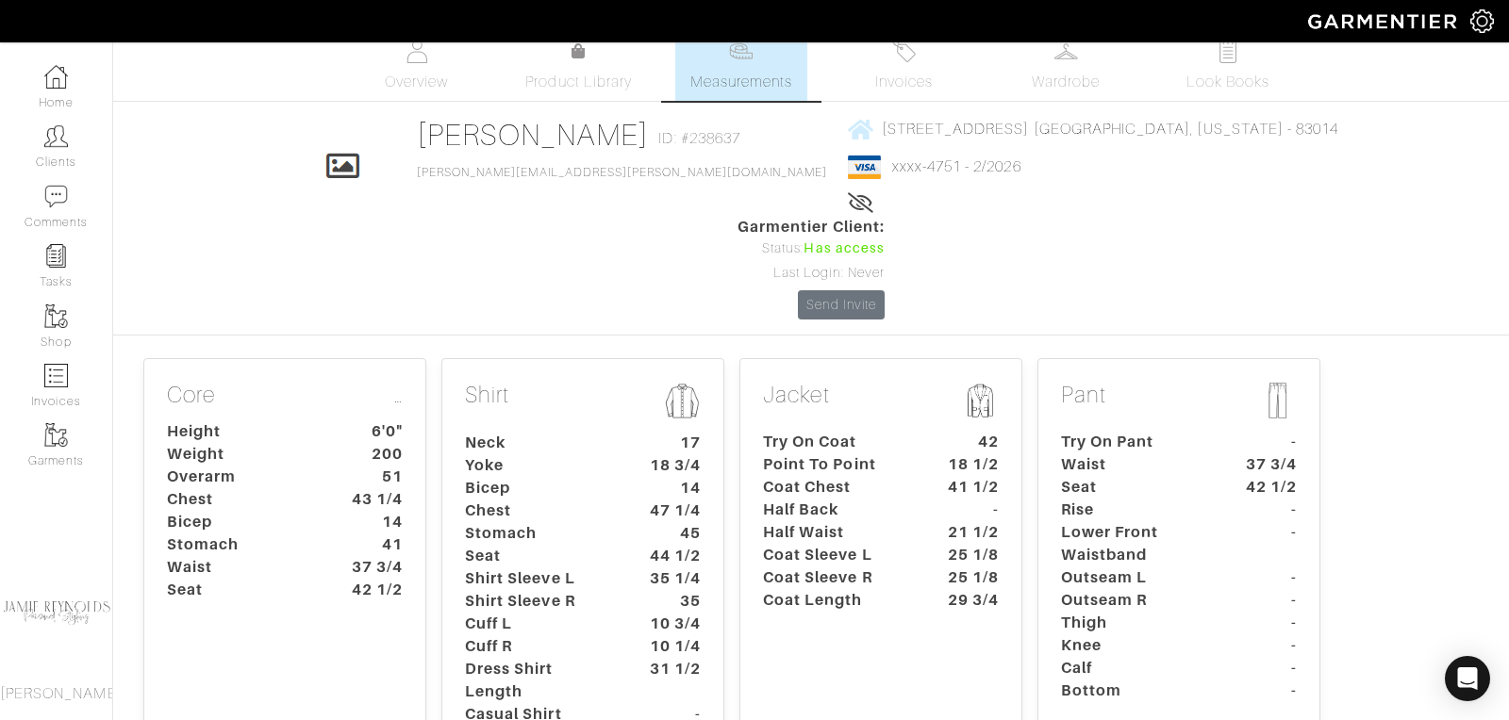
click at [627, 500] on dt "47 1/4" at bounding box center [671, 511] width 88 height 23
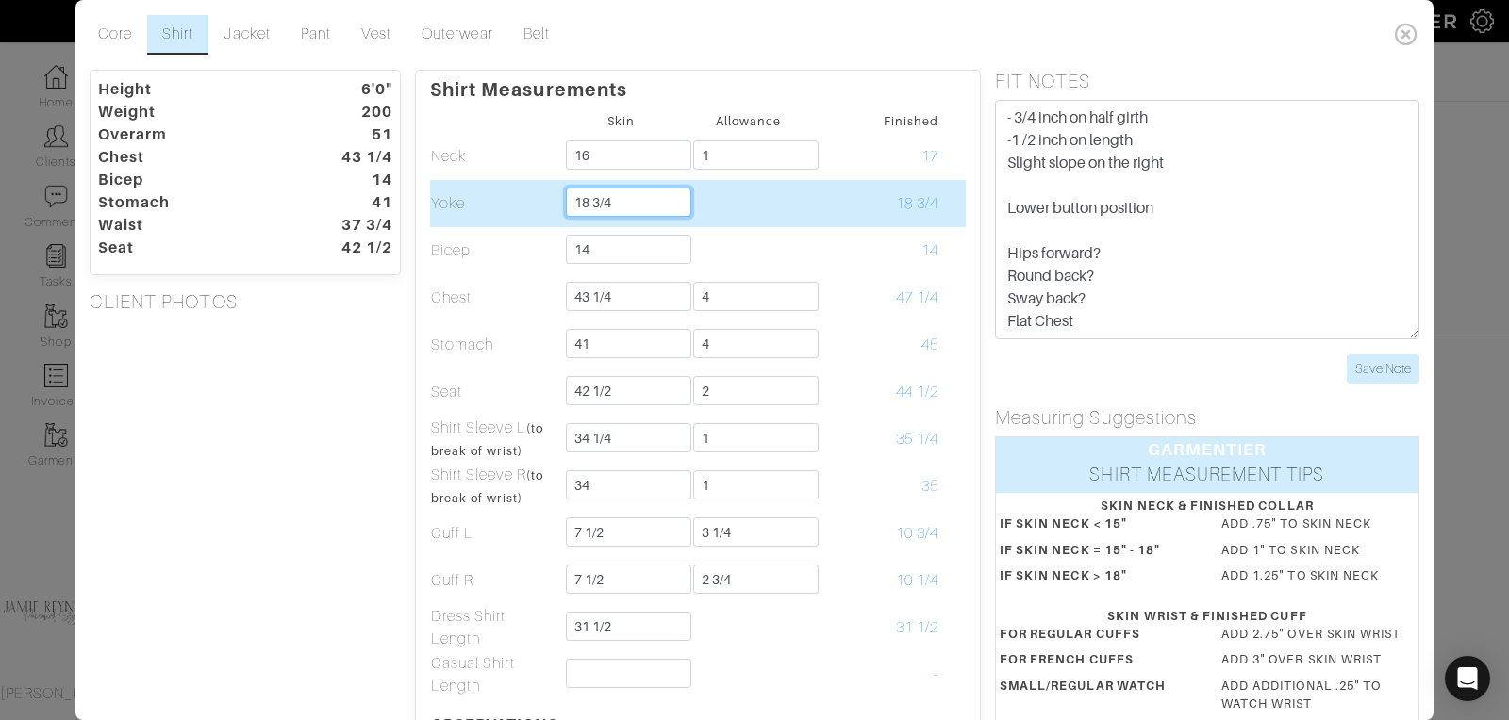
click at [619, 201] on input "18 3/4" at bounding box center [628, 202] width 125 height 29
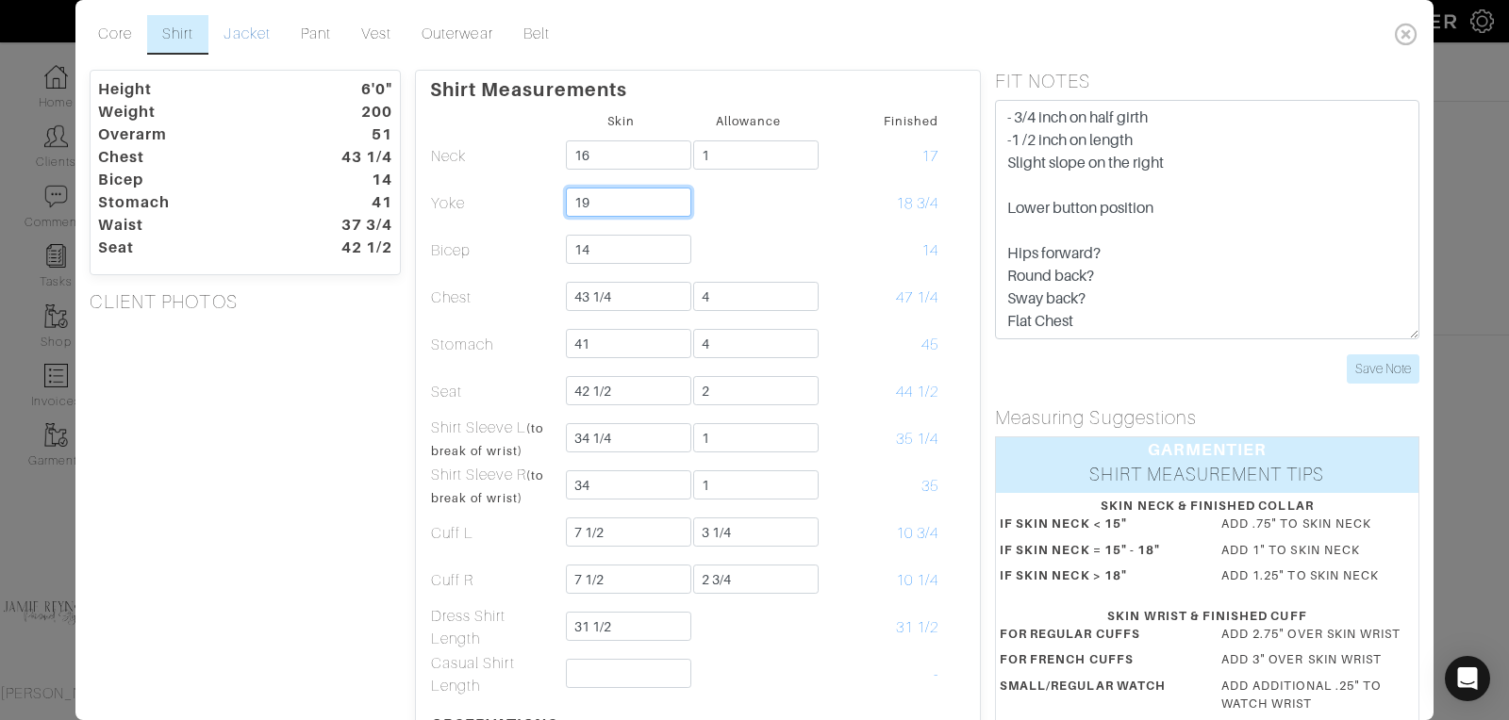
type input "19"
click at [256, 32] on link "Jacket" at bounding box center [246, 35] width 76 height 40
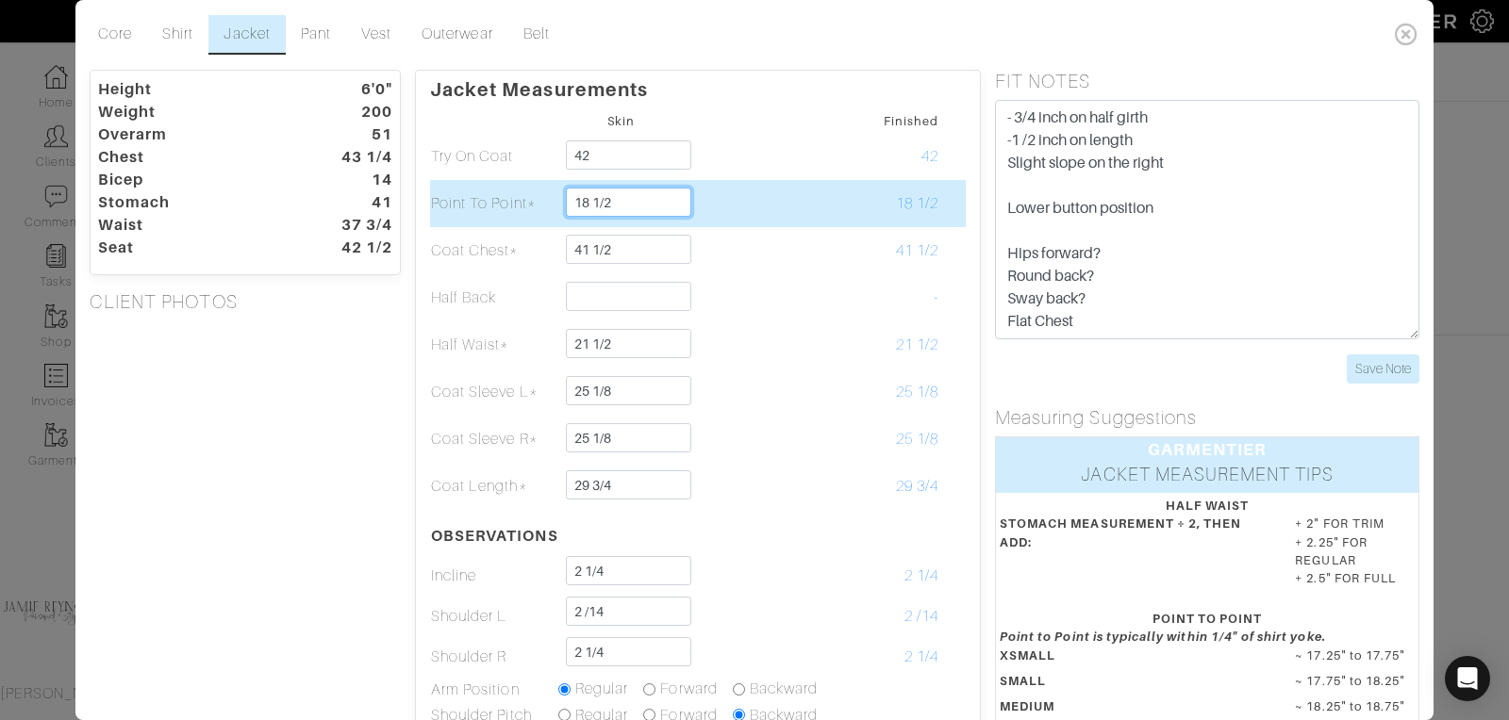
click at [620, 202] on input "18 1/2" at bounding box center [628, 202] width 125 height 29
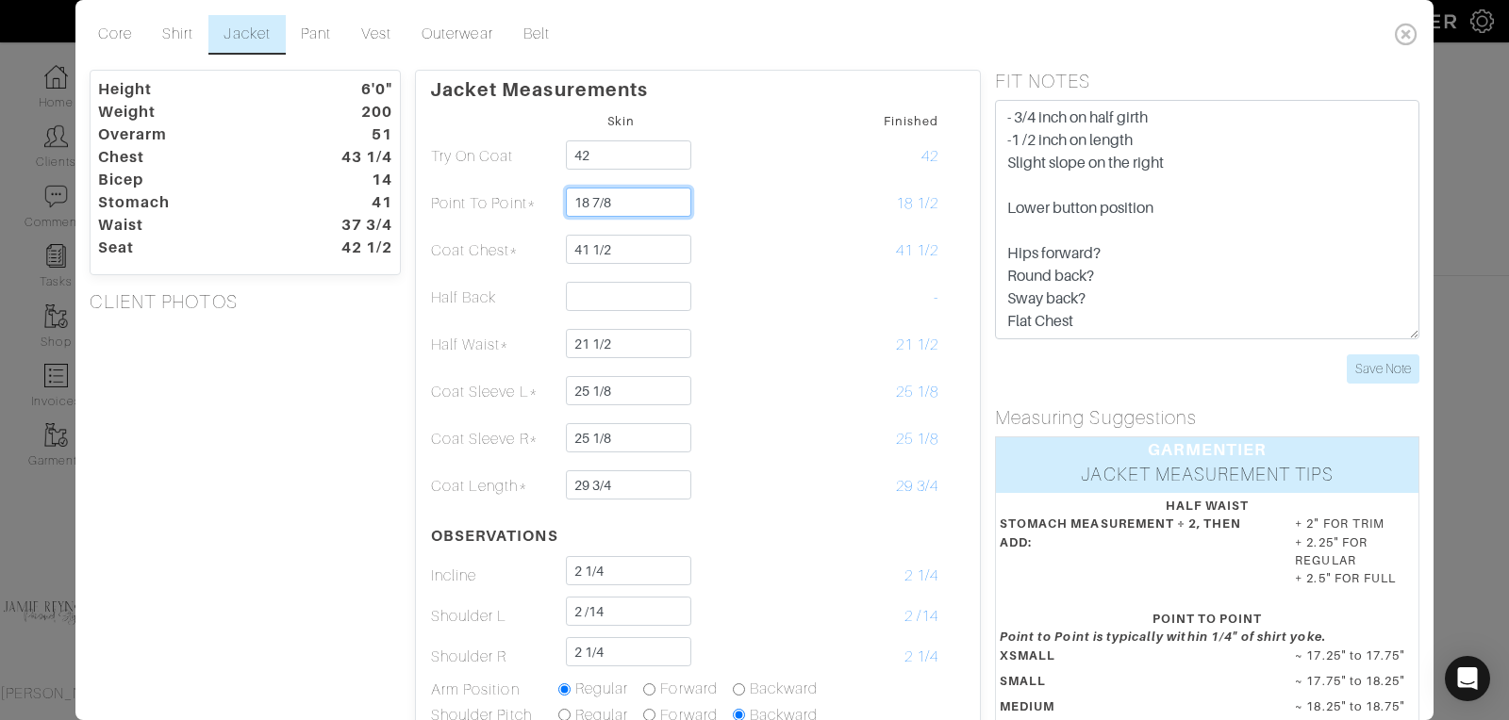
scroll to position [22, 0]
type input "18 7/8"
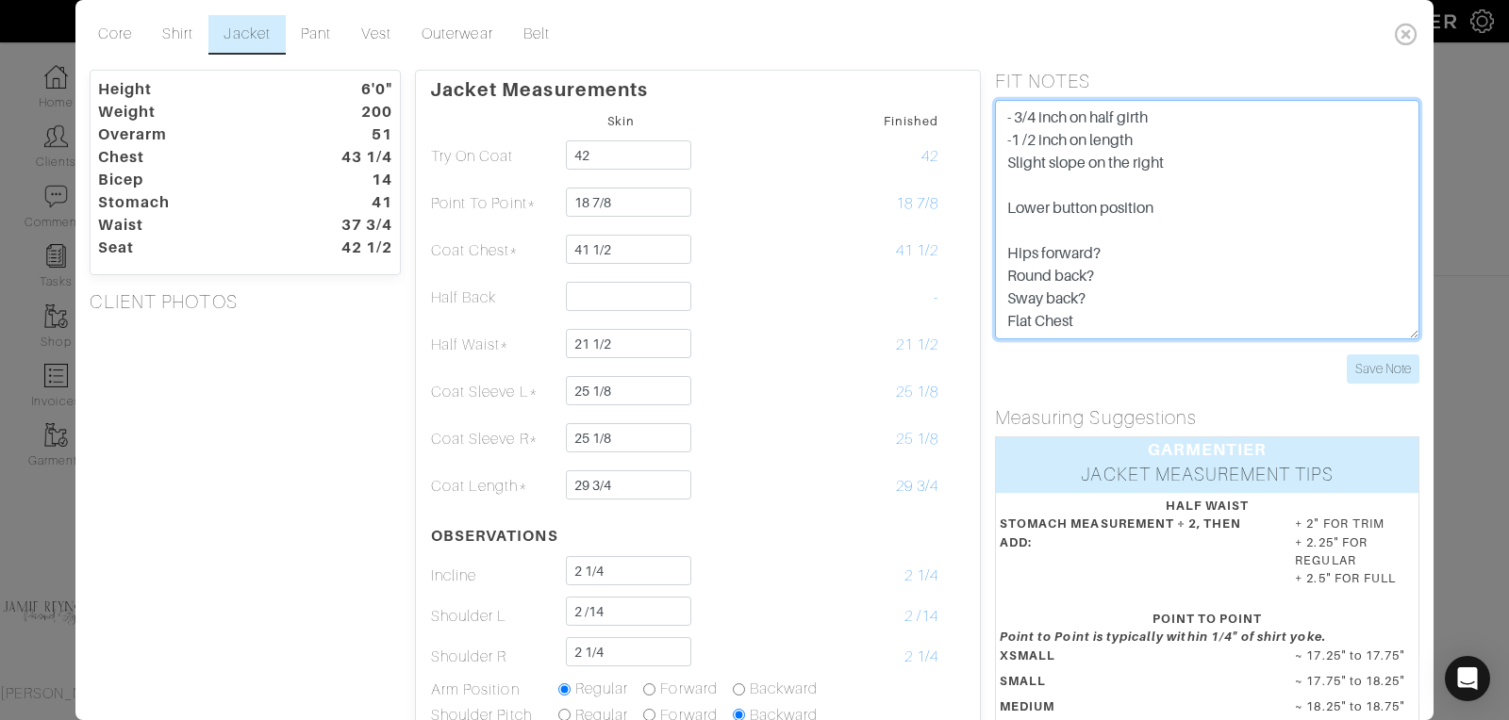
click at [1078, 301] on textarea "- 3/4 inch on half girth -1 /2 inch on length Slight slope on the right Lower b…" at bounding box center [1207, 220] width 424 height 240
type textarea "- 3/4 inch on half girth -1 /2 inch on length Slight slope on the right Lower b…"
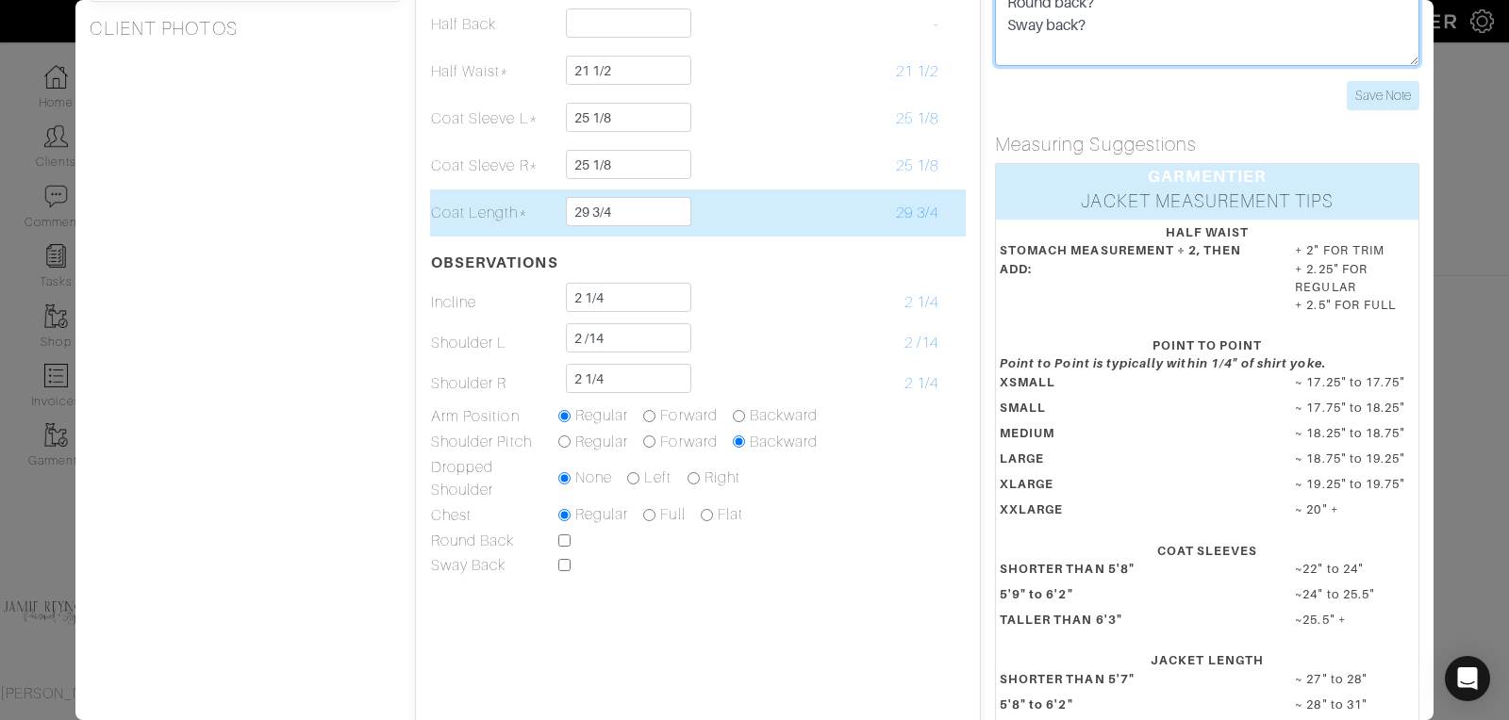
scroll to position [303, 0]
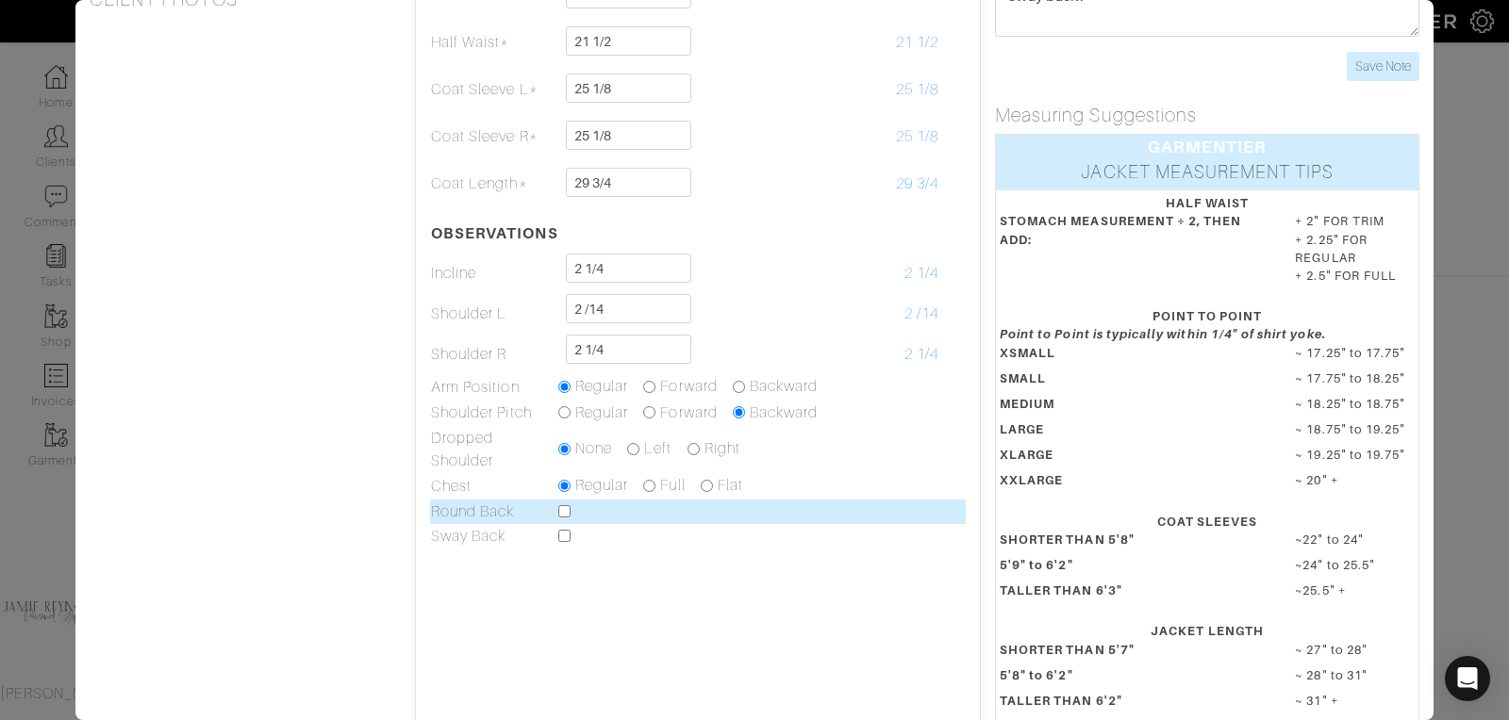
click at [566, 510] on input "checkbox" at bounding box center [564, 511] width 12 height 12
checkbox input "true"
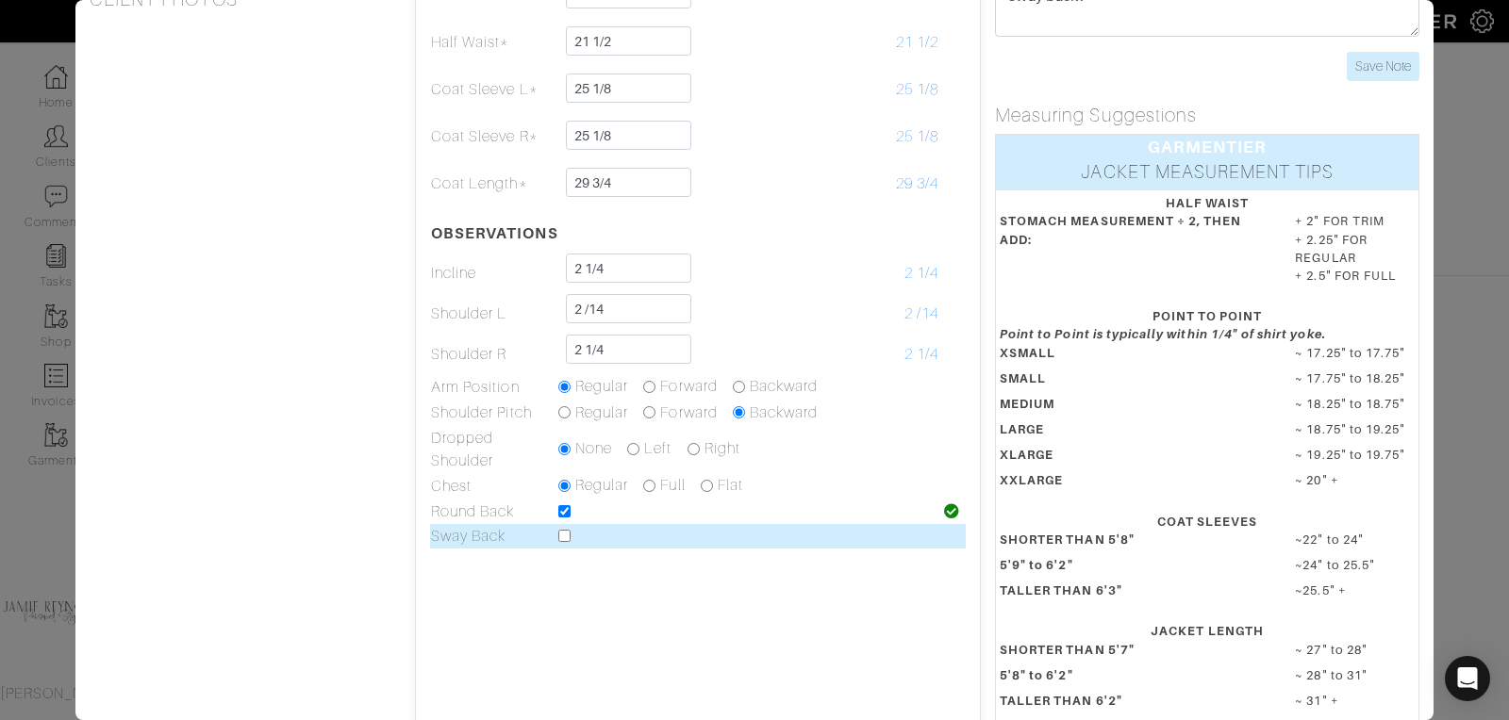
click at [566, 539] on input "checkbox" at bounding box center [564, 536] width 12 height 12
checkbox input "true"
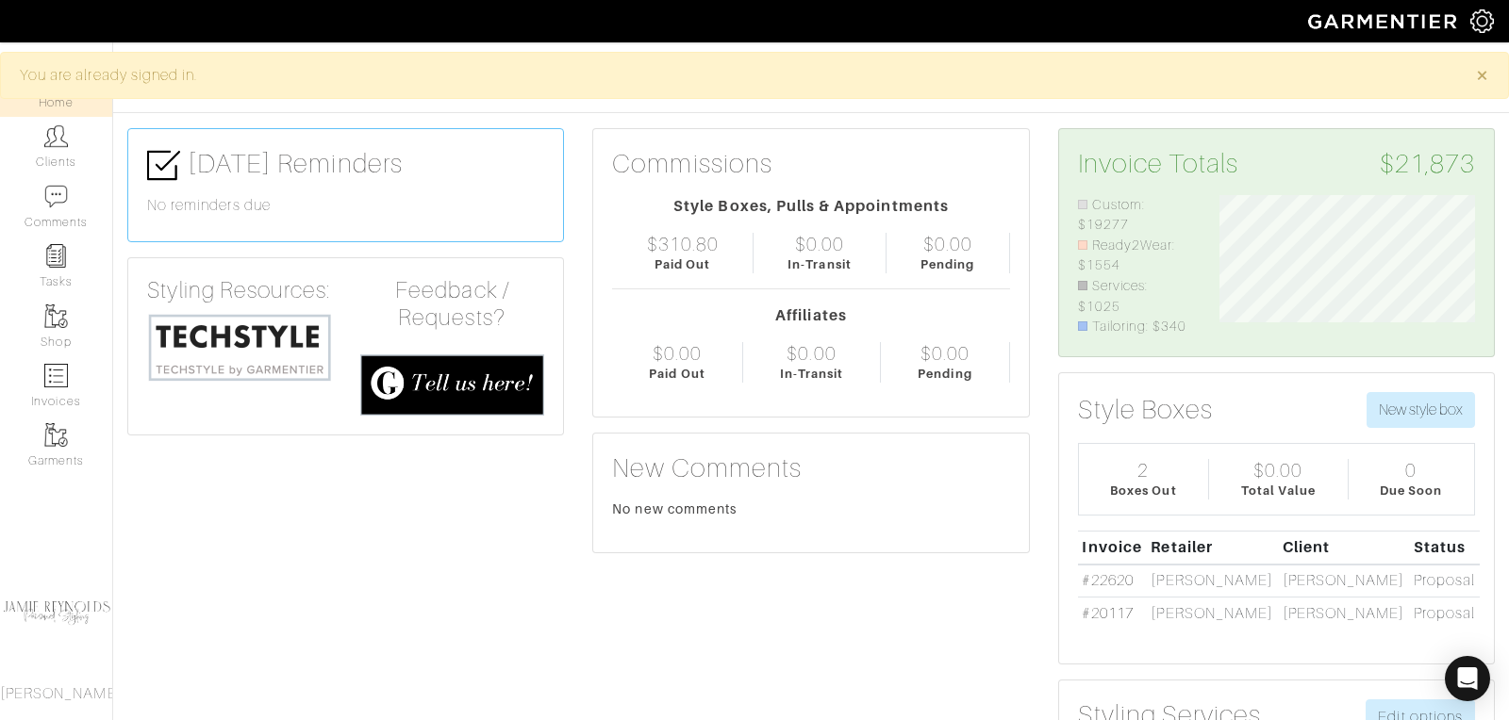
scroll to position [142, 284]
click at [50, 156] on link "Clients" at bounding box center [56, 146] width 112 height 59
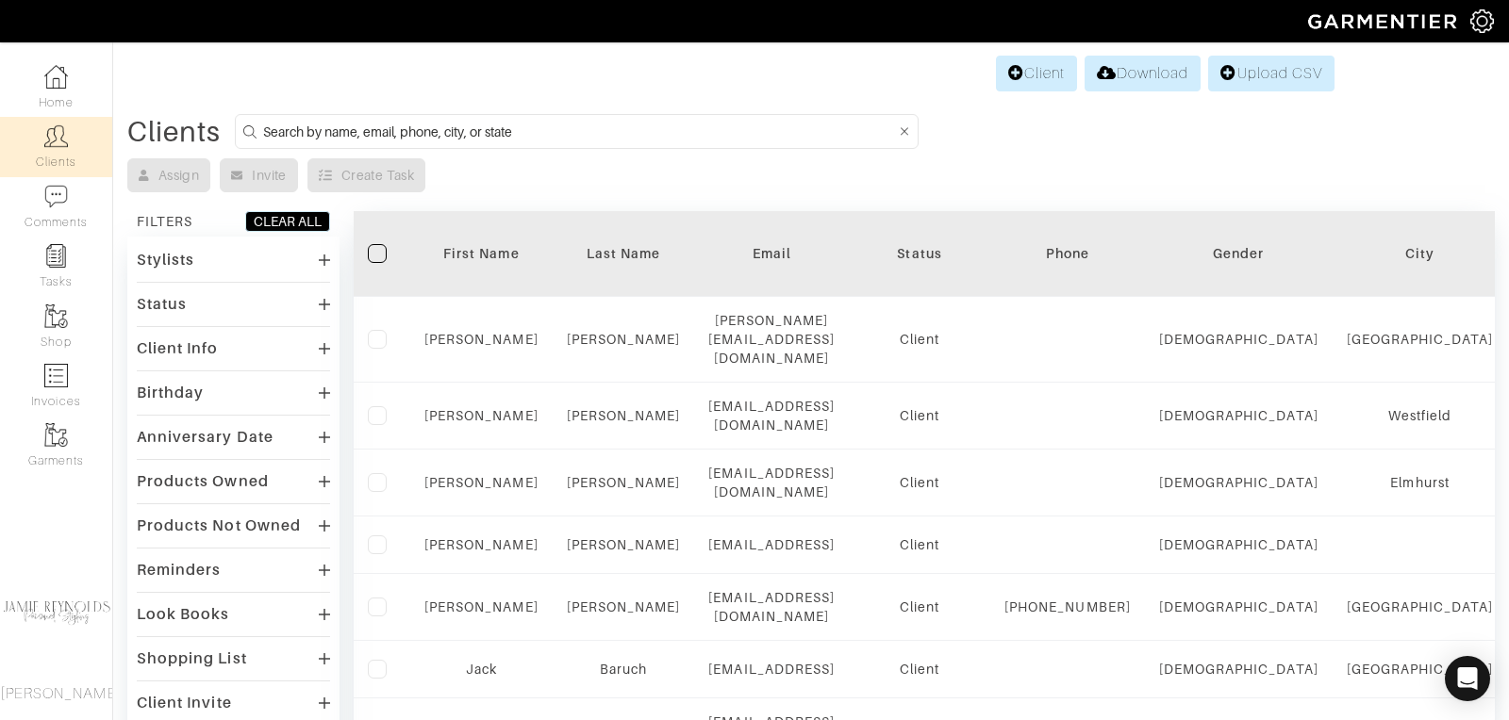
click at [433, 124] on input at bounding box center [579, 132] width 632 height 24
type input "andrew calcutt"
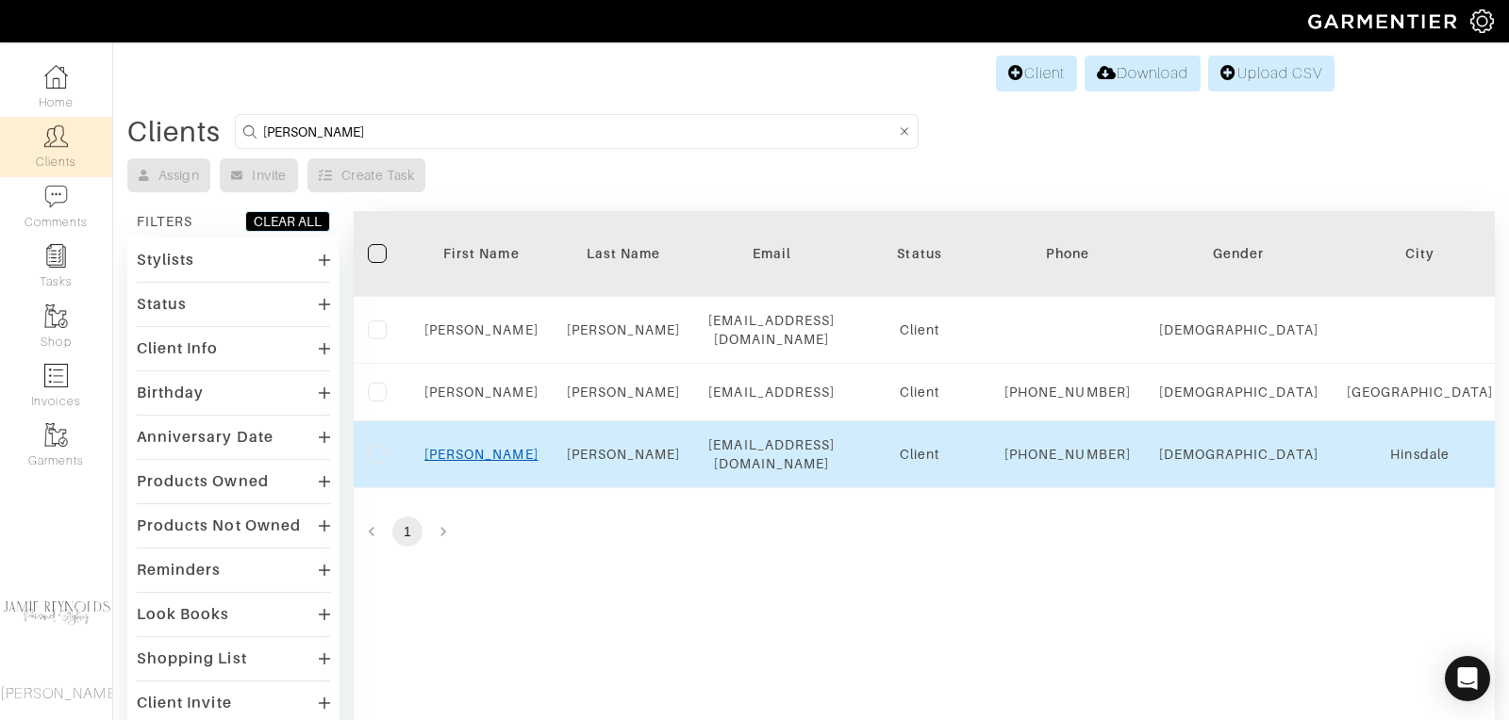
click at [479, 462] on link "Andrew" at bounding box center [481, 454] width 114 height 15
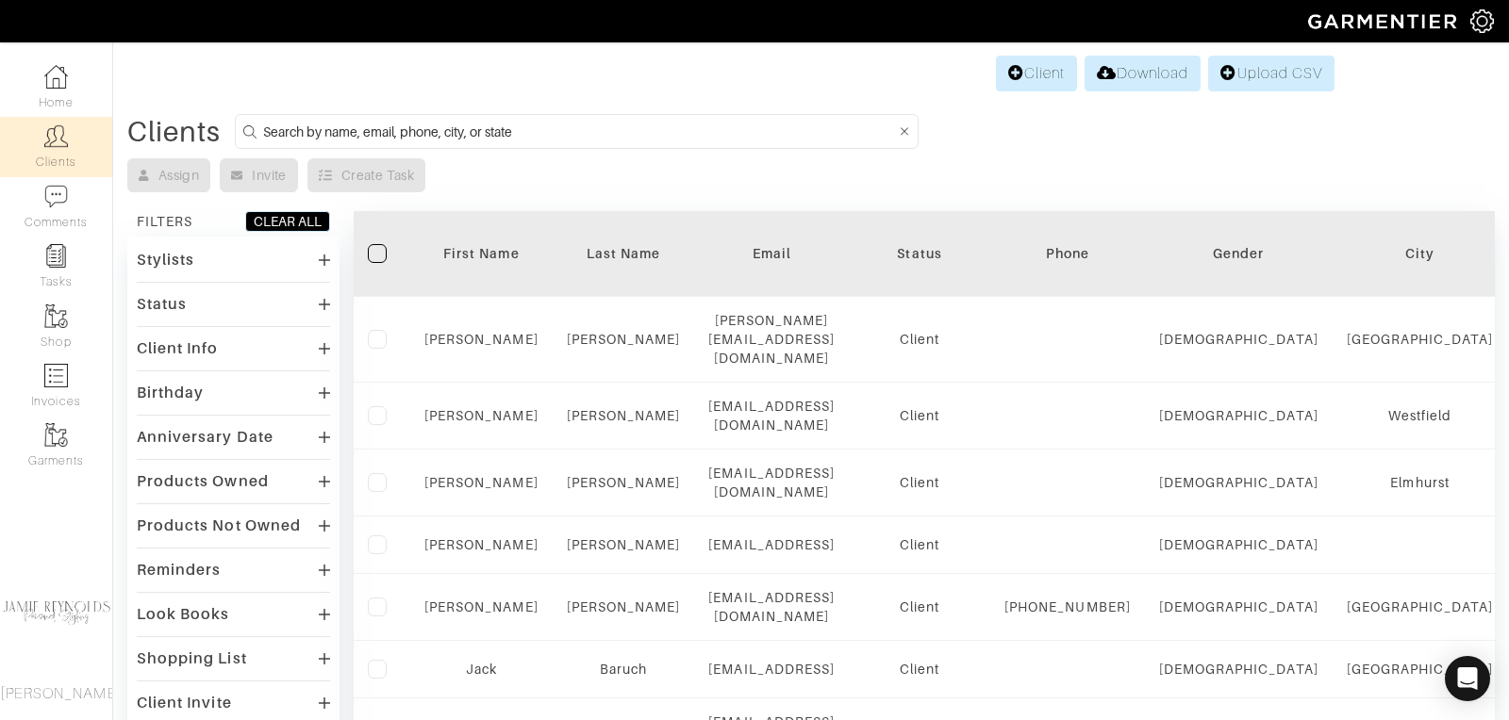
click at [467, 139] on input at bounding box center [579, 132] width 632 height 24
type input "[PERSON_NAME]"
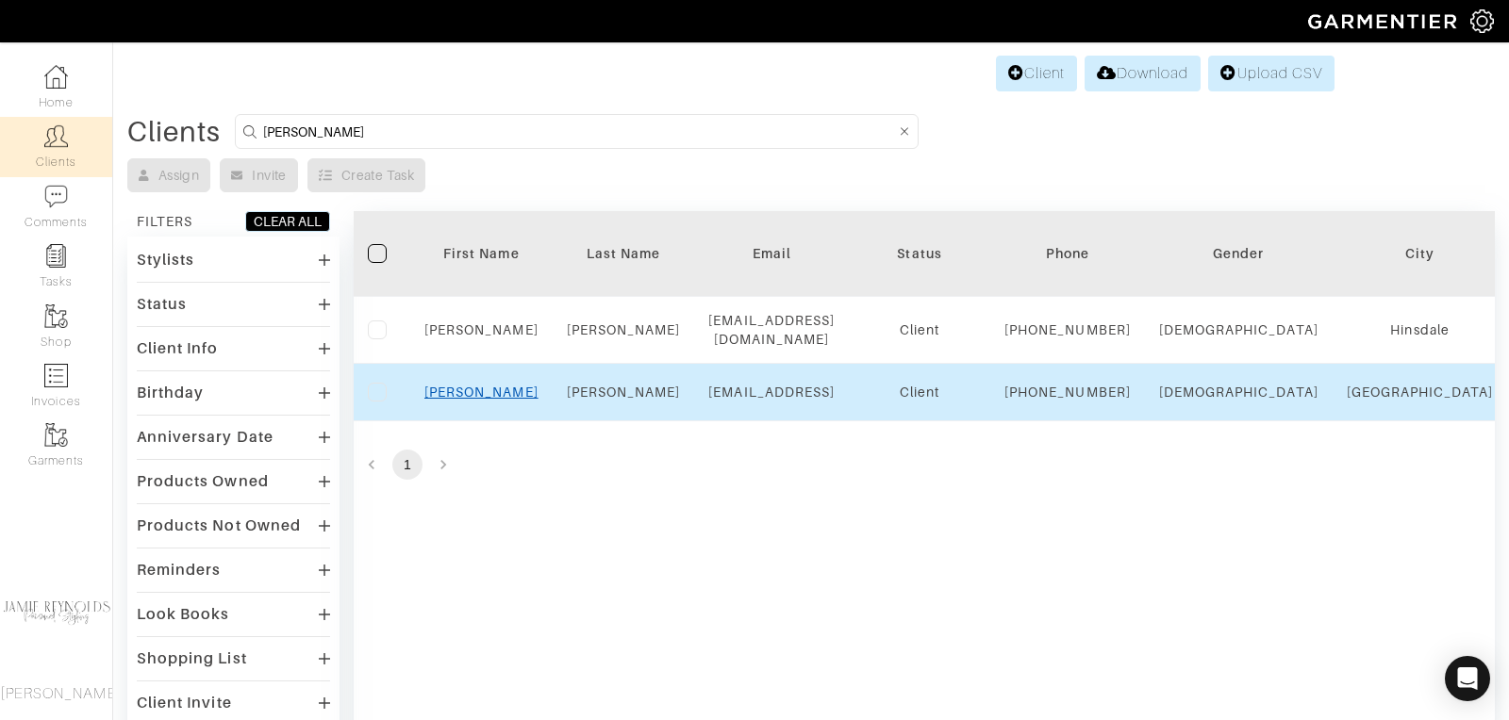
click at [493, 400] on link "[PERSON_NAME]" at bounding box center [481, 392] width 114 height 15
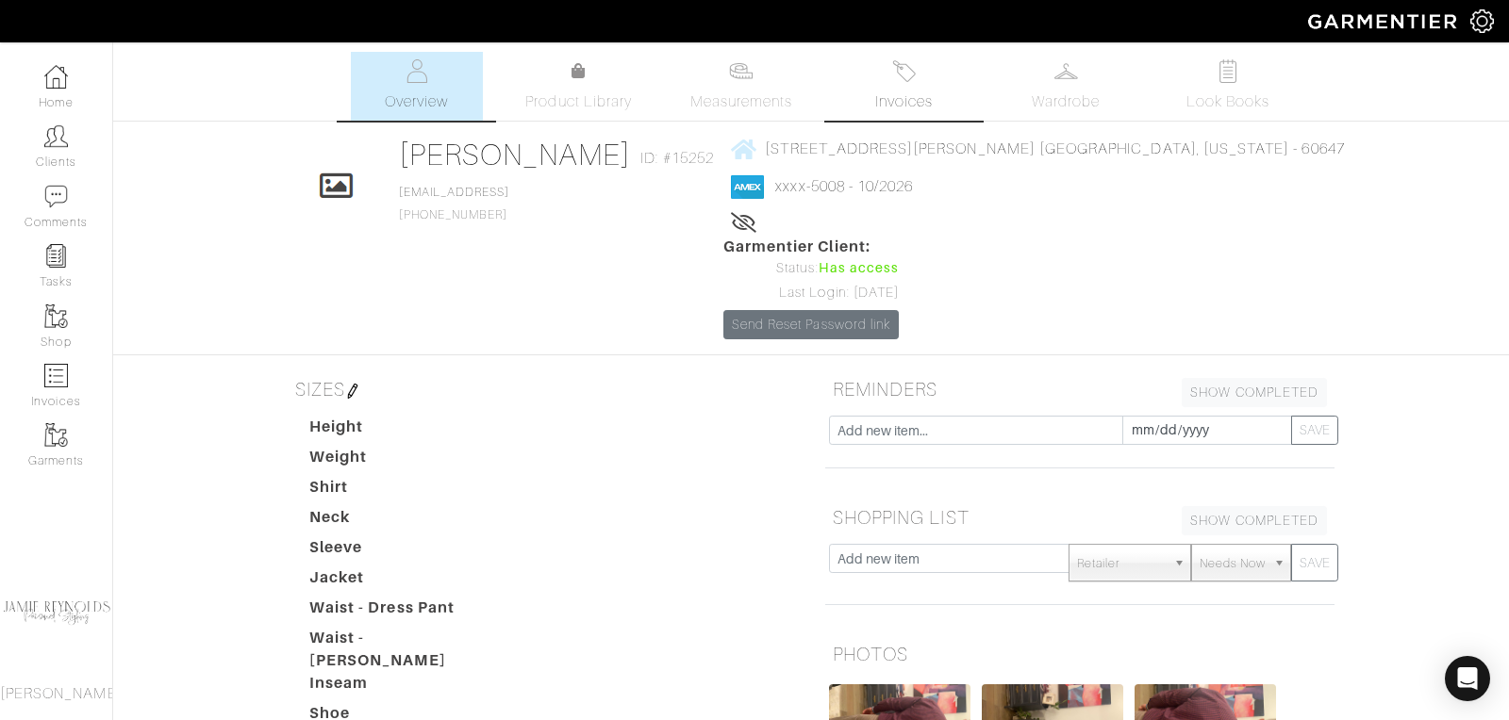
click at [912, 84] on link "Invoices" at bounding box center [903, 86] width 132 height 69
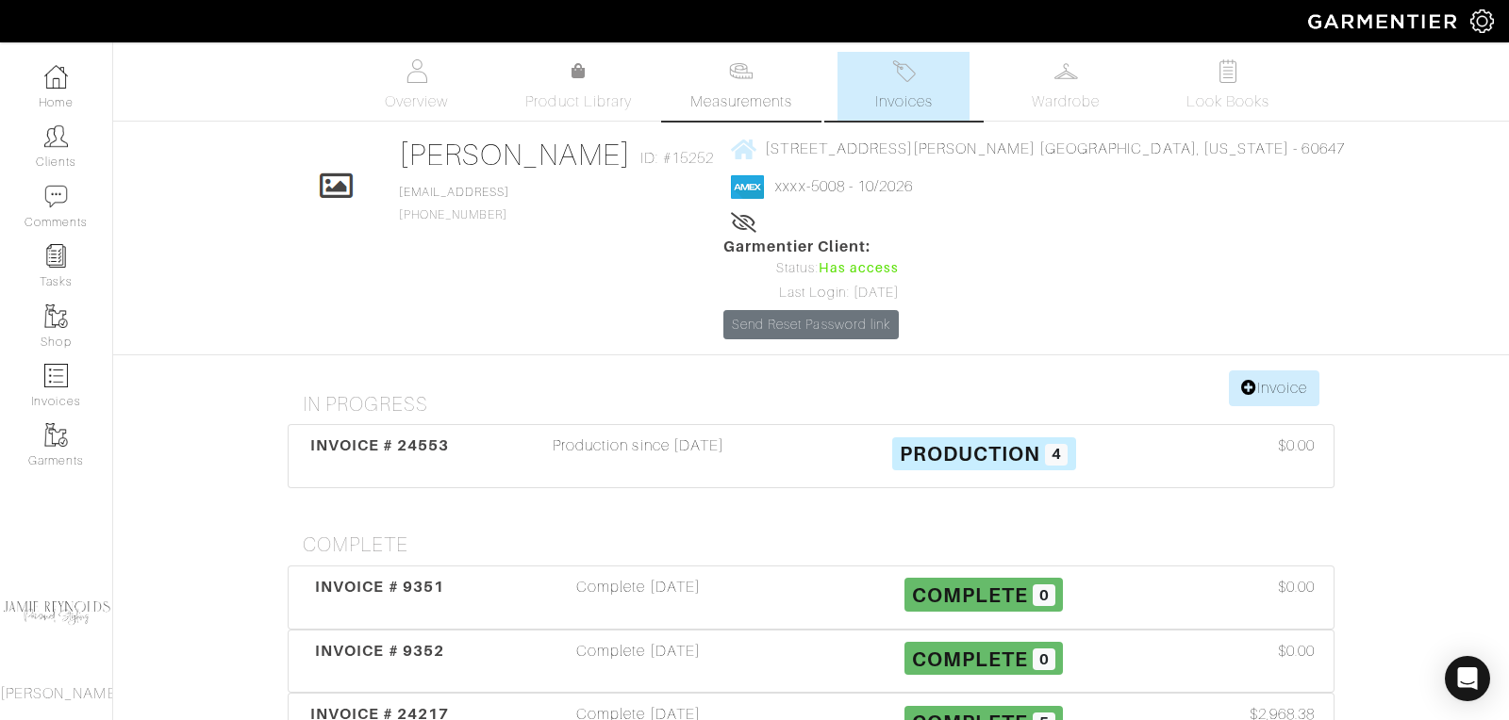
click at [729, 76] on img at bounding box center [741, 71] width 24 height 24
